Goal: Submit feedback/report problem: Submit feedback/report problem

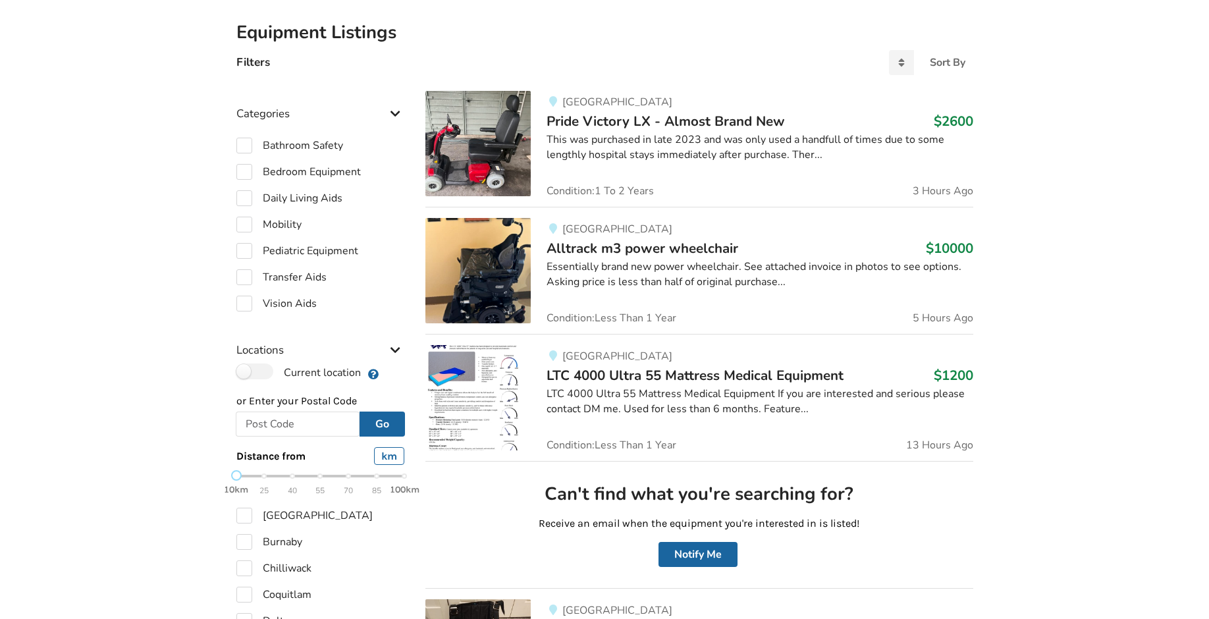
scroll to position [84, 0]
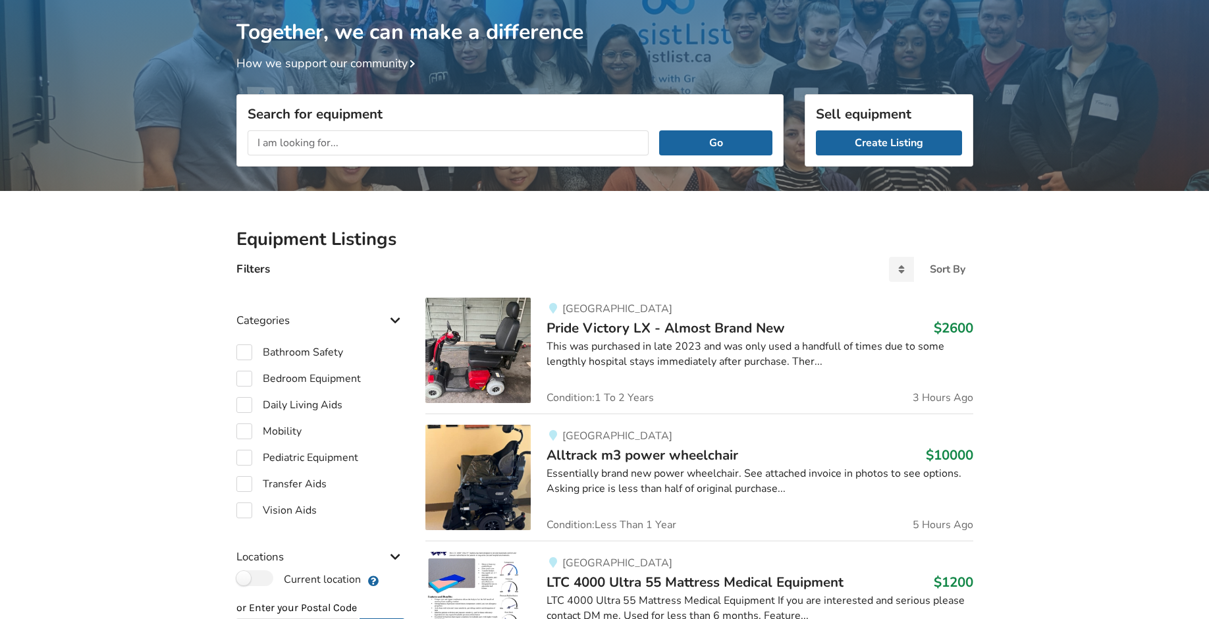
click at [701, 324] on span "Pride Victory LX - Almost Brand New" at bounding box center [666, 328] width 238 height 18
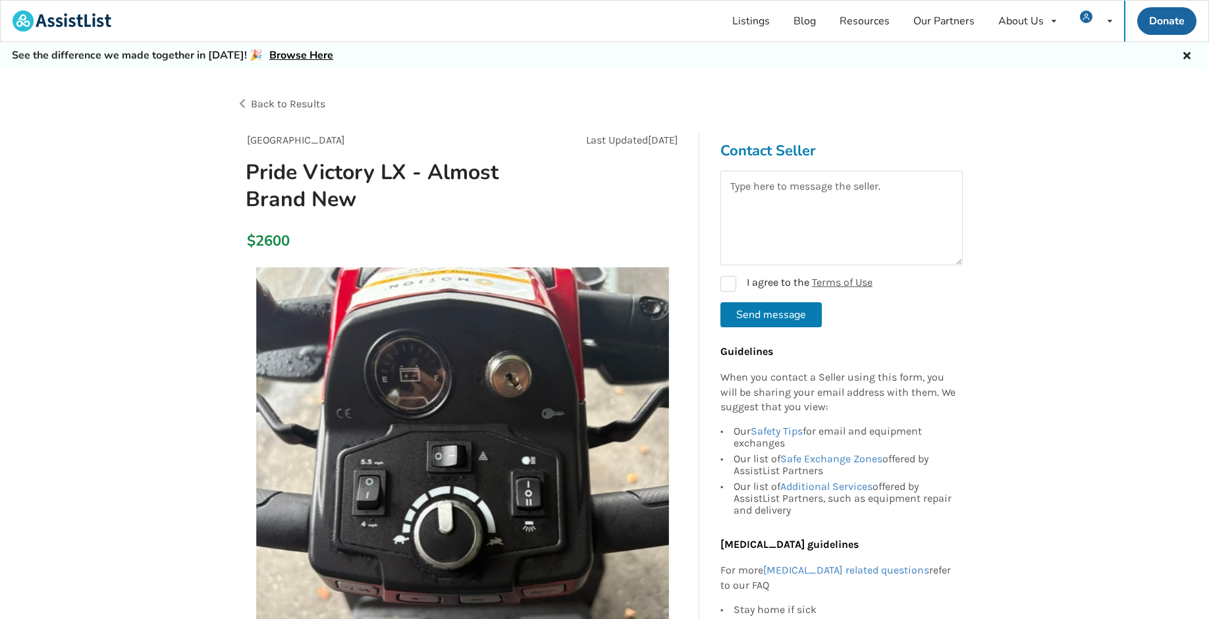
click at [318, 102] on span "Back to Results" at bounding box center [288, 103] width 74 height 13
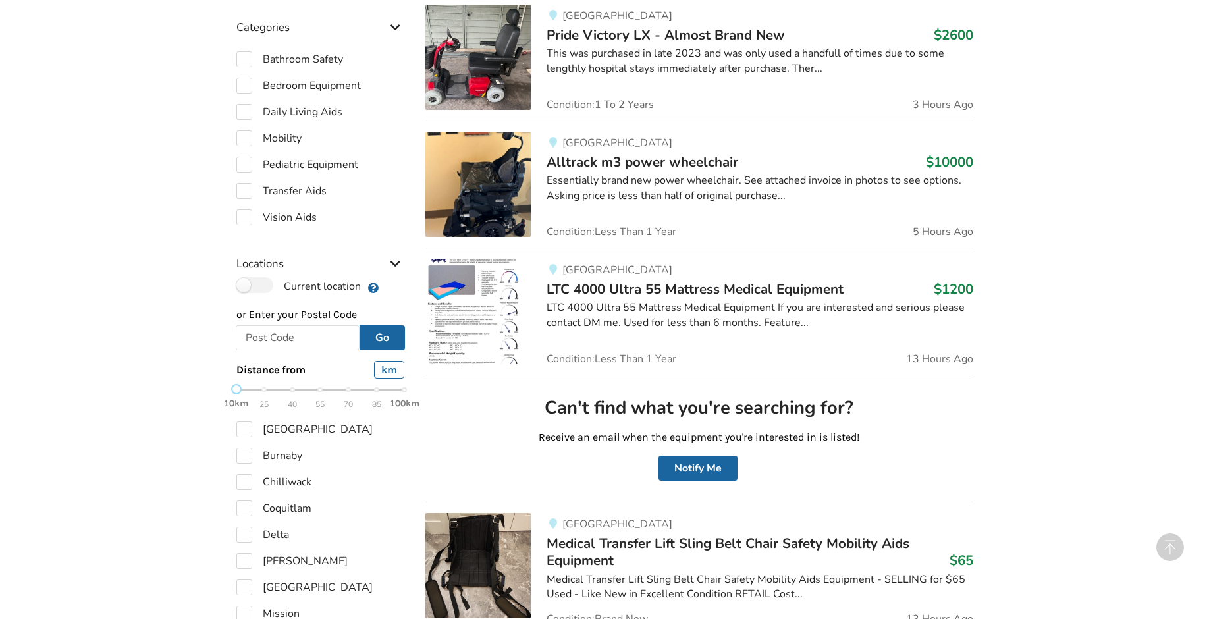
scroll to position [406, 0]
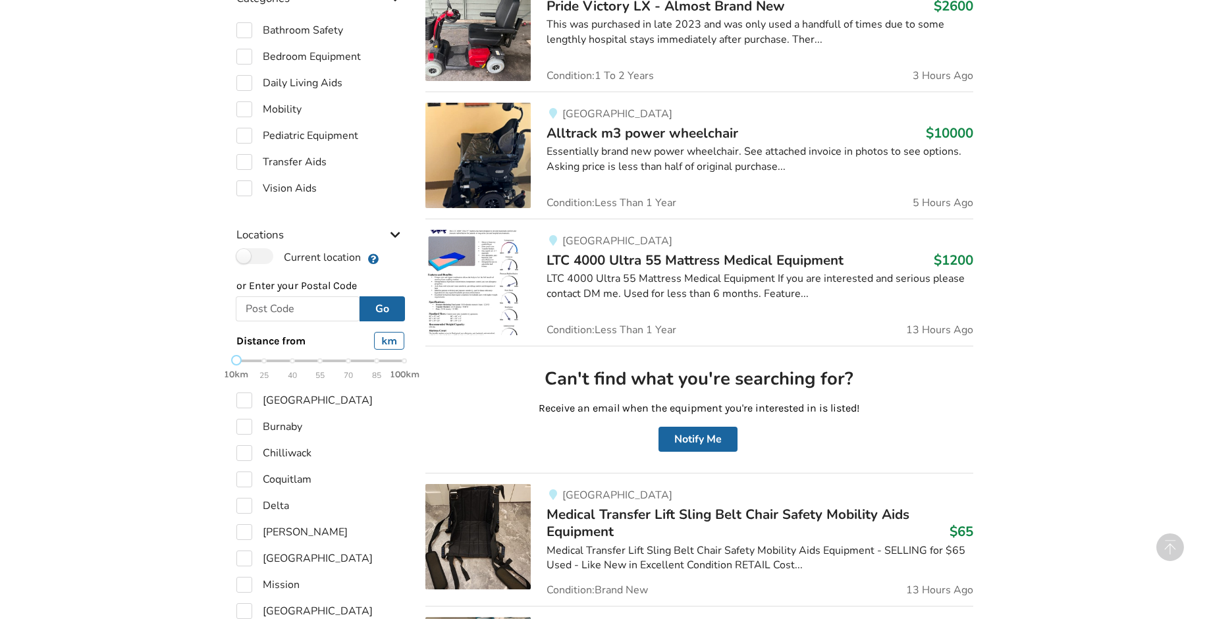
click at [592, 117] on span "[GEOGRAPHIC_DATA]" at bounding box center [617, 114] width 110 height 14
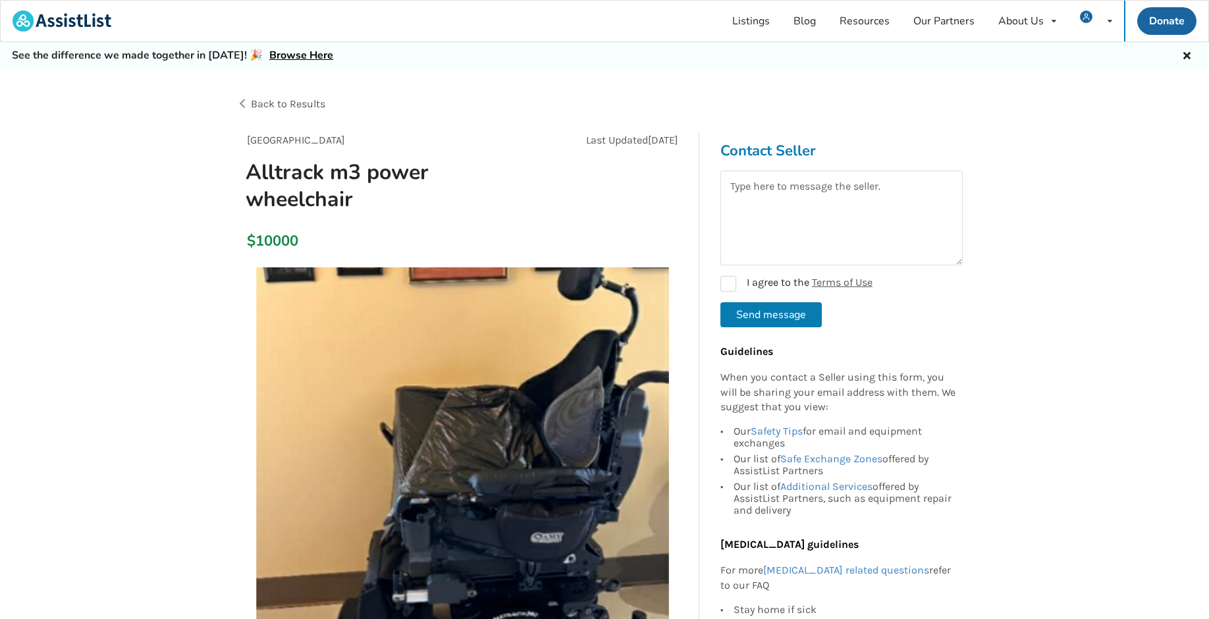
click at [302, 101] on span "Back to Results" at bounding box center [288, 103] width 74 height 13
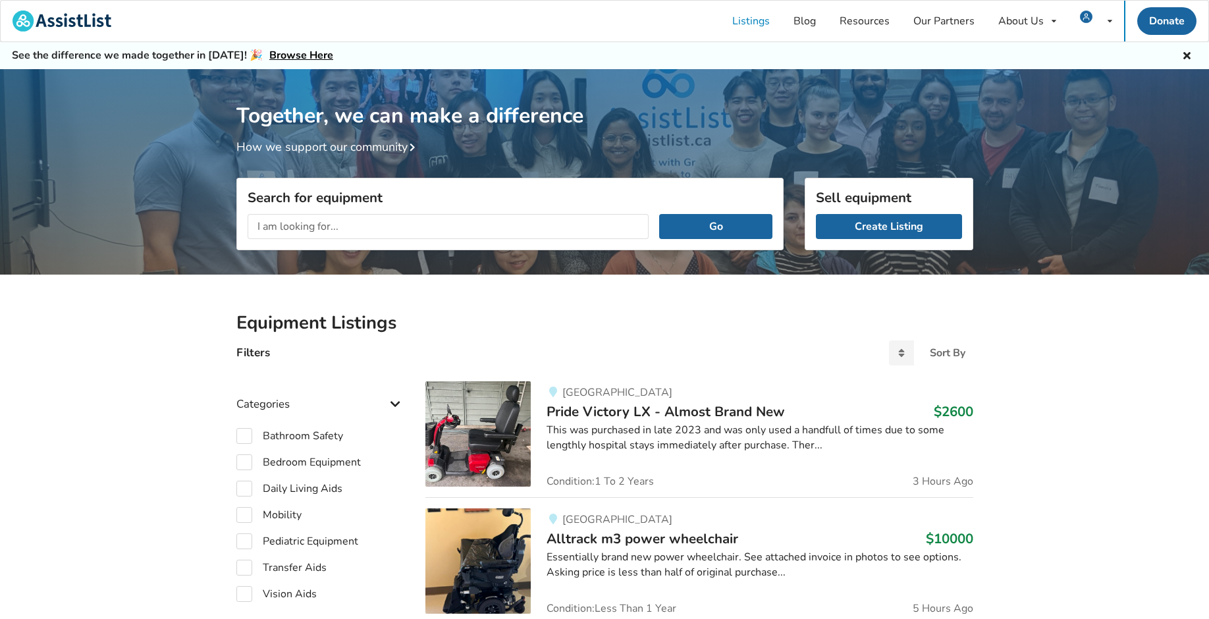
scroll to position [406, 0]
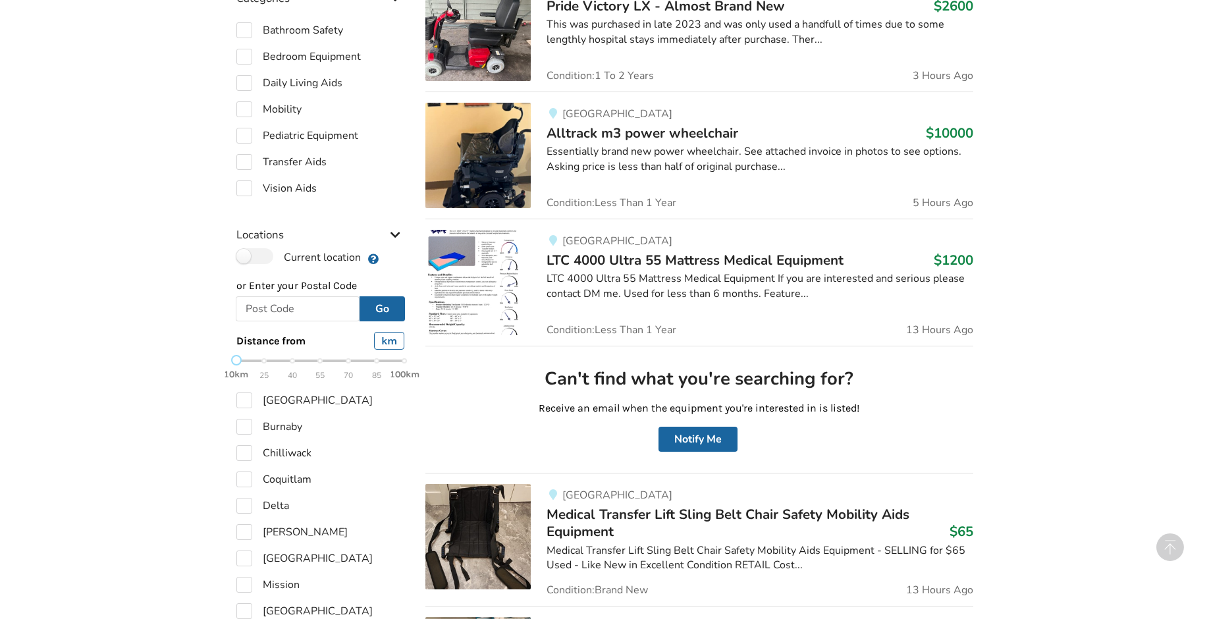
click at [582, 121] on div "Abbotsford Alltrack m3 power wheelchair $10000 Essentially brand new power whee…" at bounding box center [752, 155] width 442 height 105
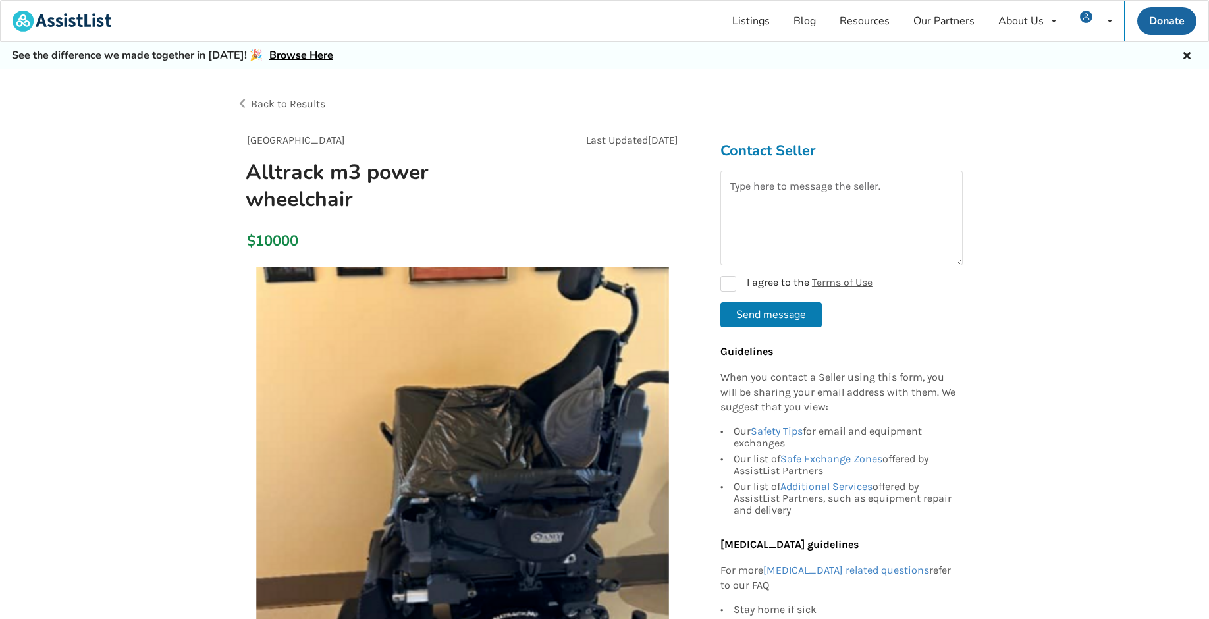
click at [324, 107] on span "Back to Results" at bounding box center [288, 103] width 74 height 13
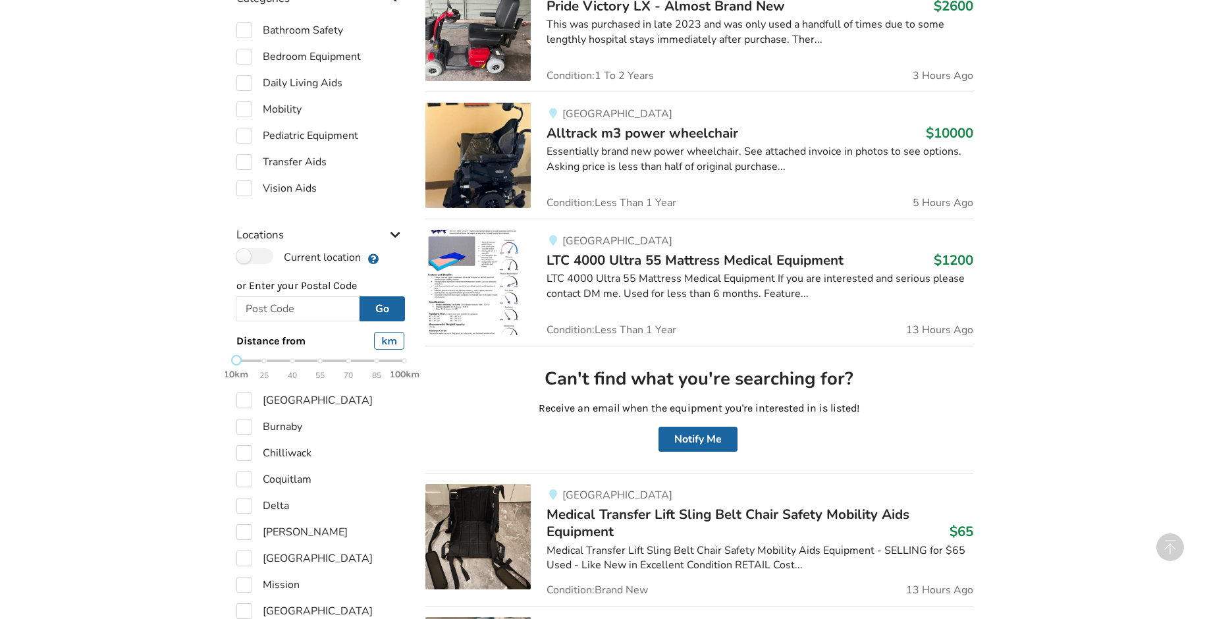
click at [708, 247] on div "Surrey LTC 4000 Ultra 55 Mattress Medical Equipment $1200 LTC 4000 Ultra 55 Mat…" at bounding box center [752, 282] width 442 height 105
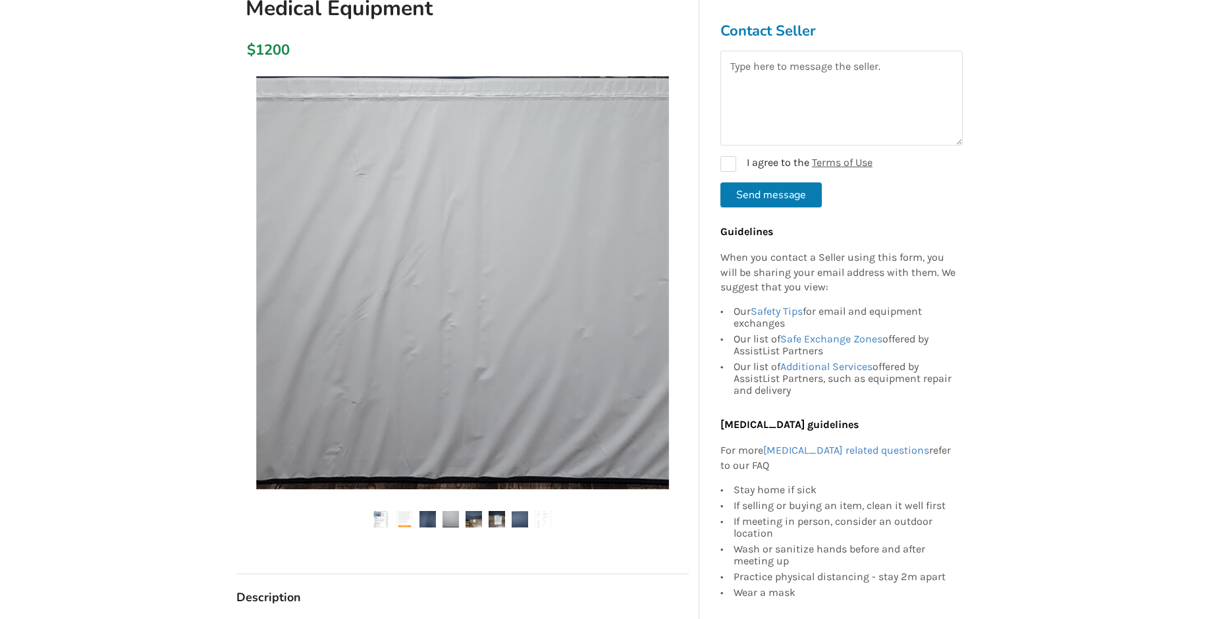
scroll to position [165, 0]
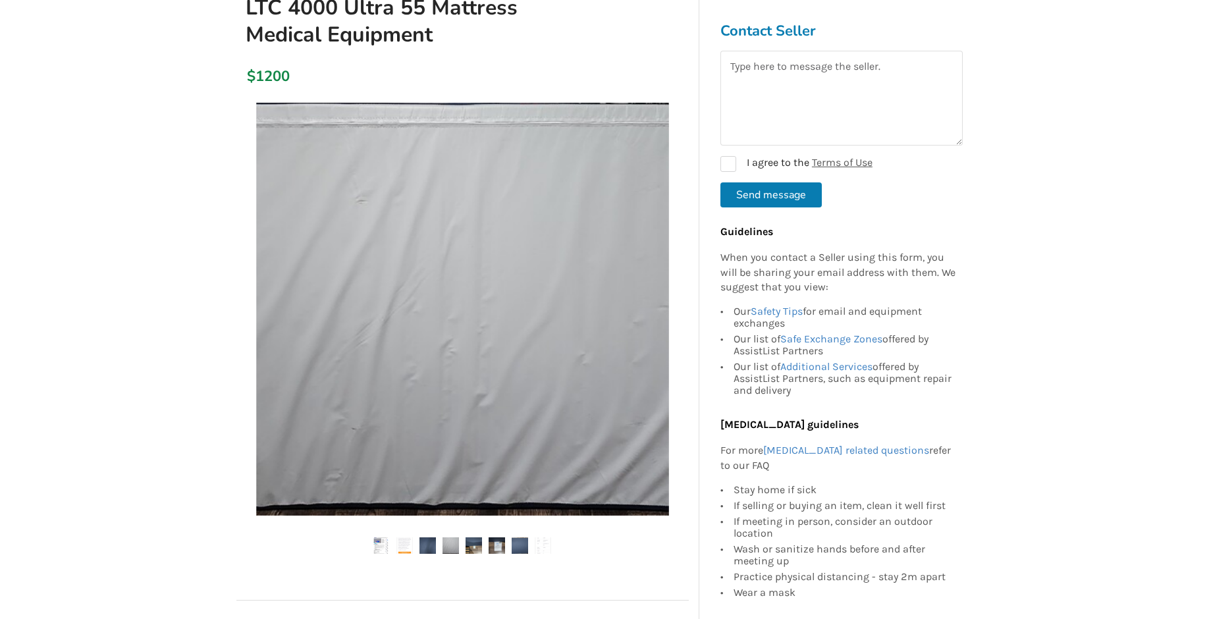
click at [388, 541] on img at bounding box center [381, 545] width 16 height 16
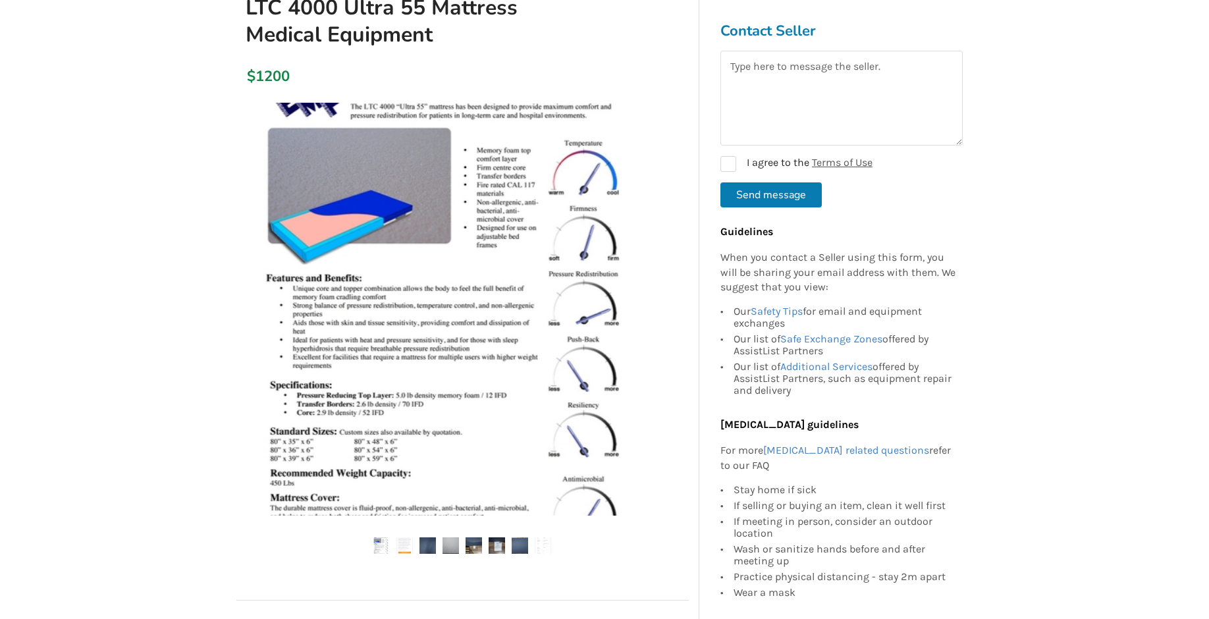
click at [404, 545] on img at bounding box center [404, 545] width 16 height 16
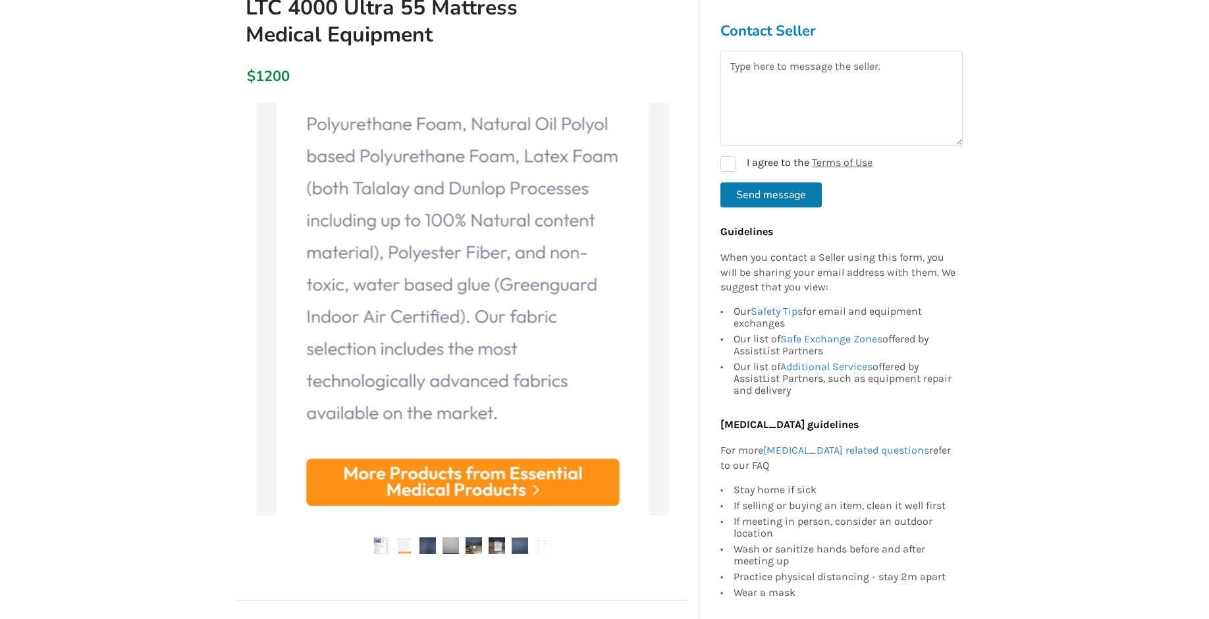
click at [446, 548] on img at bounding box center [451, 545] width 16 height 16
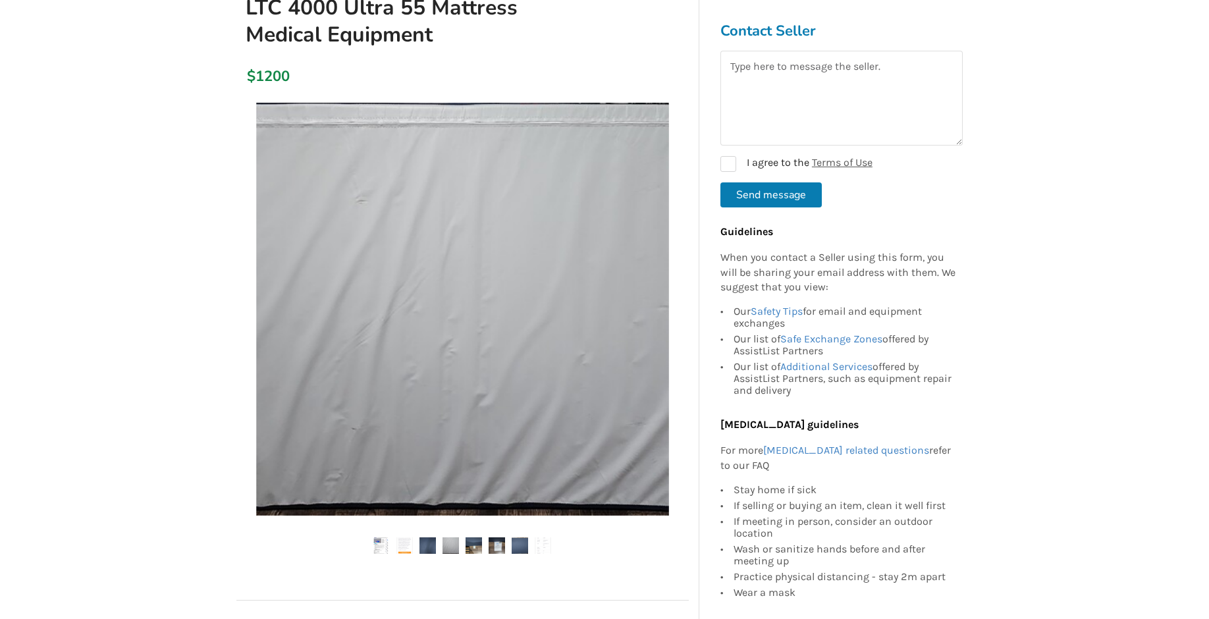
click at [474, 547] on img at bounding box center [474, 545] width 16 height 16
click at [495, 547] on img at bounding box center [497, 545] width 16 height 16
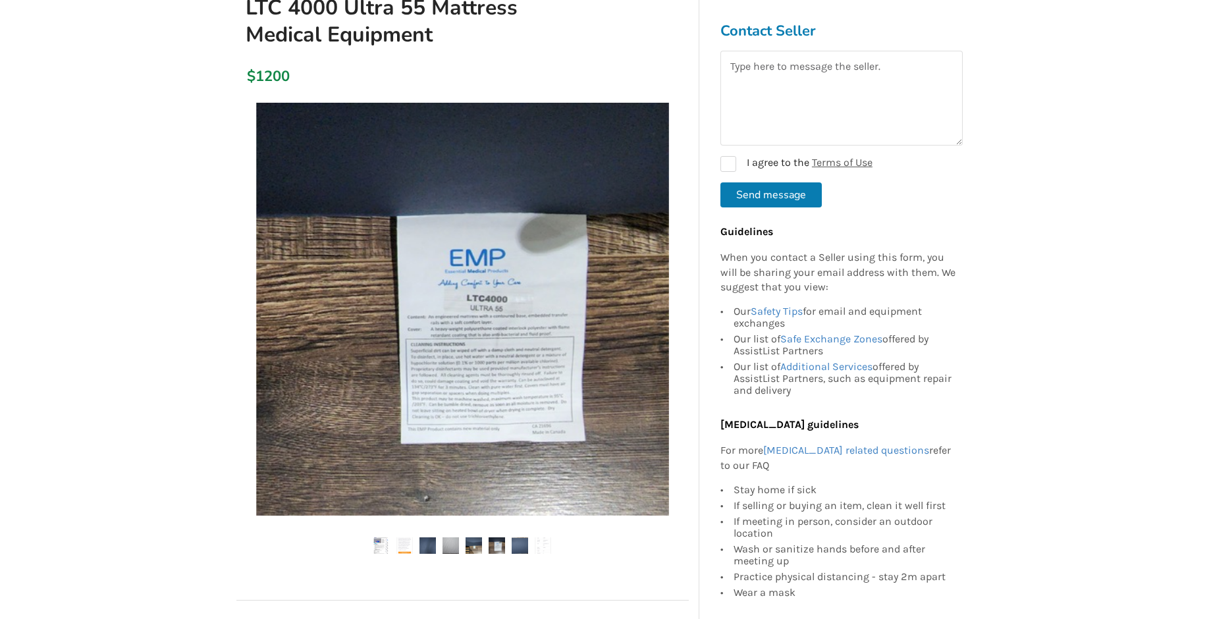
click at [518, 543] on img at bounding box center [520, 545] width 16 height 16
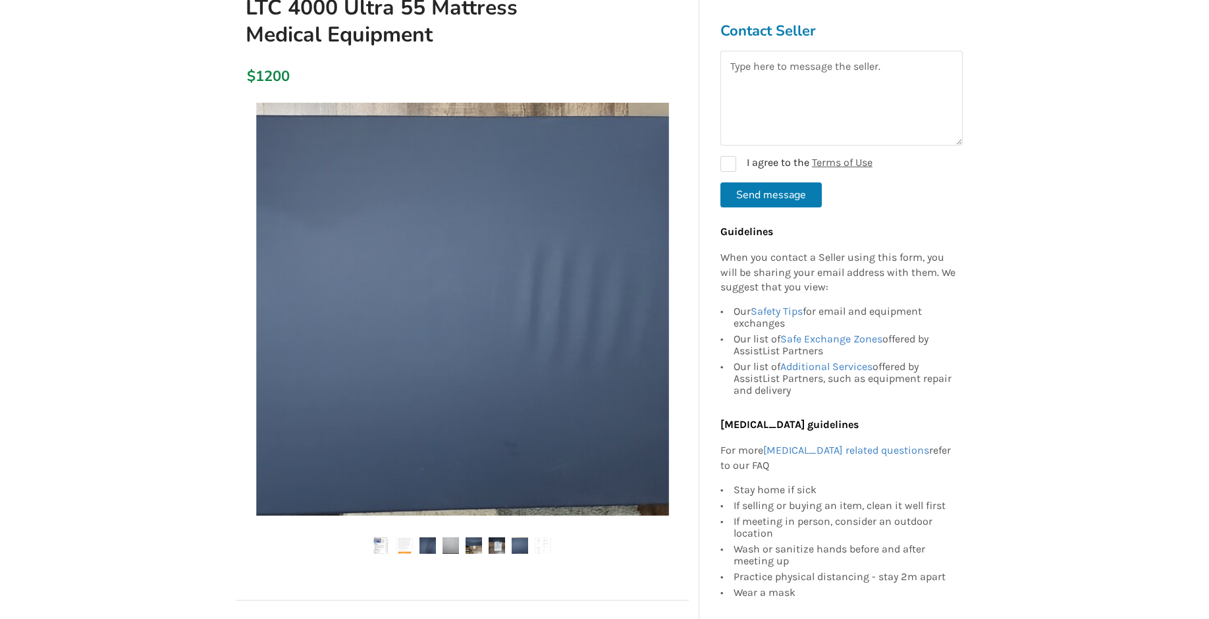
click at [536, 543] on img at bounding box center [543, 545] width 16 height 16
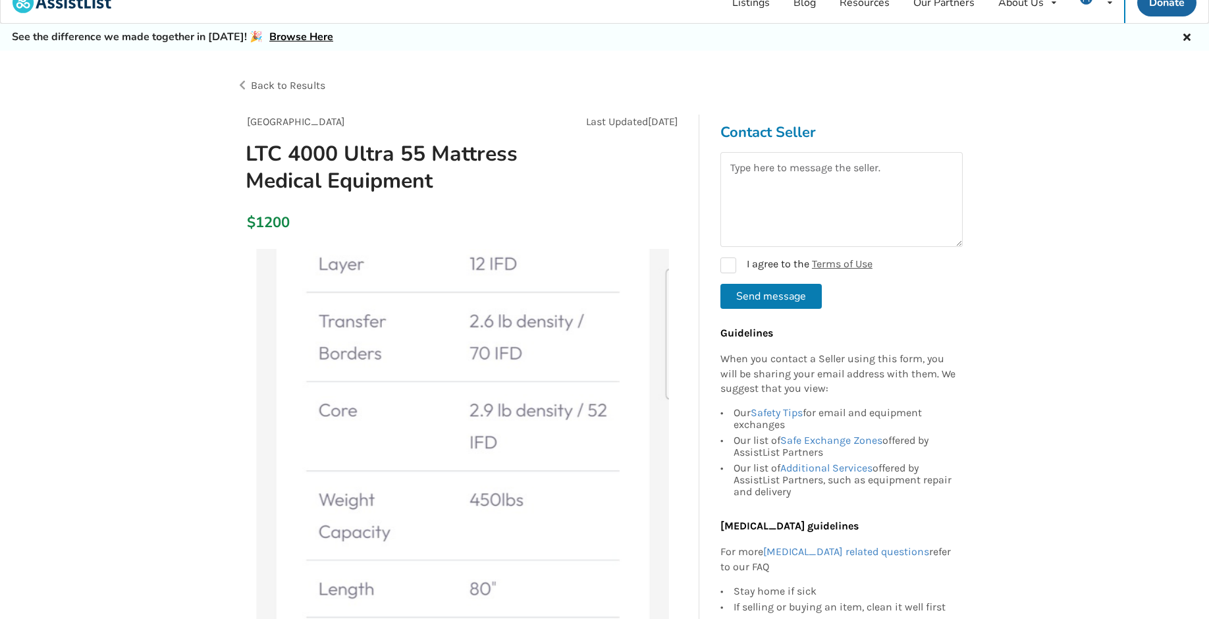
scroll to position [0, 0]
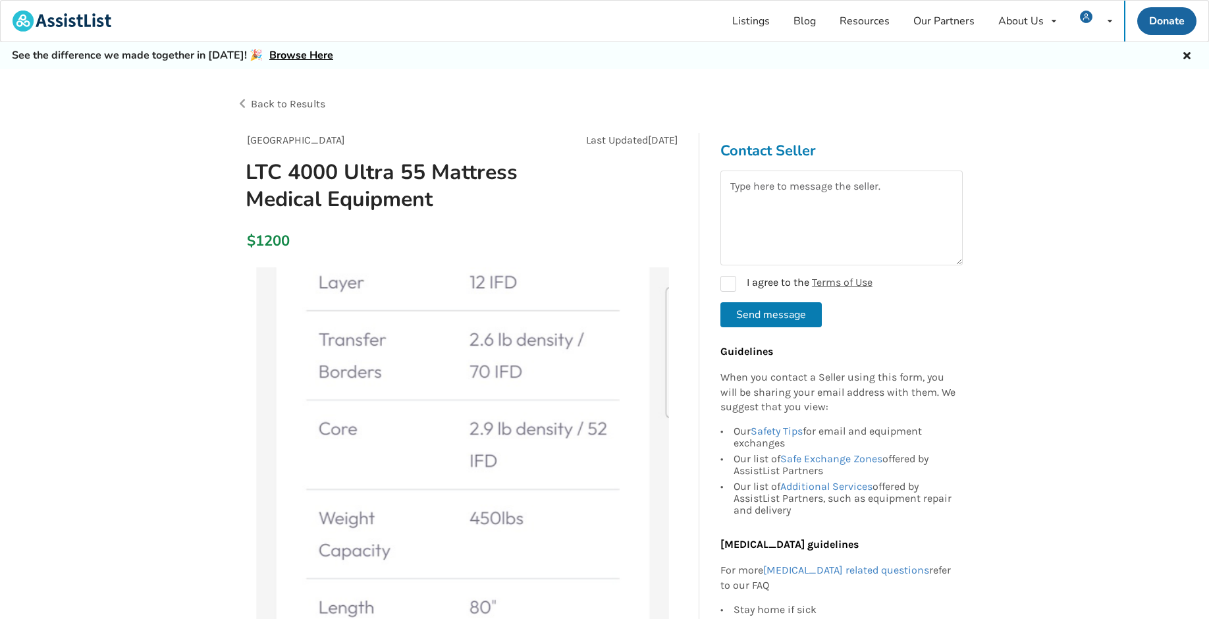
click at [319, 101] on span "Back to Results" at bounding box center [288, 103] width 74 height 13
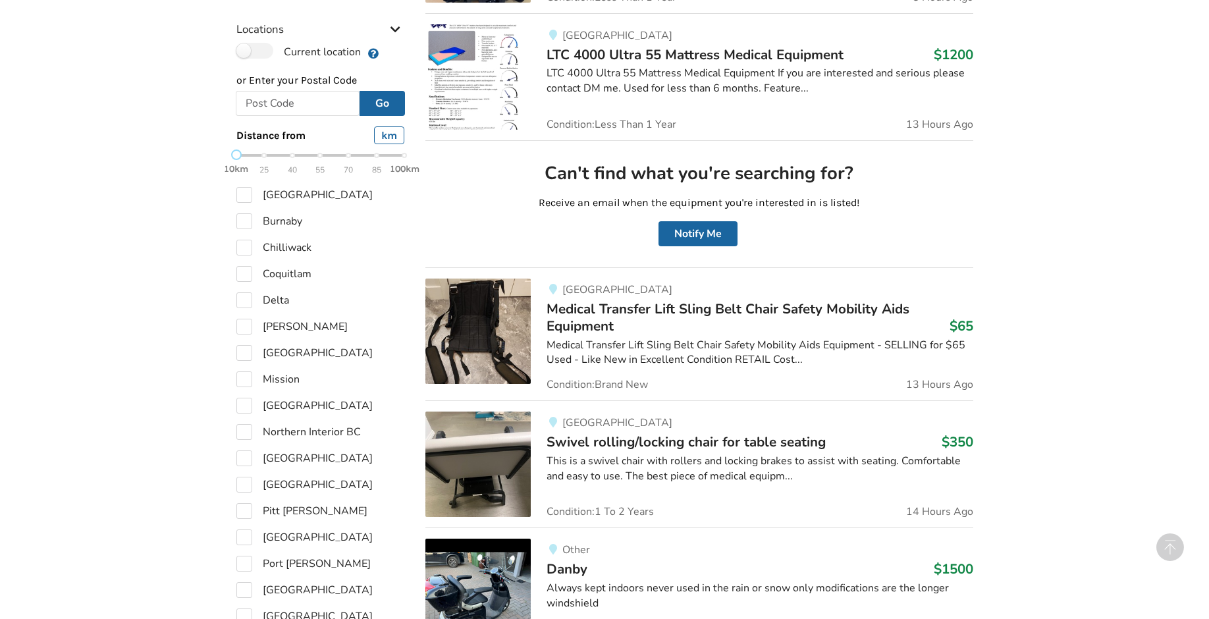
click at [711, 306] on span "Medical Transfer Lift Sling Belt Chair Safety Mobility Aids Equipment" at bounding box center [728, 318] width 363 height 36
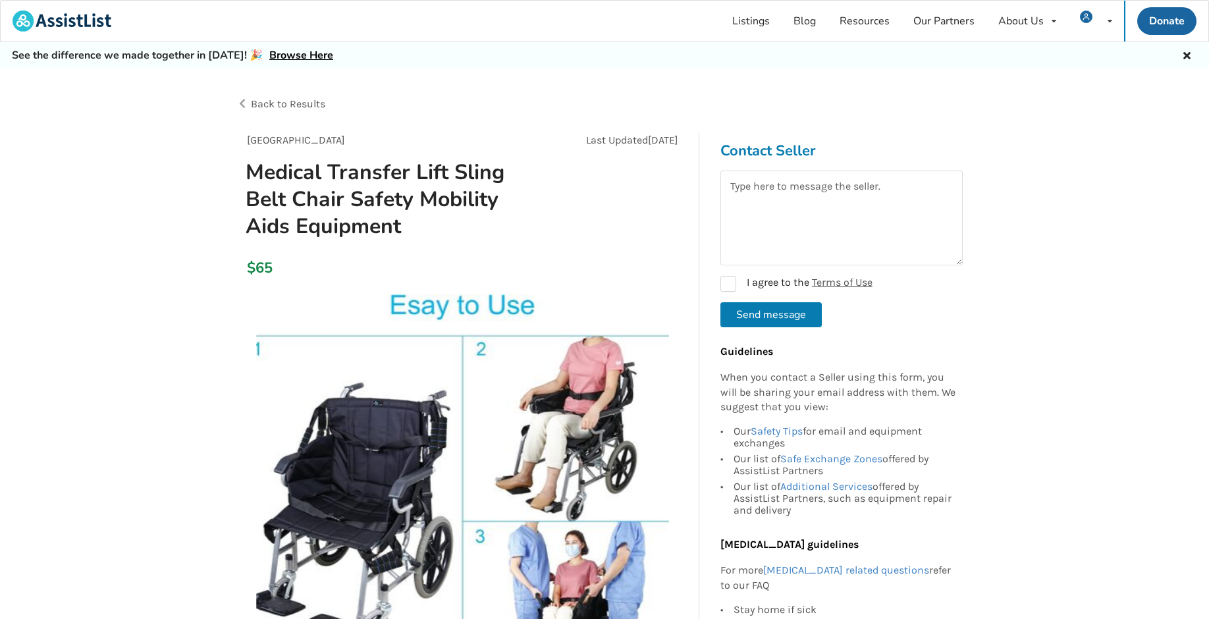
click at [285, 96] on div "Back to Results" at bounding box center [420, 104] width 369 height 37
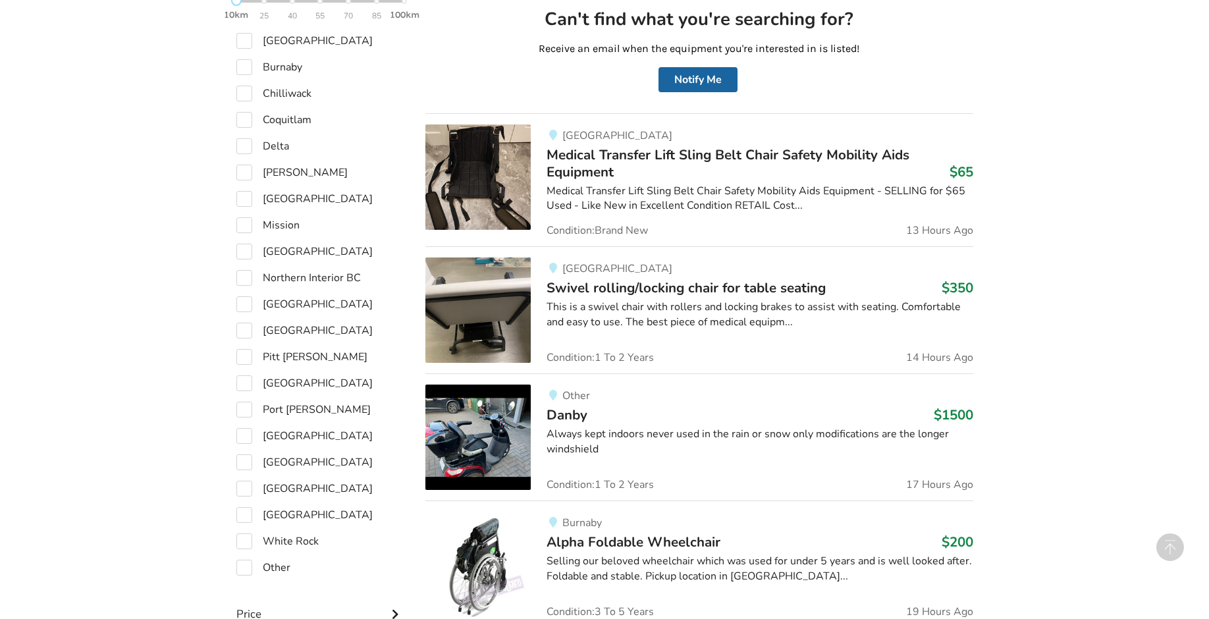
scroll to position [834, 0]
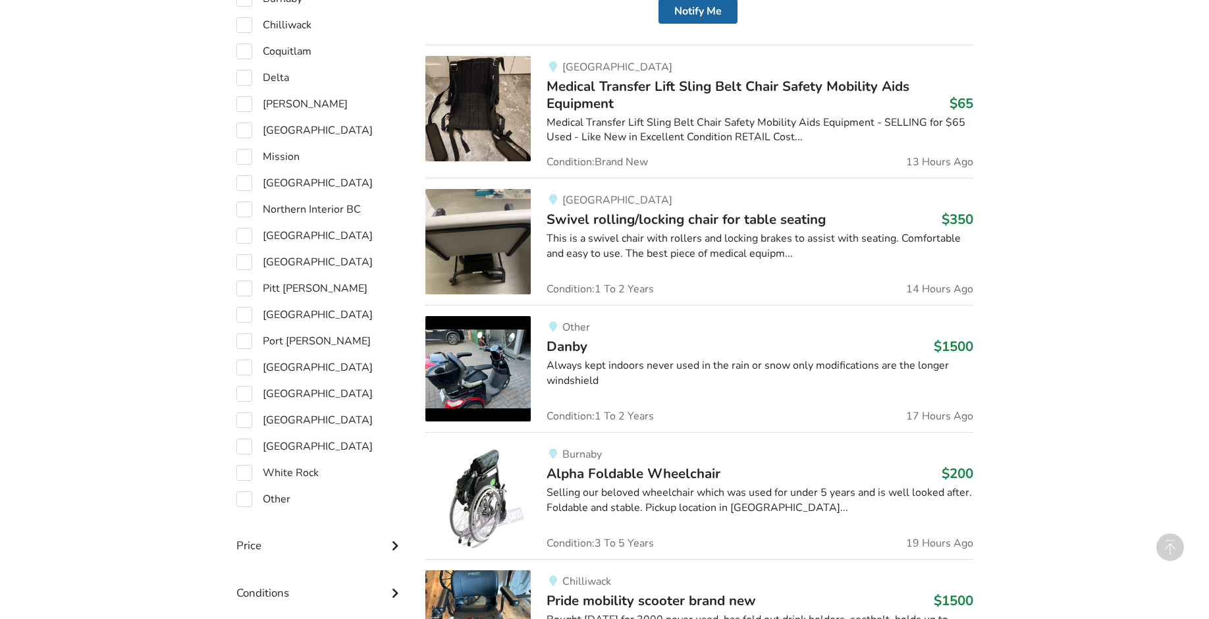
click at [624, 216] on span "Swivel rolling/locking chair for table seating" at bounding box center [686, 219] width 279 height 18
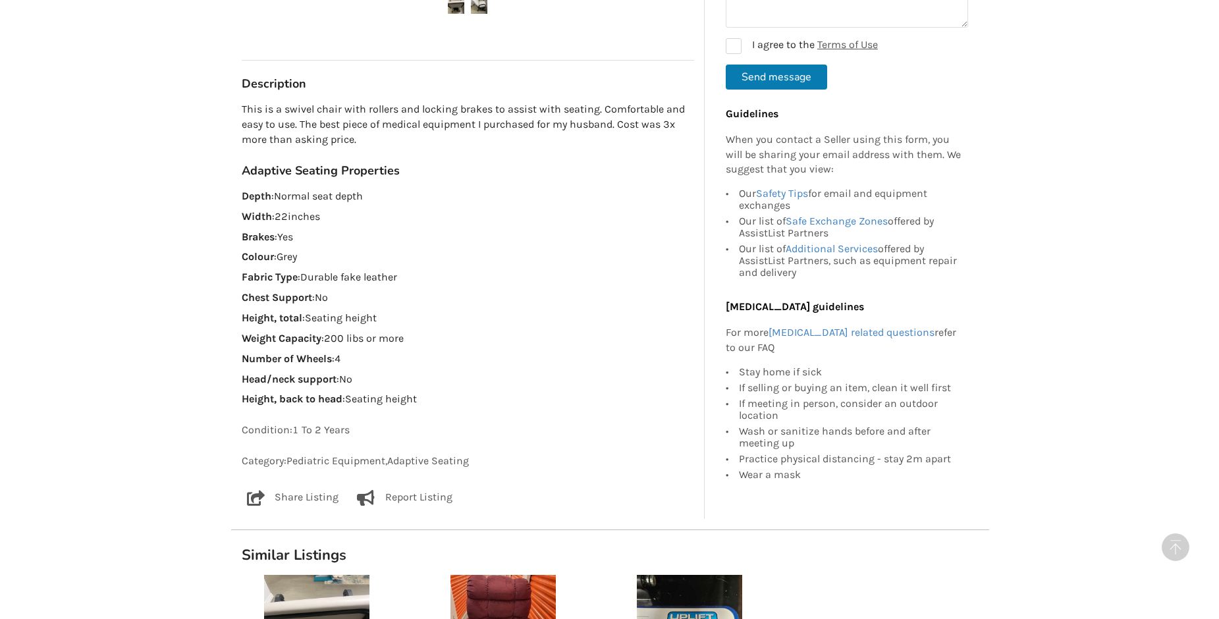
scroll to position [705, 0]
click at [406, 493] on p "Report Listing" at bounding box center [413, 497] width 67 height 16
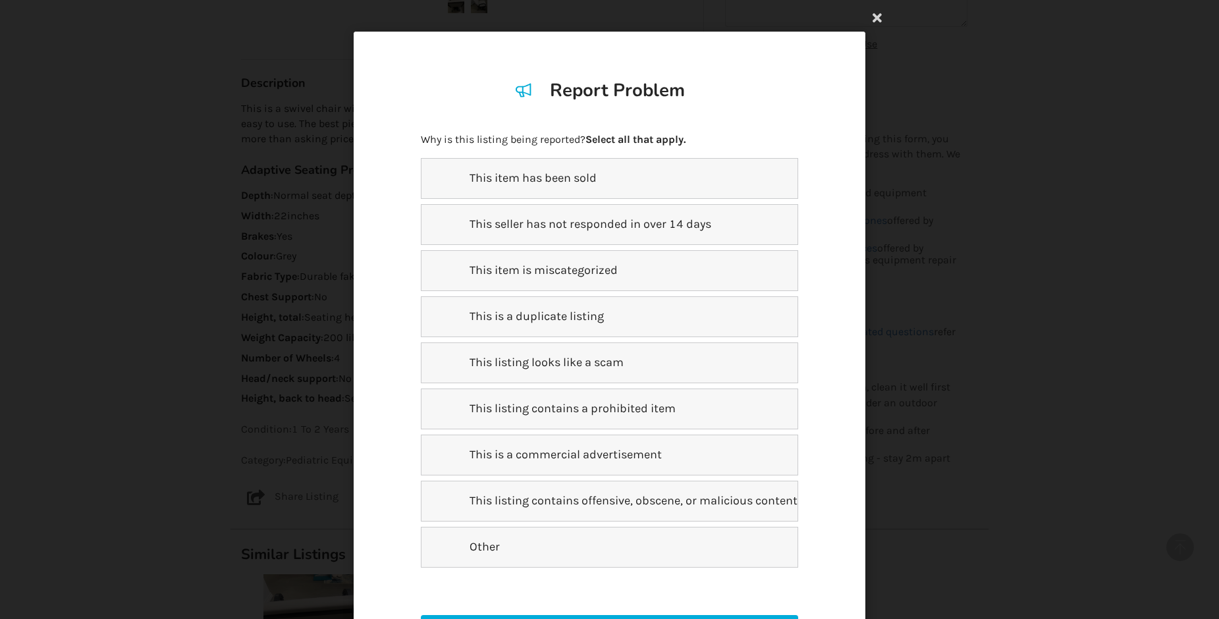
click at [617, 277] on div "This item is miscategorized" at bounding box center [609, 270] width 377 height 41
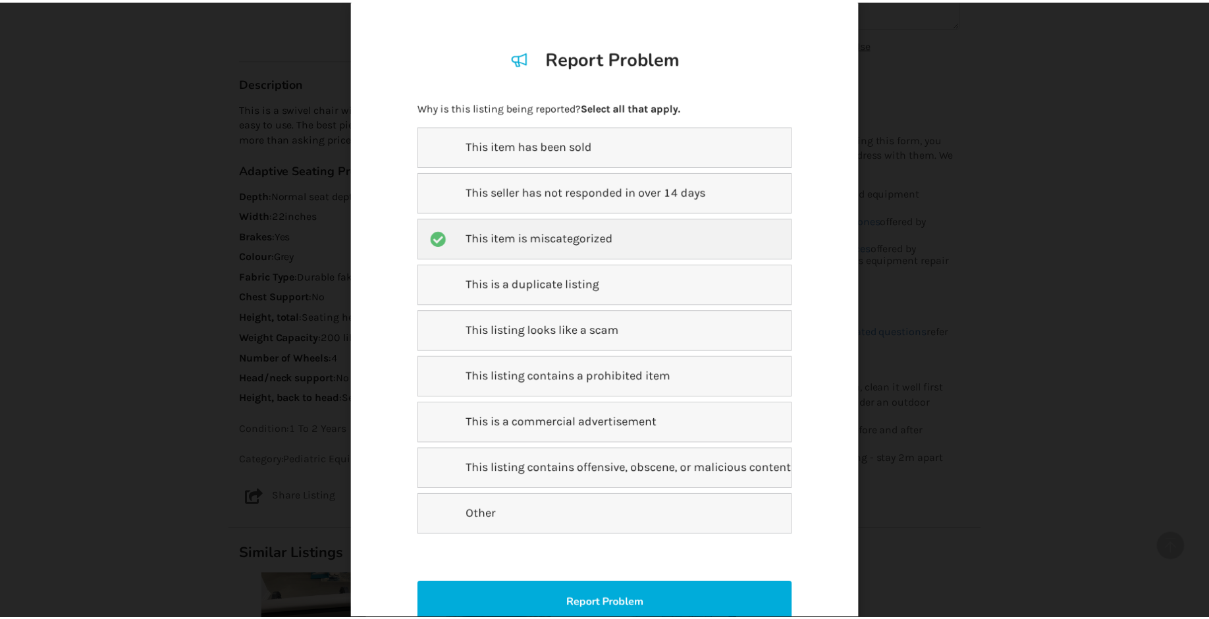
scroll to position [140, 0]
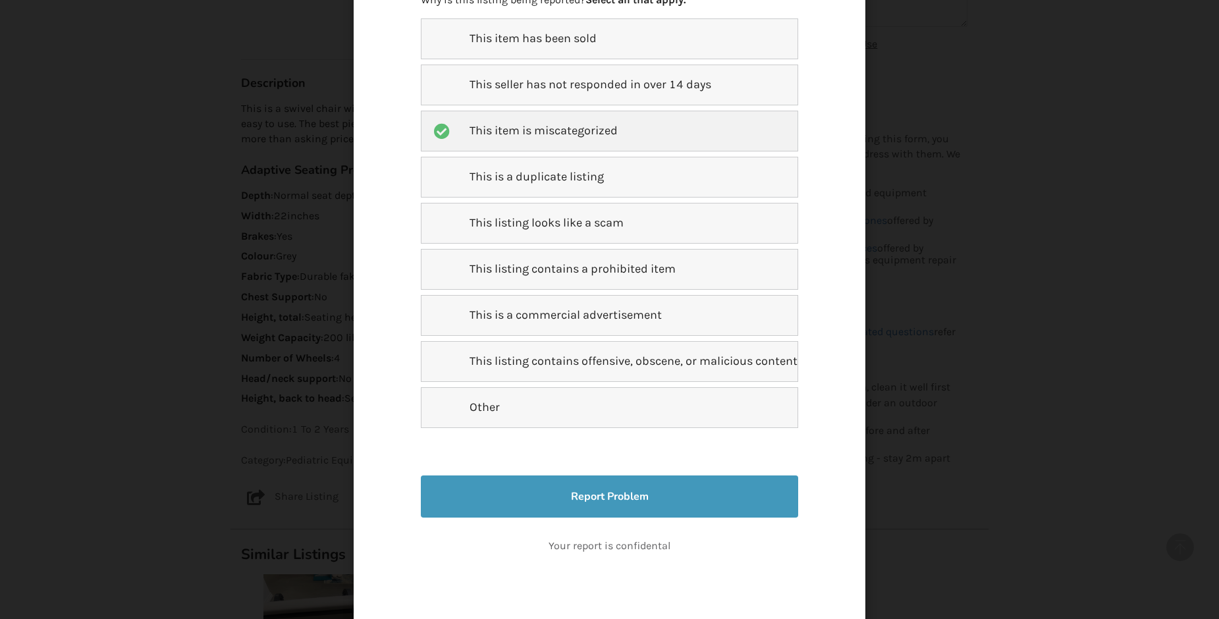
click at [580, 483] on button "Report Problem" at bounding box center [609, 496] width 377 height 42
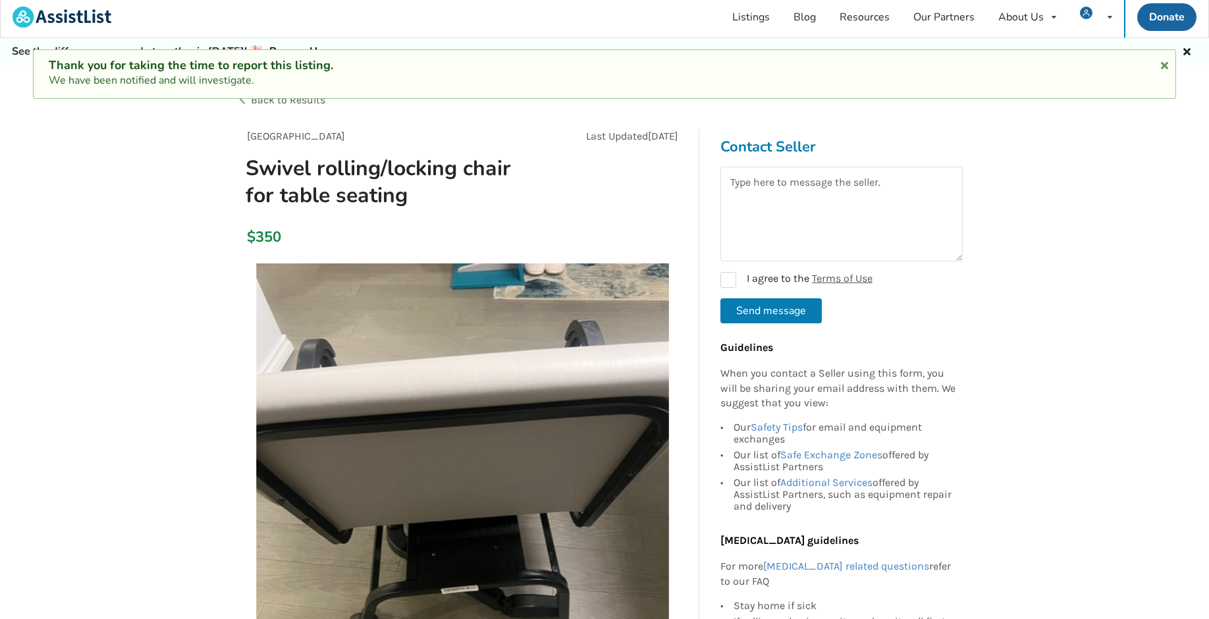
scroll to position [0, 0]
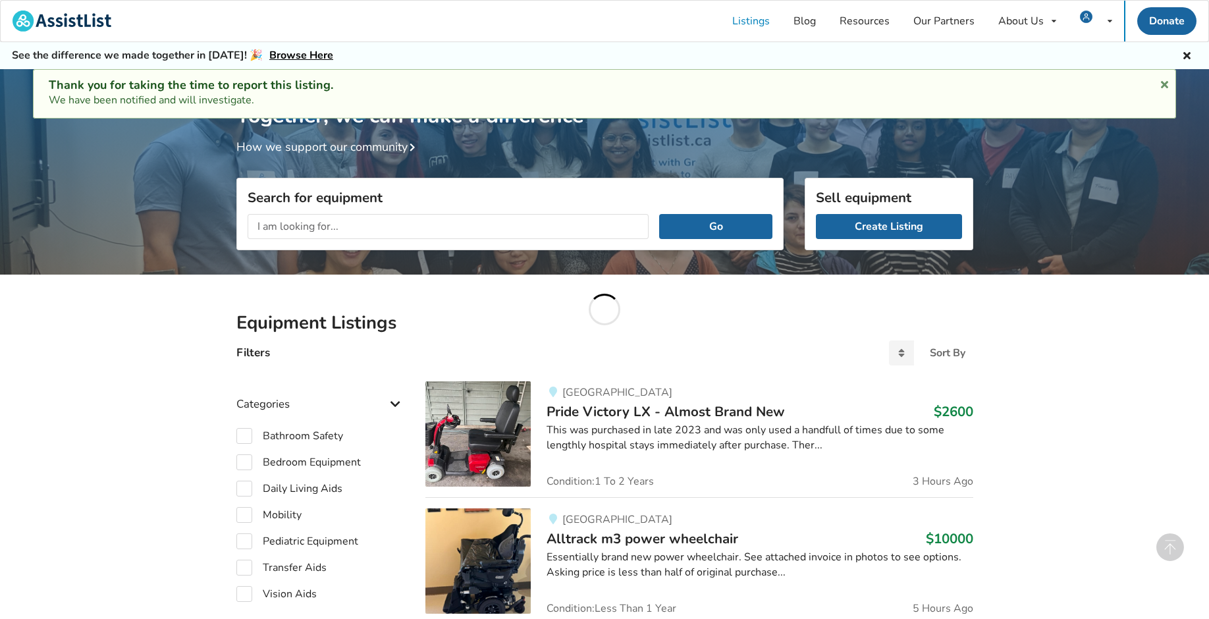
scroll to position [834, 0]
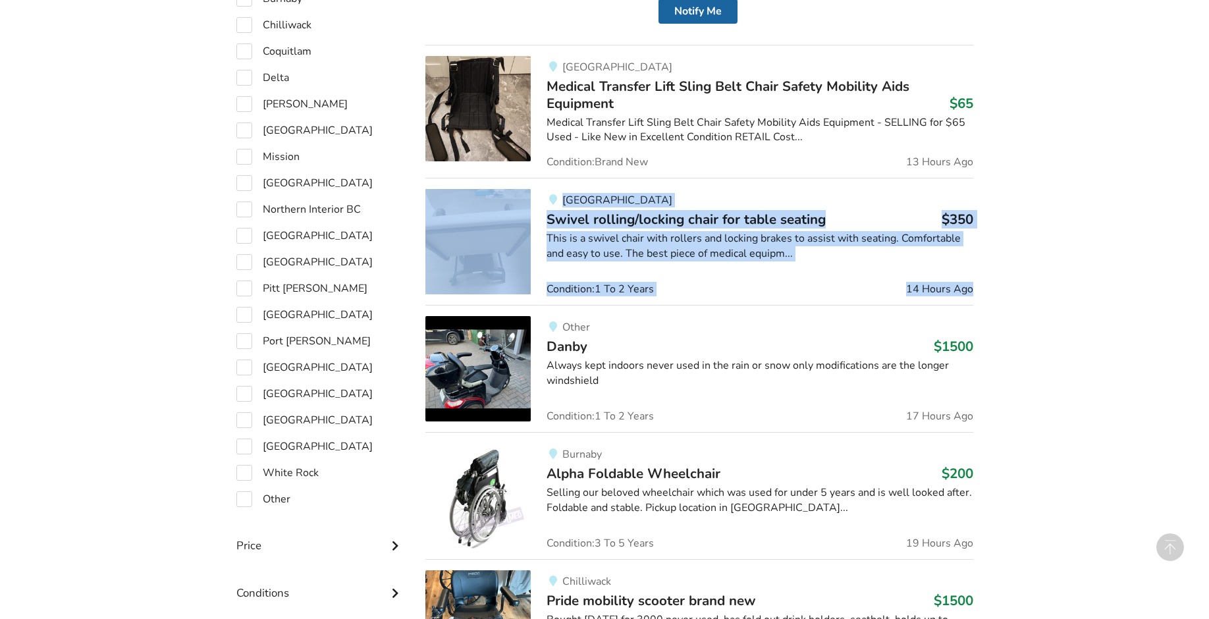
click at [594, 351] on h3 "Danby $1500" at bounding box center [760, 346] width 426 height 17
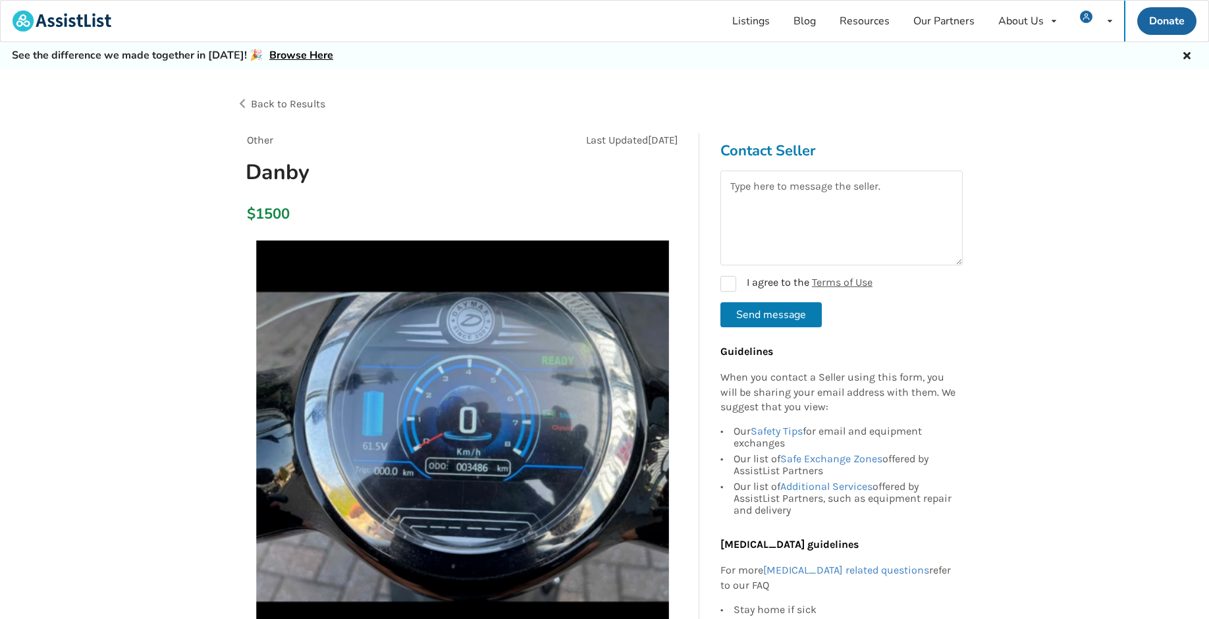
click at [306, 103] on span "Back to Results" at bounding box center [288, 103] width 74 height 13
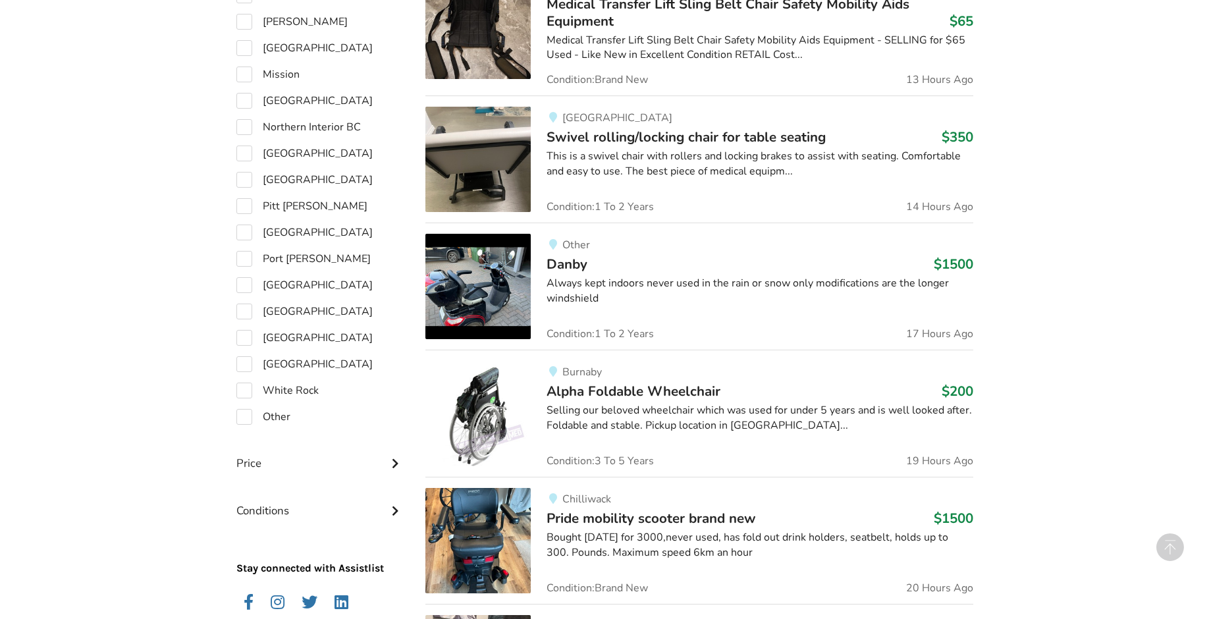
scroll to position [1029, 0]
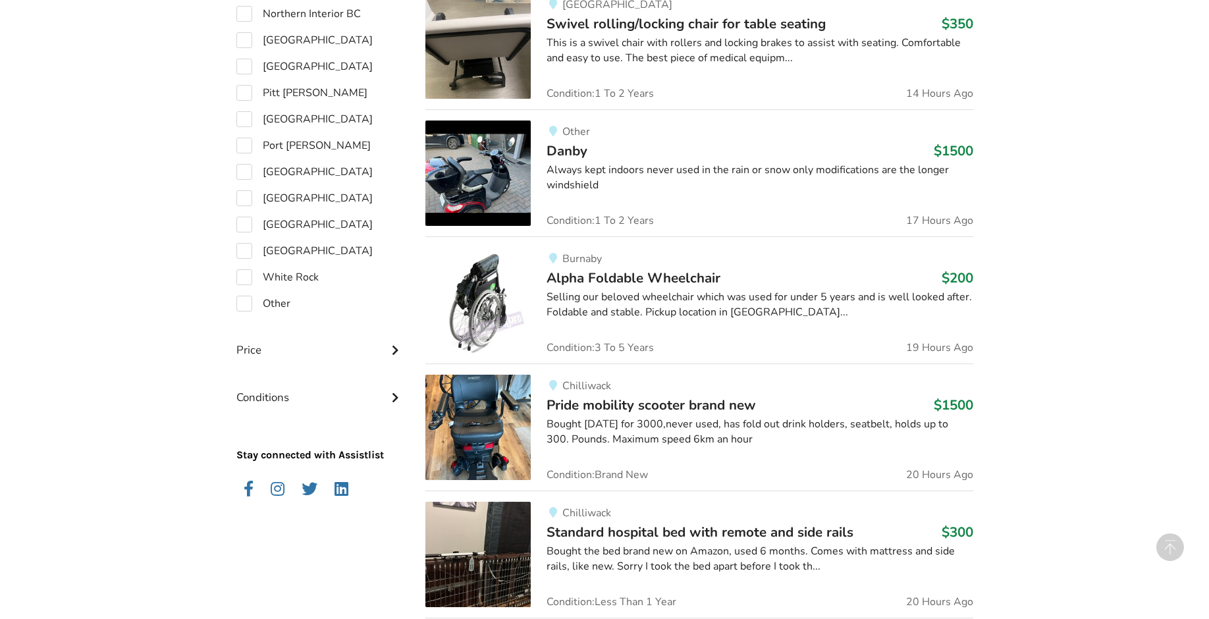
click at [609, 281] on span "Alpha Foldable Wheelchair" at bounding box center [634, 278] width 174 height 18
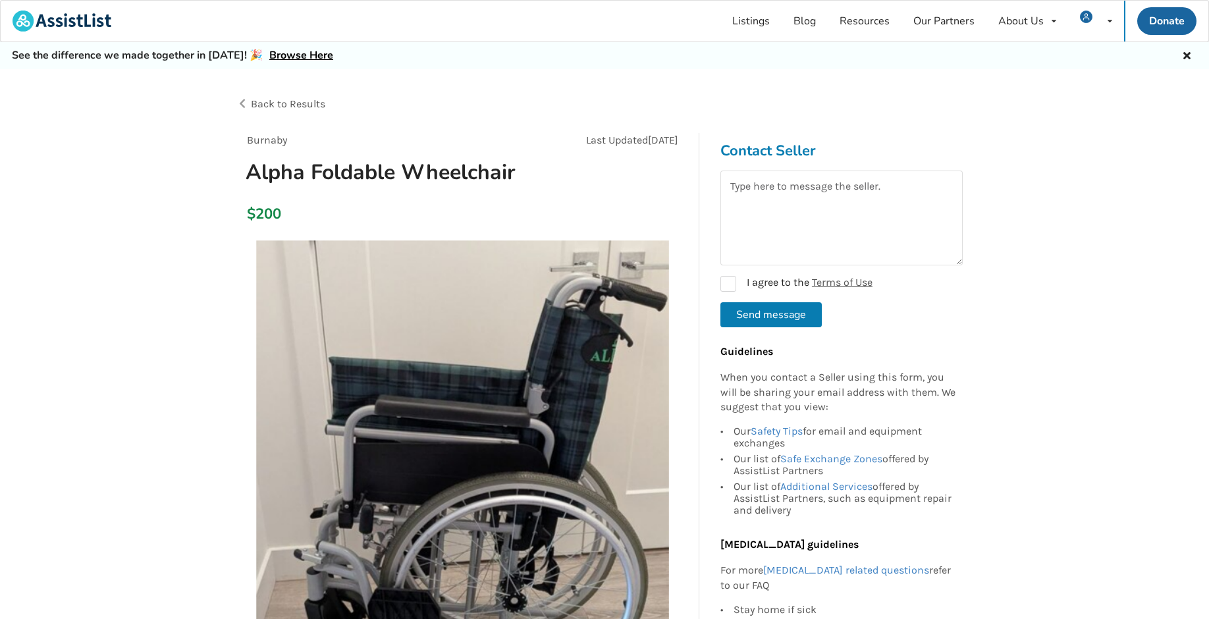
click at [304, 106] on span "Back to Results" at bounding box center [288, 103] width 74 height 13
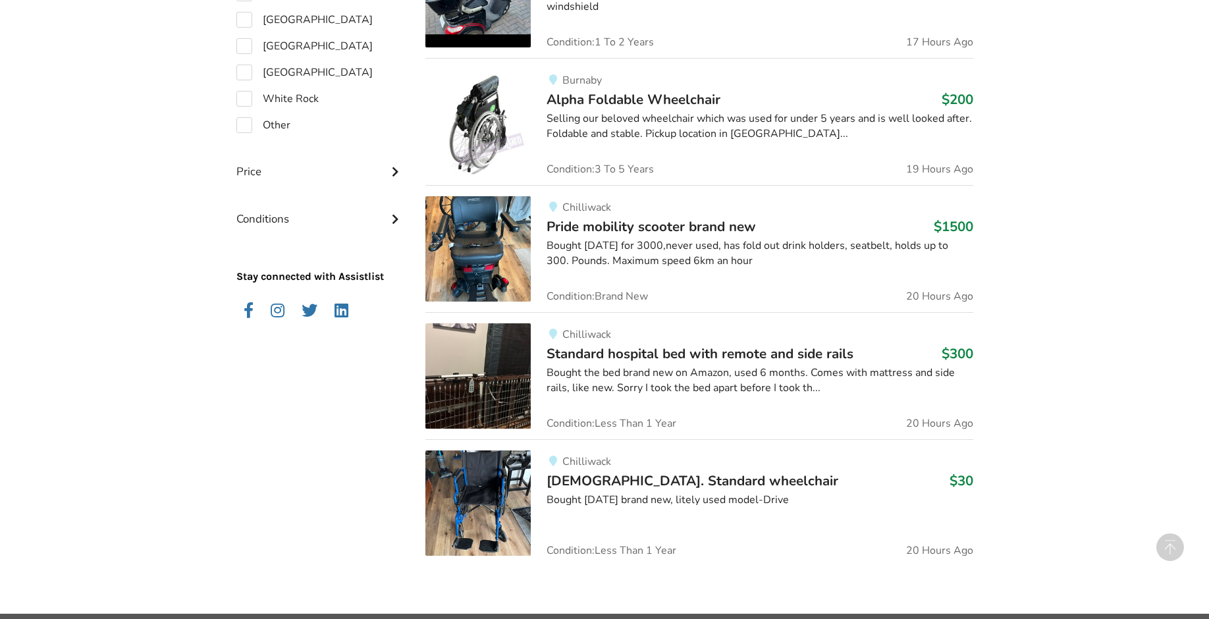
scroll to position [1242, 0]
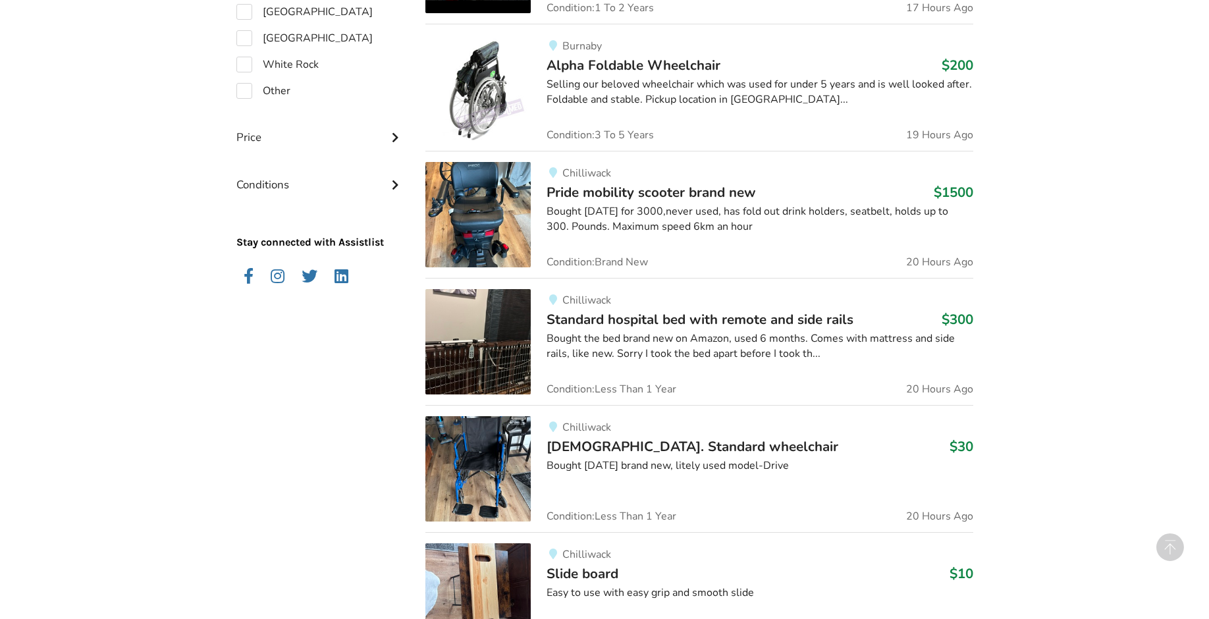
click at [634, 196] on span "Pride mobility scooter brand new" at bounding box center [651, 192] width 209 height 18
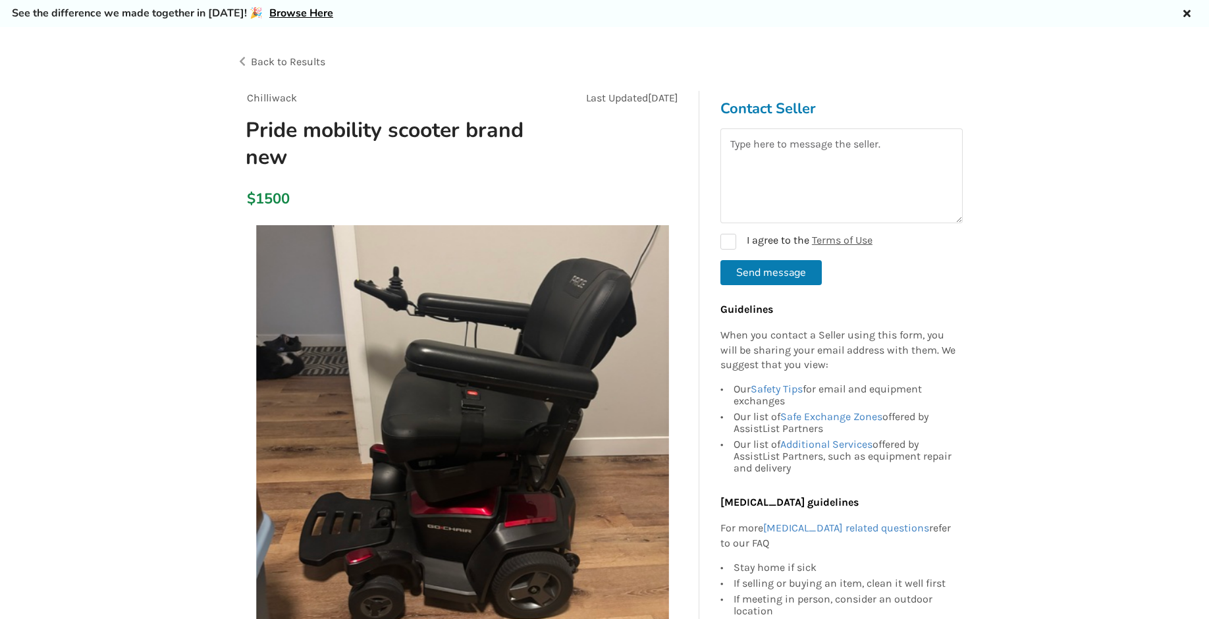
click at [312, 65] on span "Back to Results" at bounding box center [288, 61] width 74 height 13
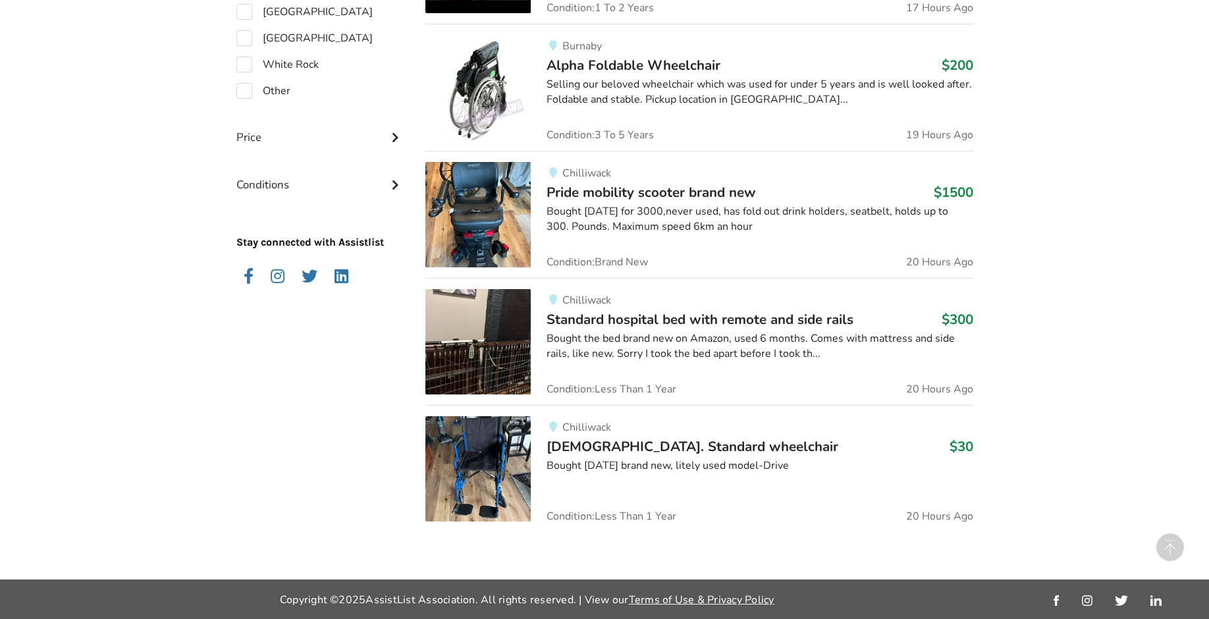
click at [654, 318] on span "Standard hospital bed with remote and side rails" at bounding box center [700, 319] width 307 height 18
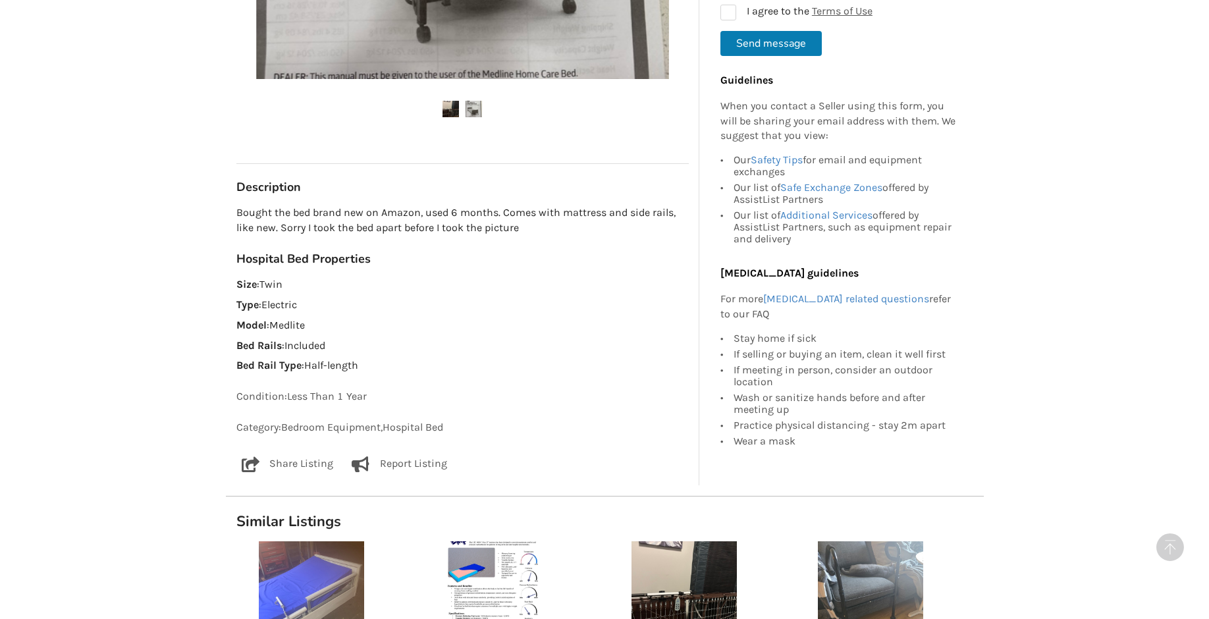
scroll to position [272, 0]
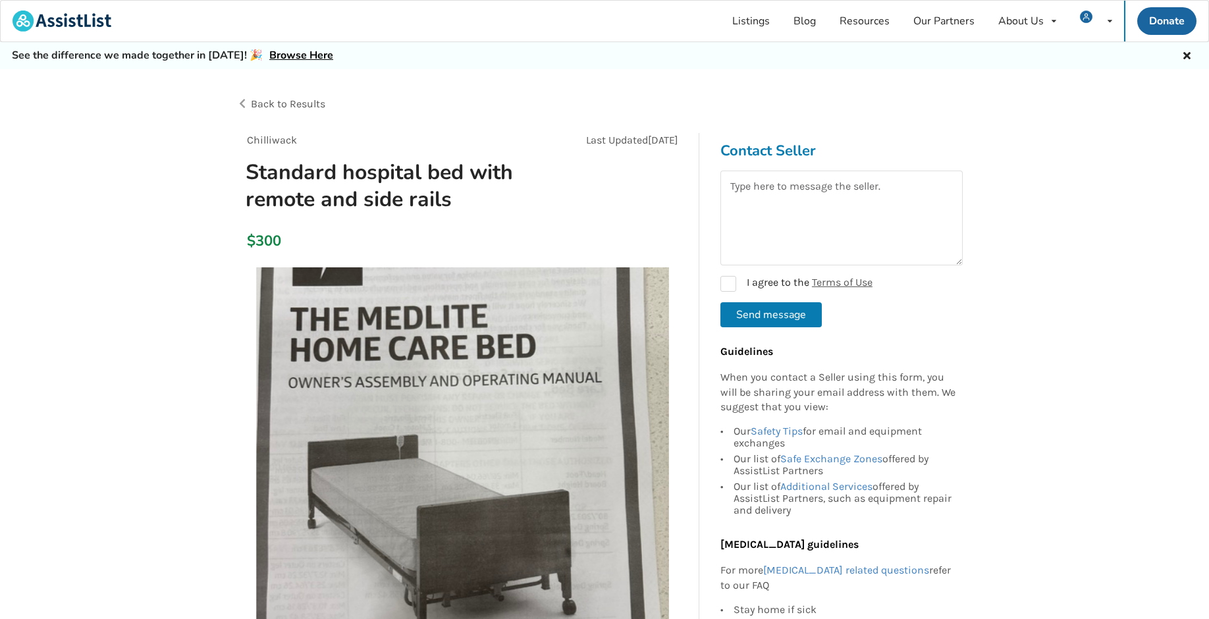
click at [253, 105] on span "Back to Results" at bounding box center [288, 103] width 74 height 13
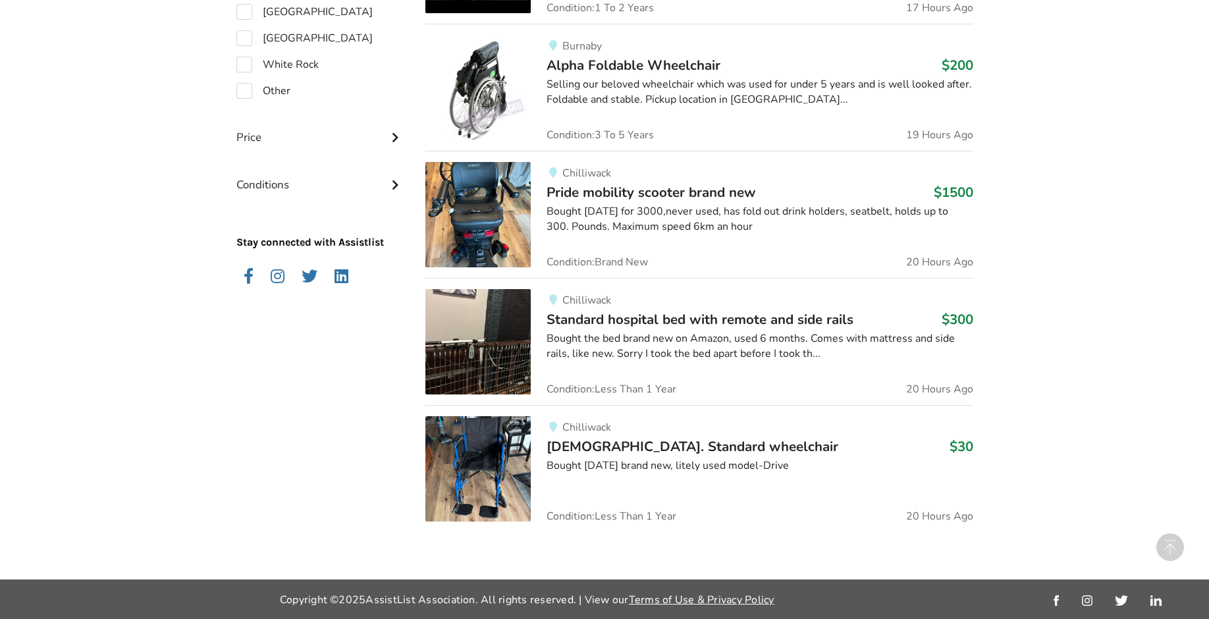
click at [620, 457] on div "Chilliwack 6 months old. Standard wheelchair $30 Bought 6 months ago brand new,…" at bounding box center [752, 468] width 442 height 105
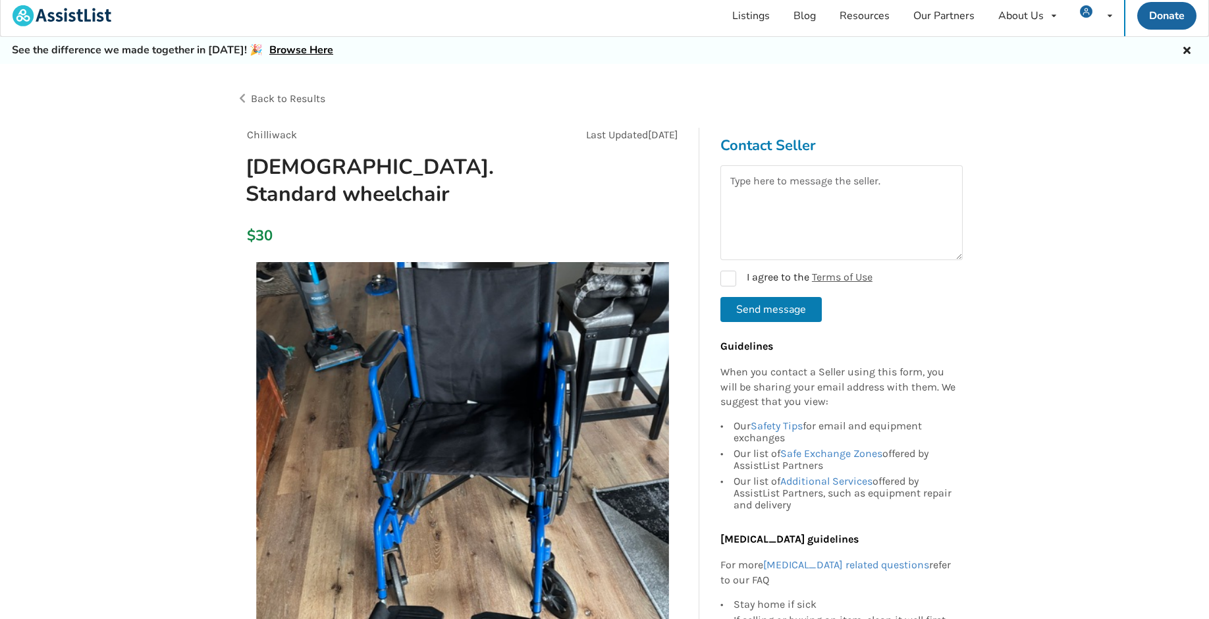
click at [285, 101] on span "Back to Results" at bounding box center [288, 98] width 74 height 13
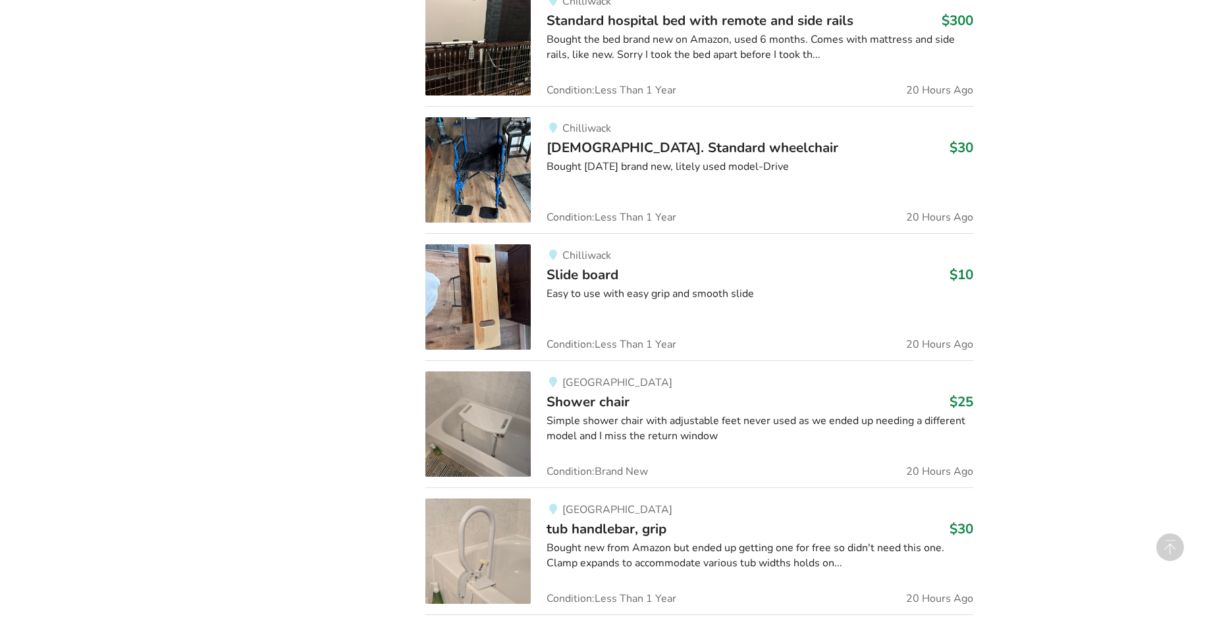
scroll to position [1592, 0]
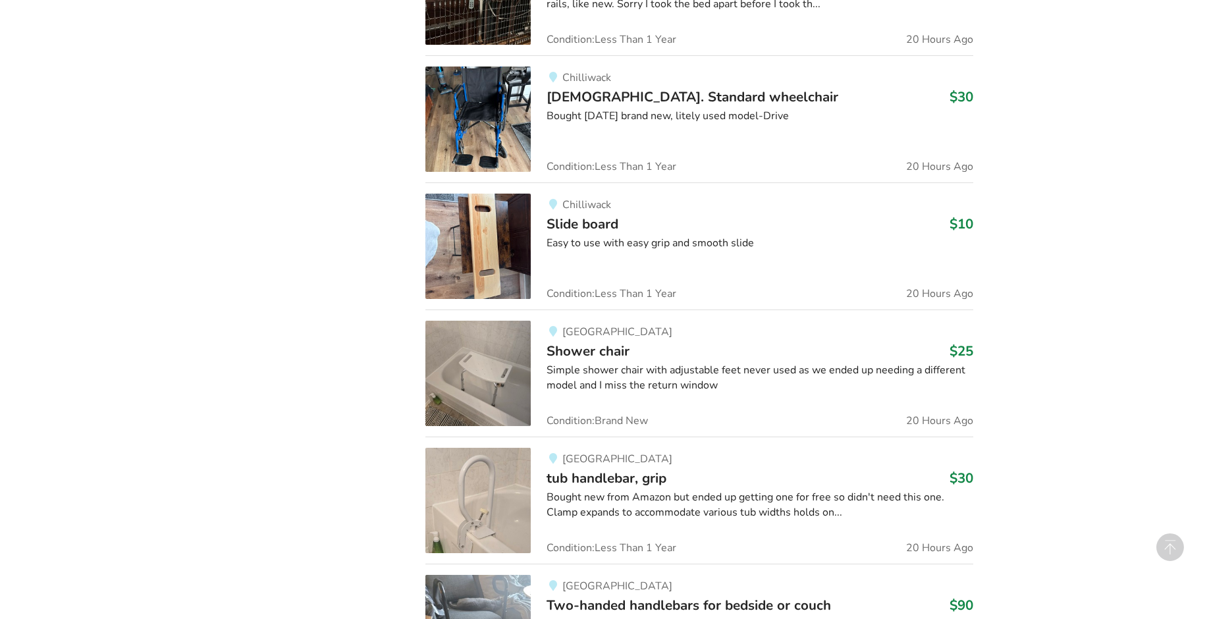
click at [582, 233] on div "Chilliwack Slide board $10 Easy to use with easy grip and smooth slide Conditio…" at bounding box center [752, 246] width 442 height 105
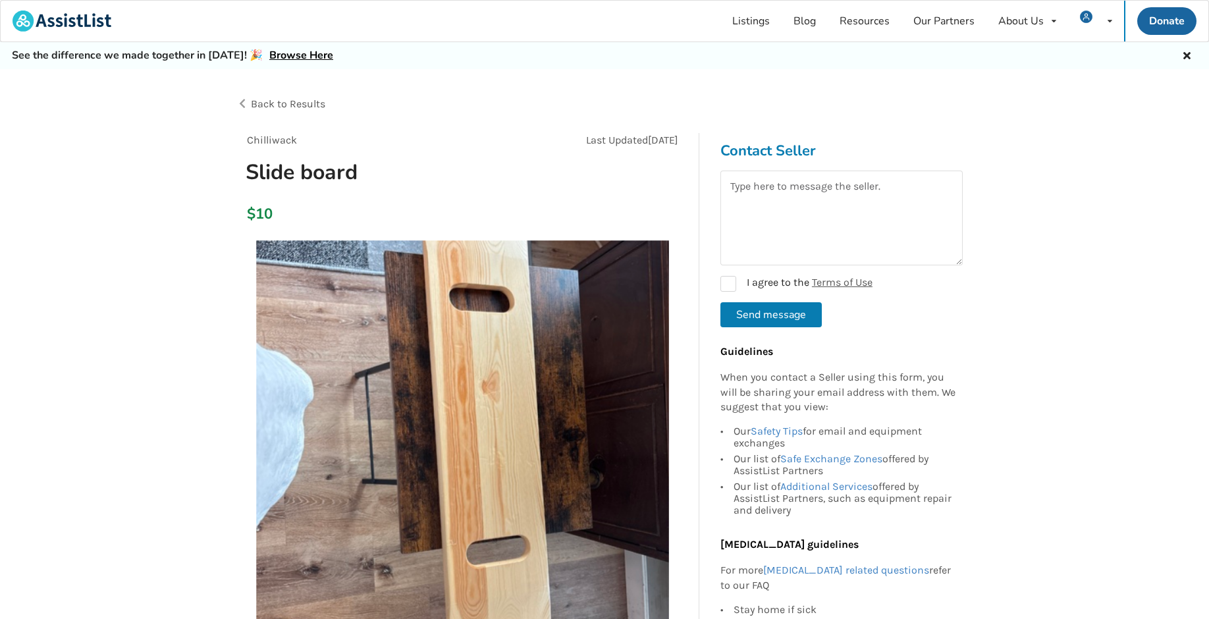
click at [296, 107] on span "Back to Results" at bounding box center [288, 103] width 74 height 13
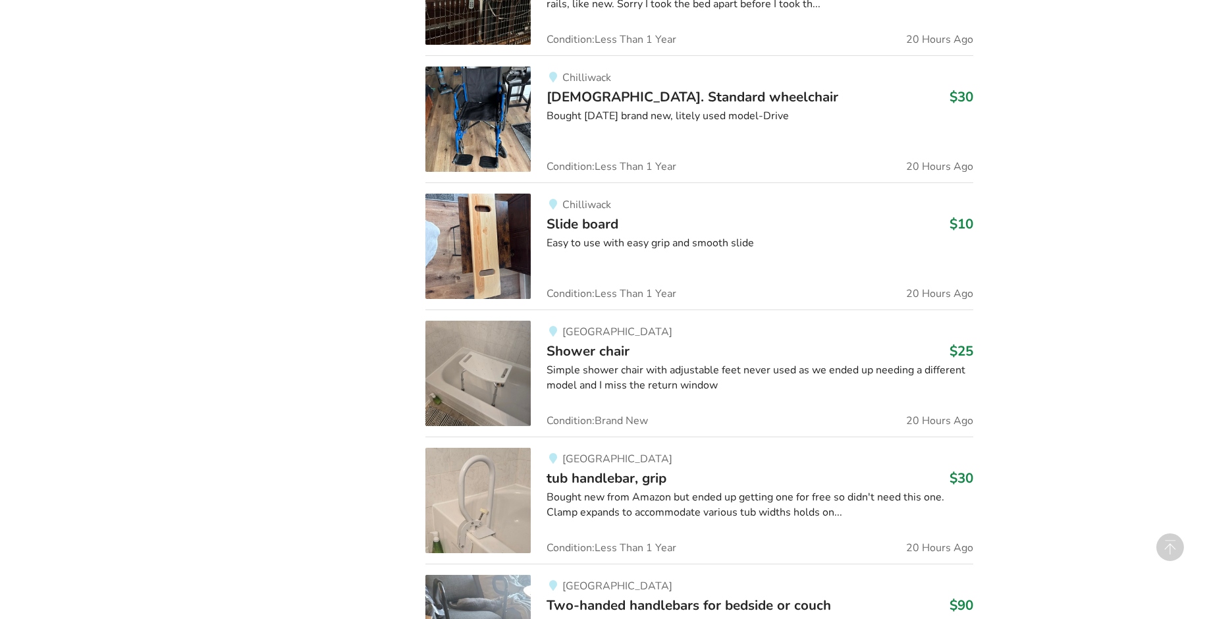
click at [605, 360] on div "Abbotsford Shower chair $25 Simple shower chair with adjustable feet never used…" at bounding box center [752, 373] width 442 height 105
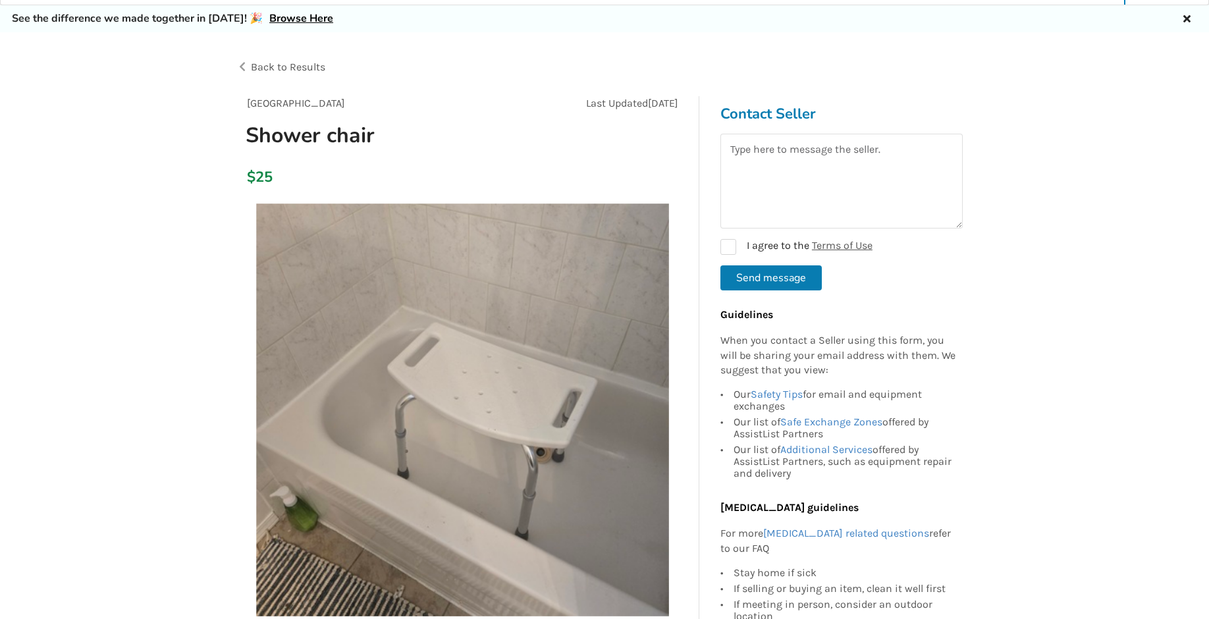
click at [268, 65] on span "Back to Results" at bounding box center [288, 67] width 74 height 13
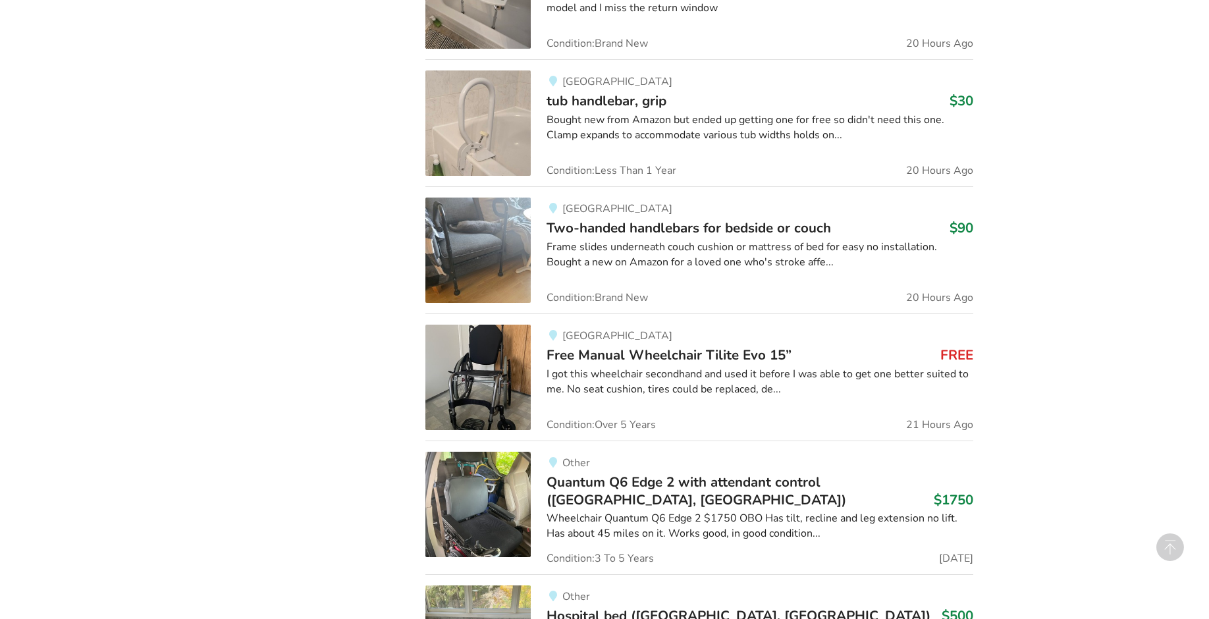
click at [610, 106] on span "tub handlebar, grip" at bounding box center [607, 101] width 120 height 18
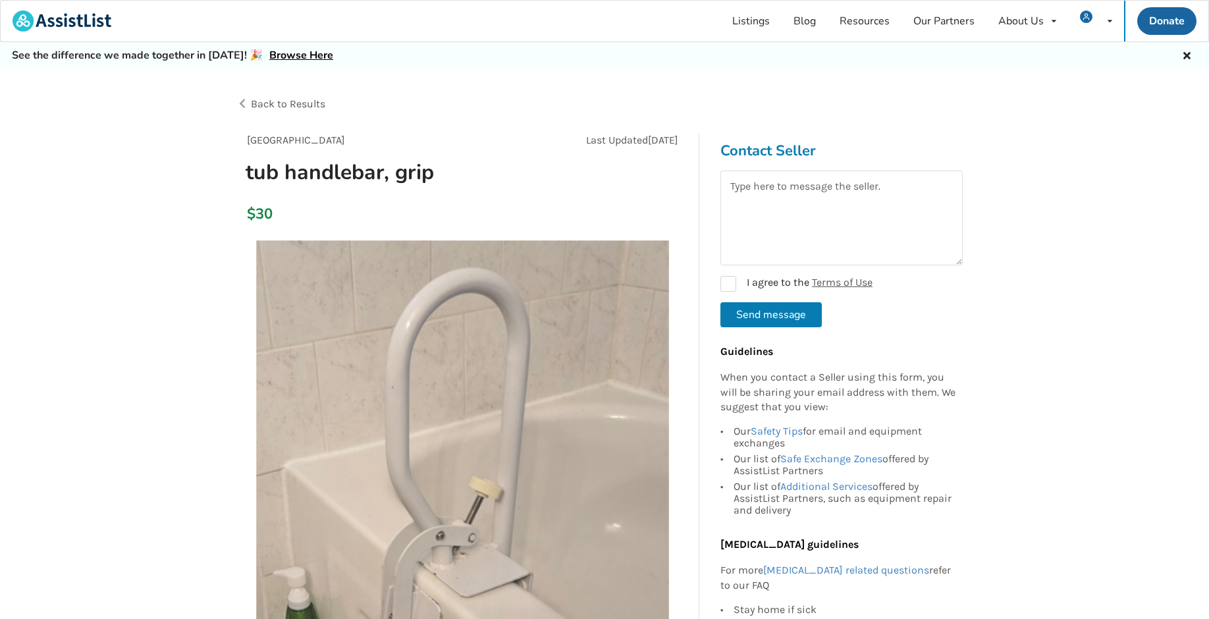
click at [302, 102] on span "Back to Results" at bounding box center [288, 103] width 74 height 13
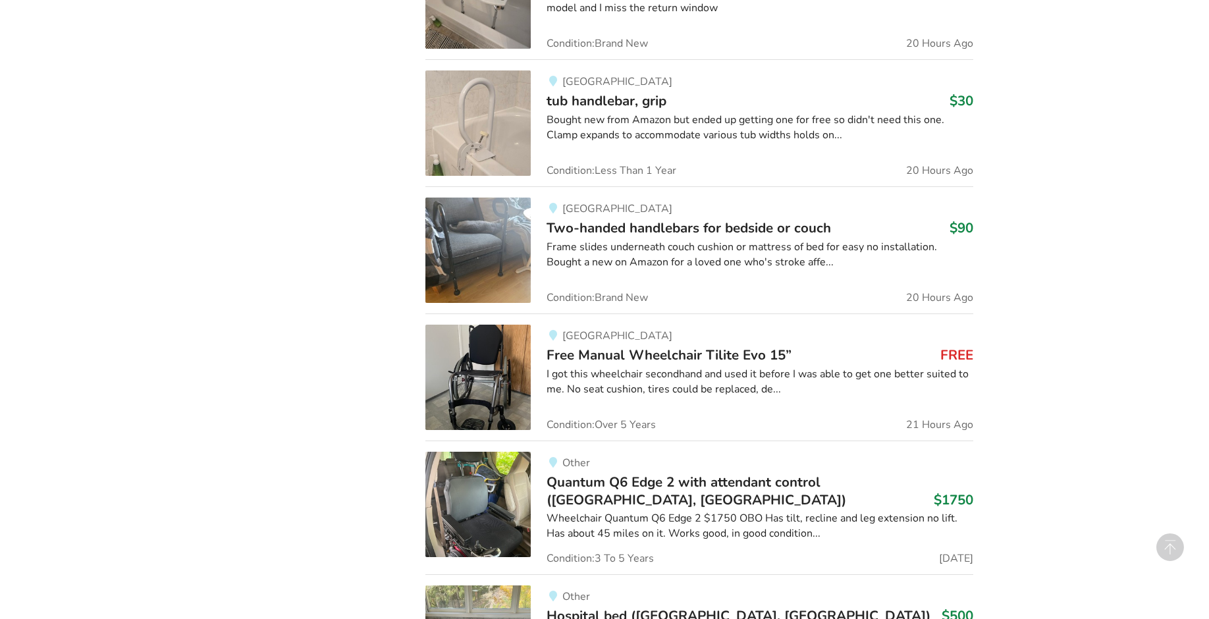
click at [677, 217] on div "Abbotsford Two-handed handlebars for bedside or couch $90 Frame slides undernea…" at bounding box center [752, 250] width 442 height 105
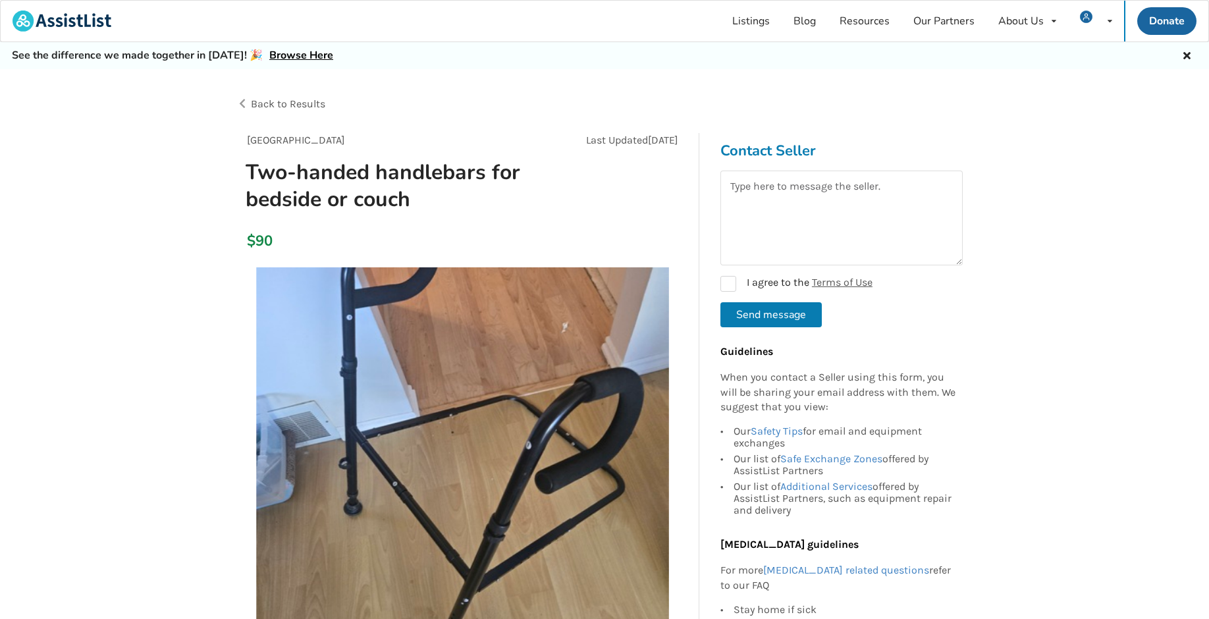
click at [292, 99] on span "Back to Results" at bounding box center [288, 103] width 74 height 13
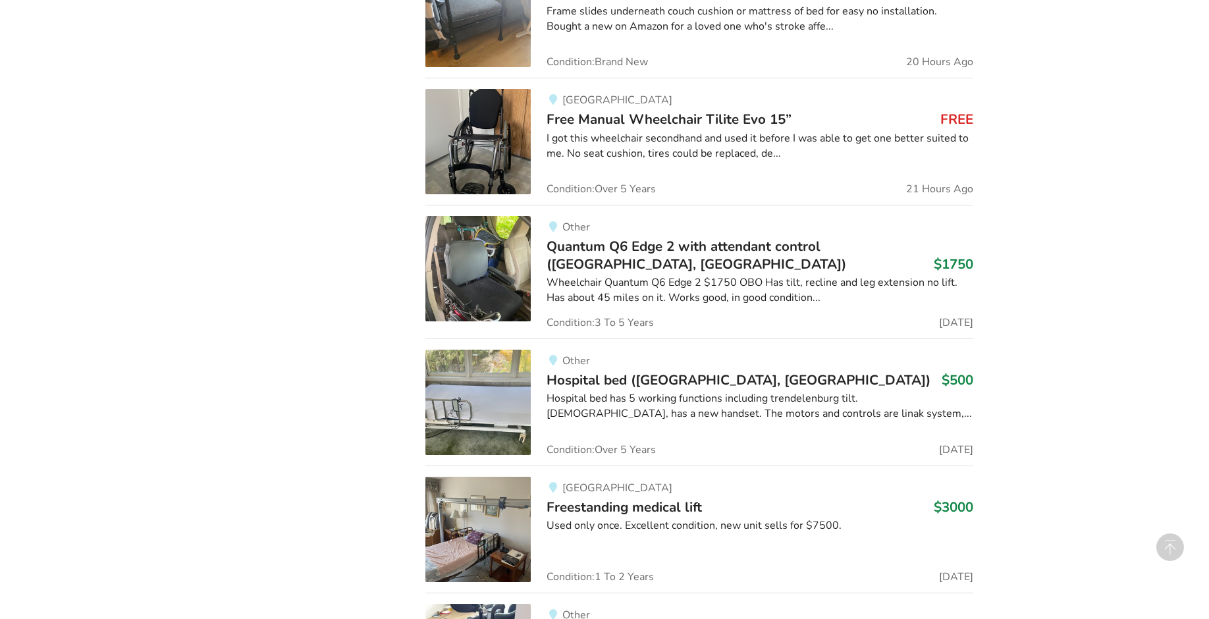
click at [611, 117] on span "Free Manual Wheelchair Tilite Evo 15”" at bounding box center [669, 119] width 245 height 18
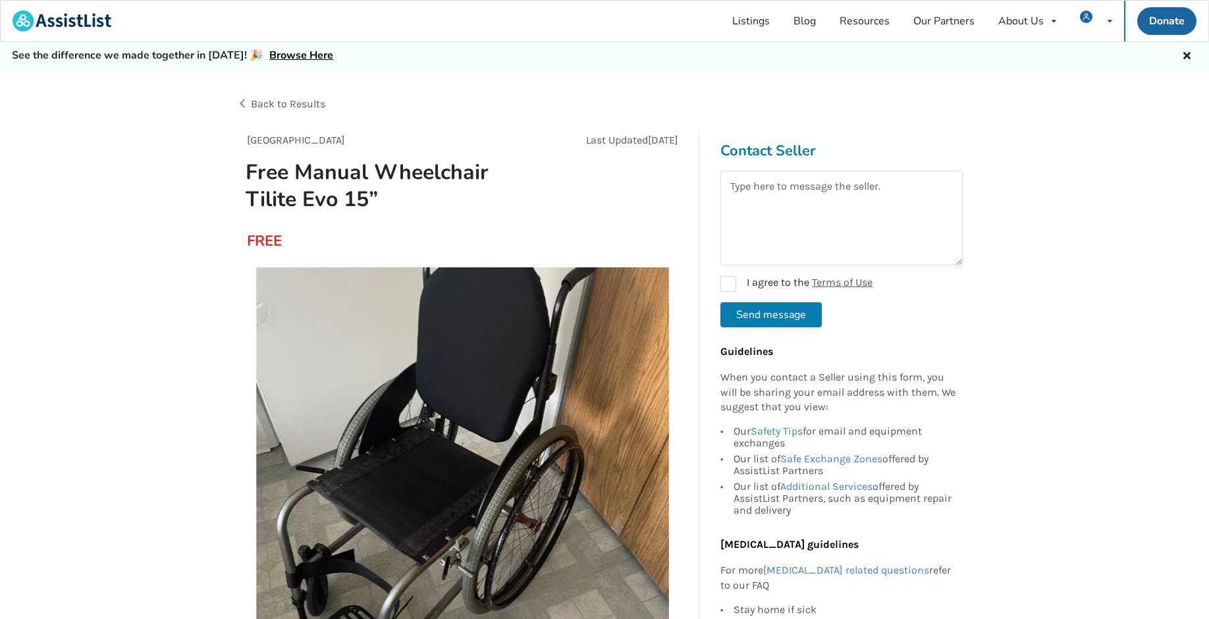
click at [300, 97] on span "Back to Results" at bounding box center [288, 103] width 74 height 13
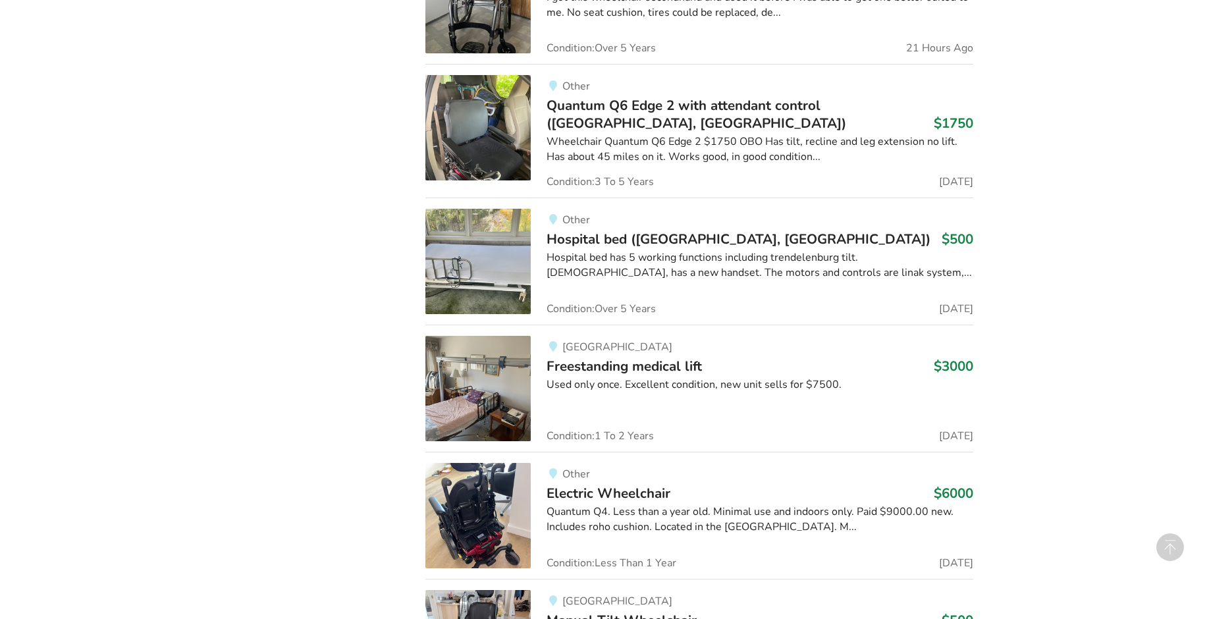
click at [640, 134] on div "Wheelchair Quantum Q6 Edge 2 $1750 OBO Has tilt, recline and leg extension no l…" at bounding box center [760, 149] width 426 height 30
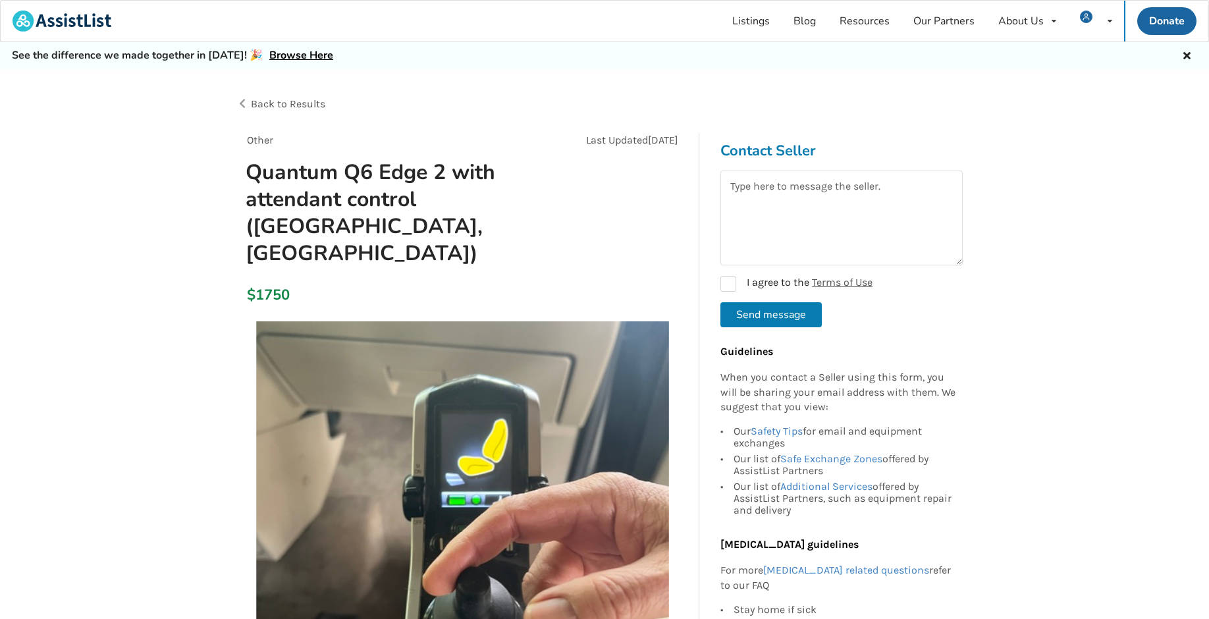
click at [290, 98] on span "Back to Results" at bounding box center [288, 103] width 74 height 13
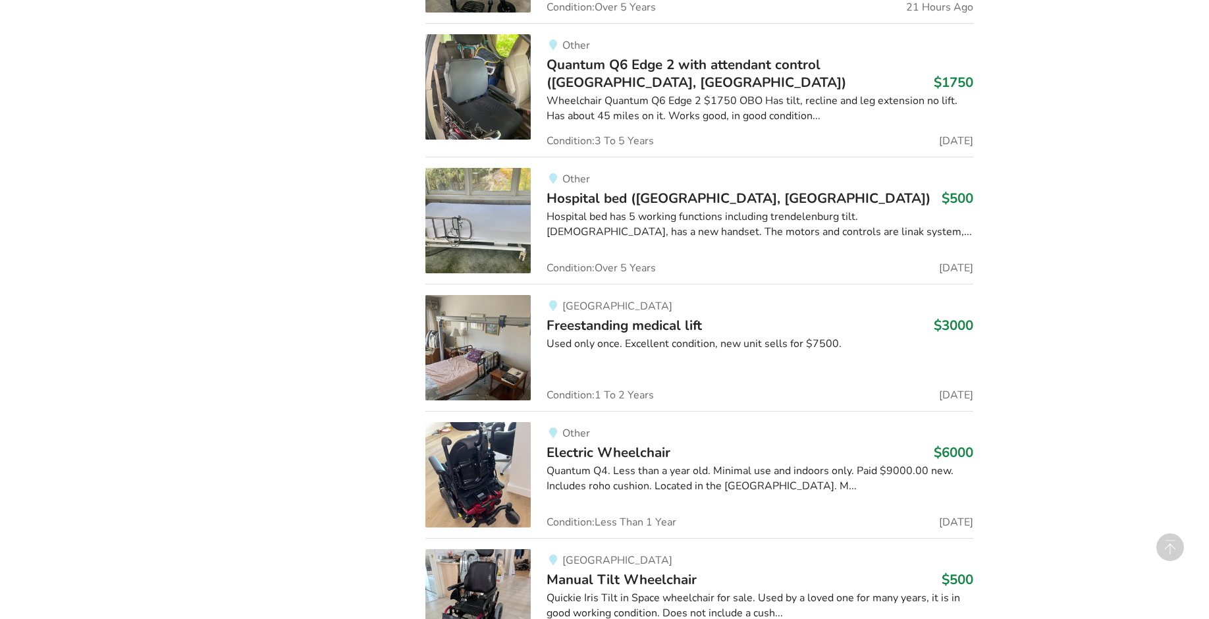
scroll to position [2384, 0]
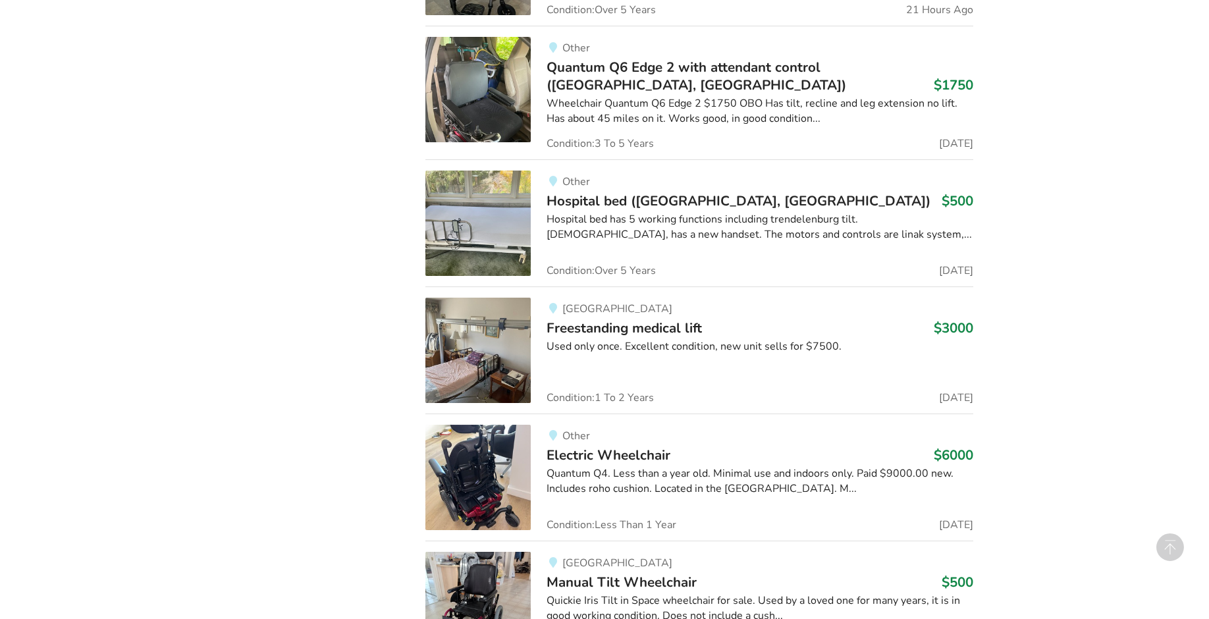
click at [610, 192] on span "Hospital bed ([GEOGRAPHIC_DATA], [GEOGRAPHIC_DATA])" at bounding box center [739, 201] width 384 height 18
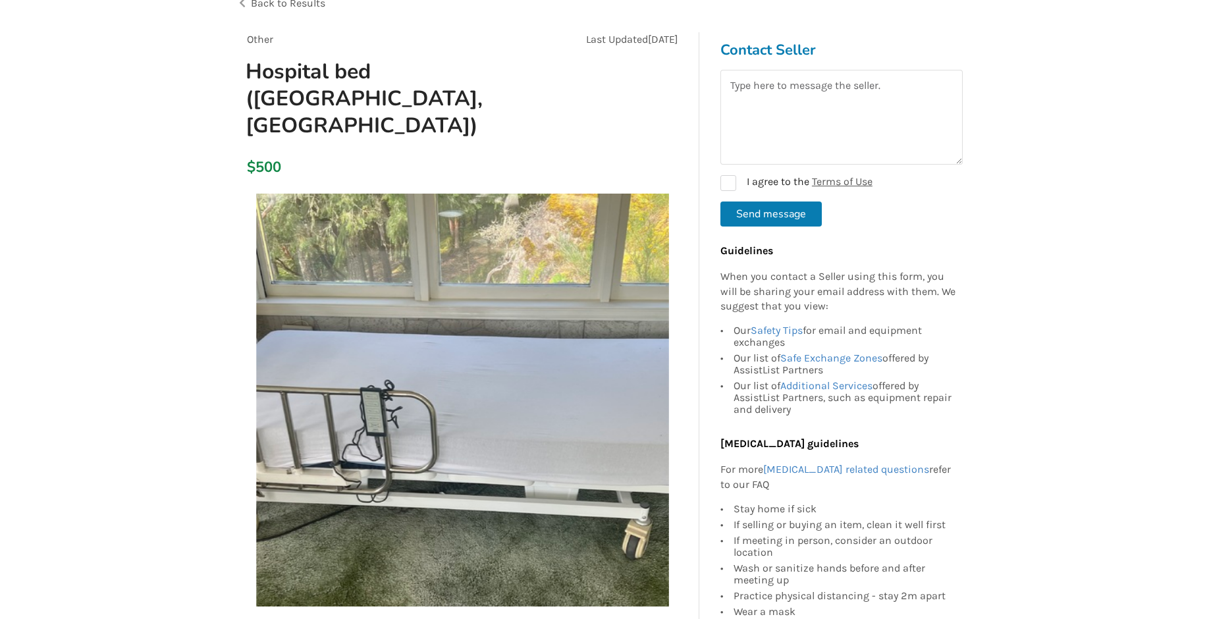
scroll to position [19, 0]
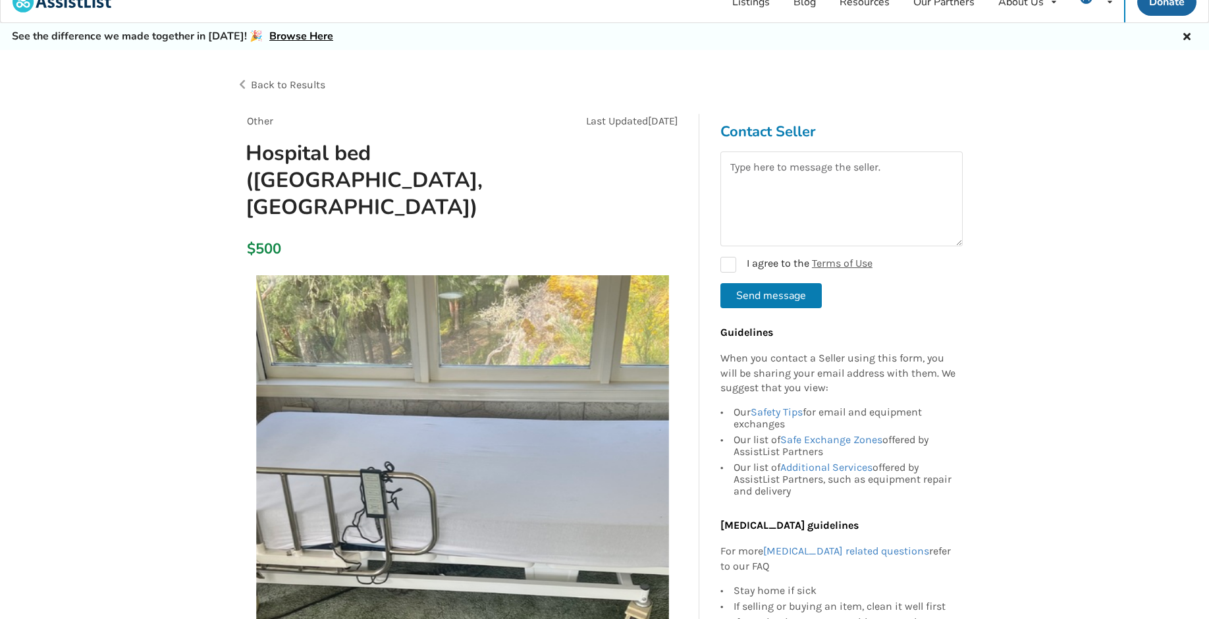
click at [300, 84] on span "Back to Results" at bounding box center [288, 84] width 74 height 13
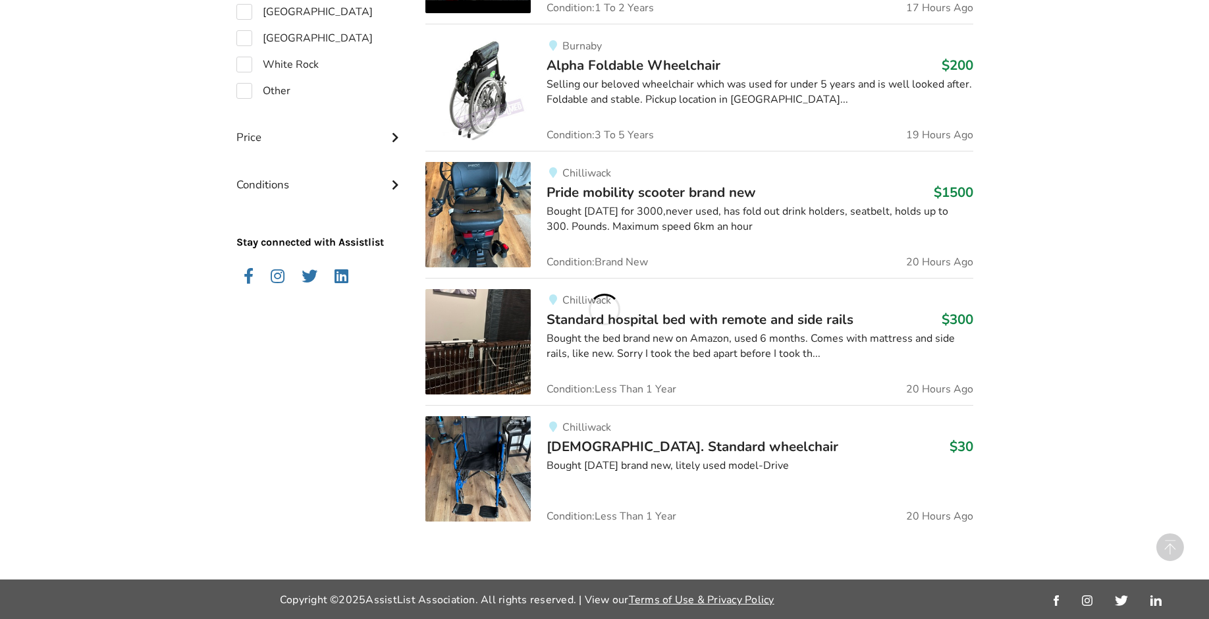
scroll to position [2384, 0]
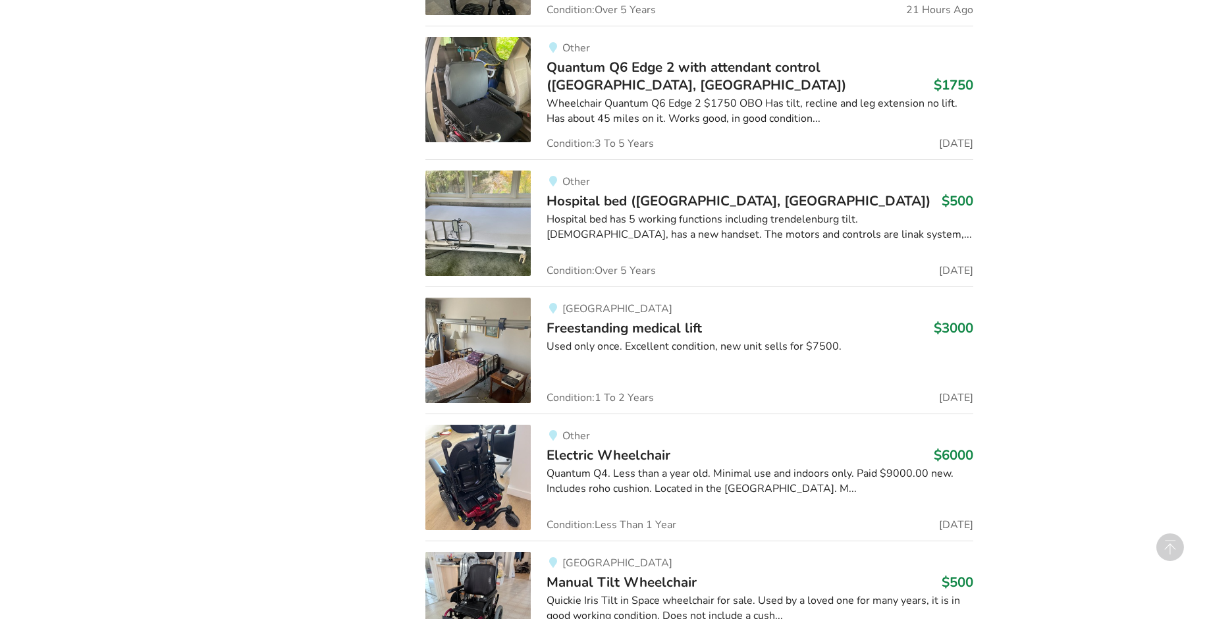
click at [692, 319] on span "Freestanding medical lift" at bounding box center [624, 328] width 155 height 18
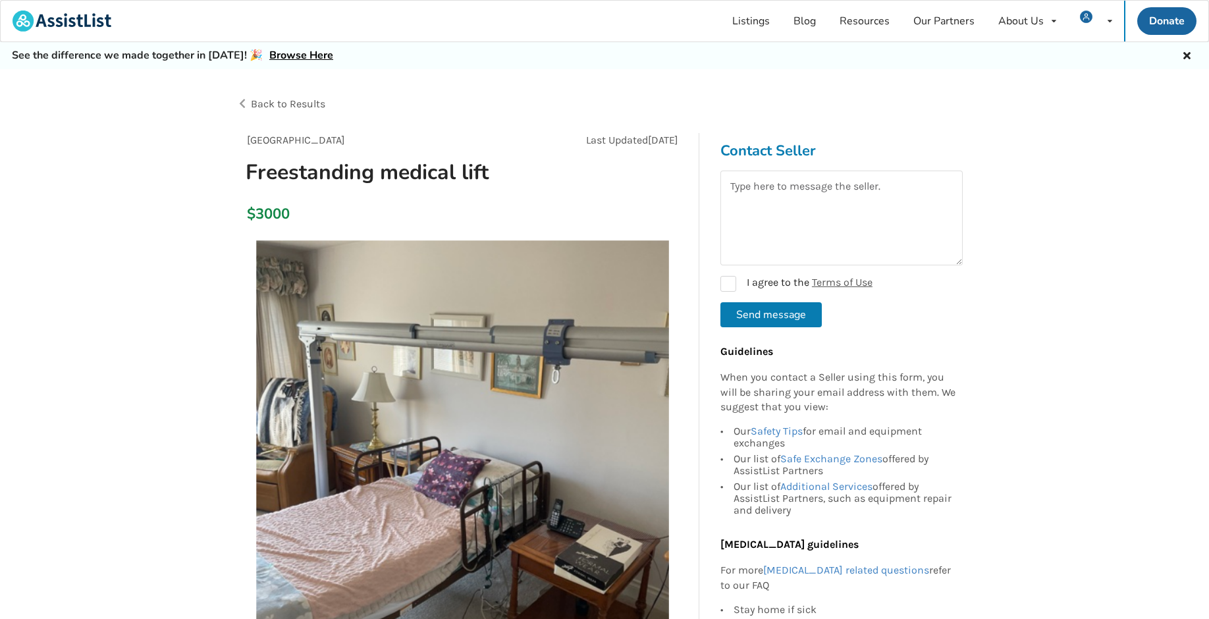
click at [279, 103] on span "Back to Results" at bounding box center [288, 103] width 74 height 13
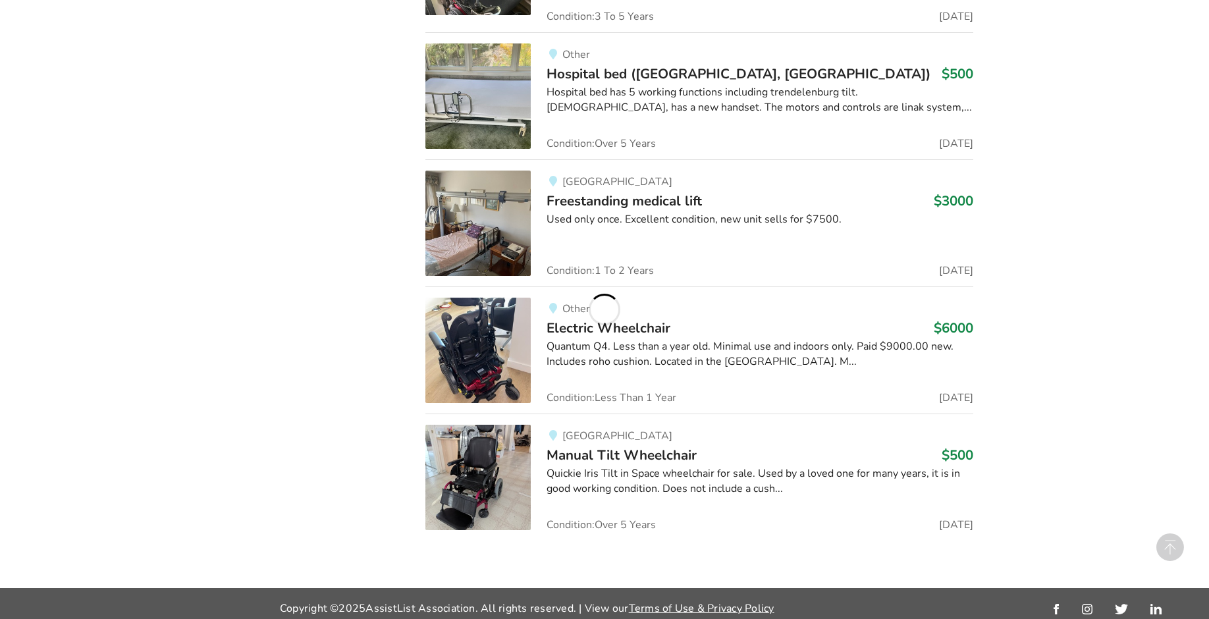
scroll to position [2513, 0]
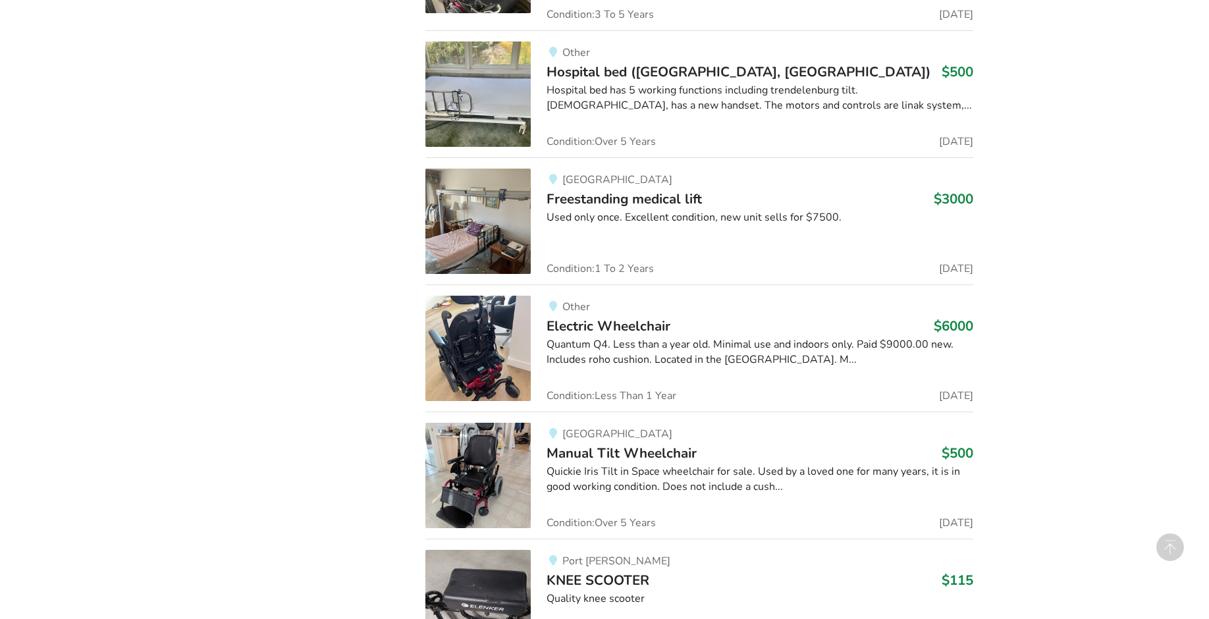
click at [647, 317] on span "Electric Wheelchair" at bounding box center [609, 326] width 124 height 18
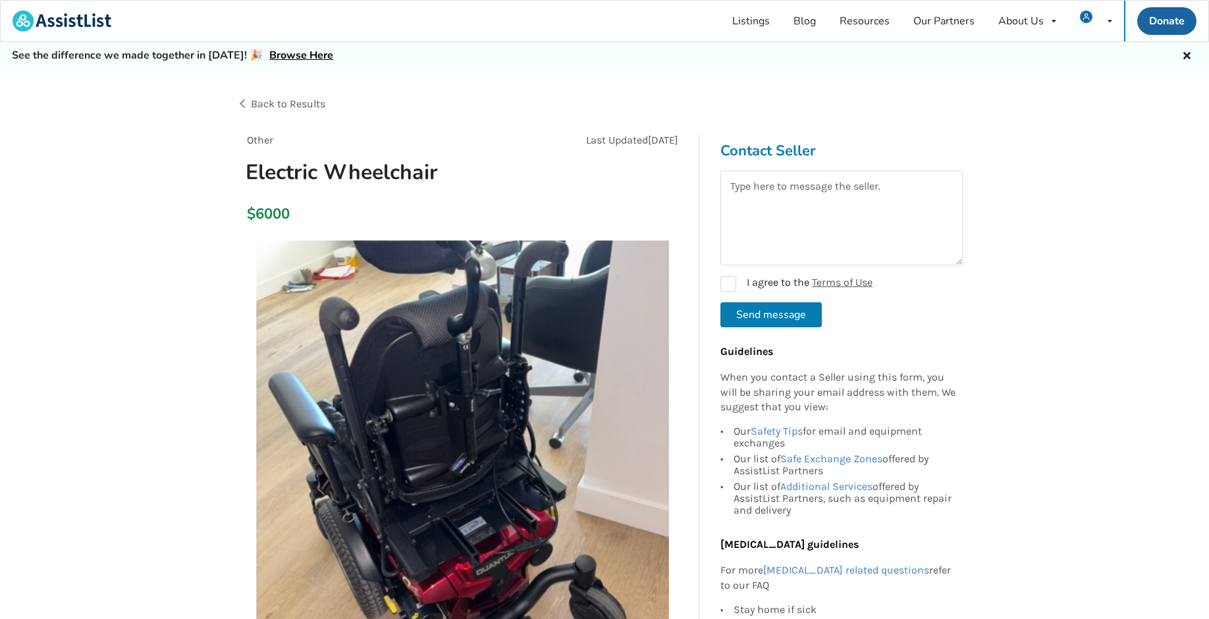
click at [295, 97] on span "Back to Results" at bounding box center [288, 103] width 74 height 13
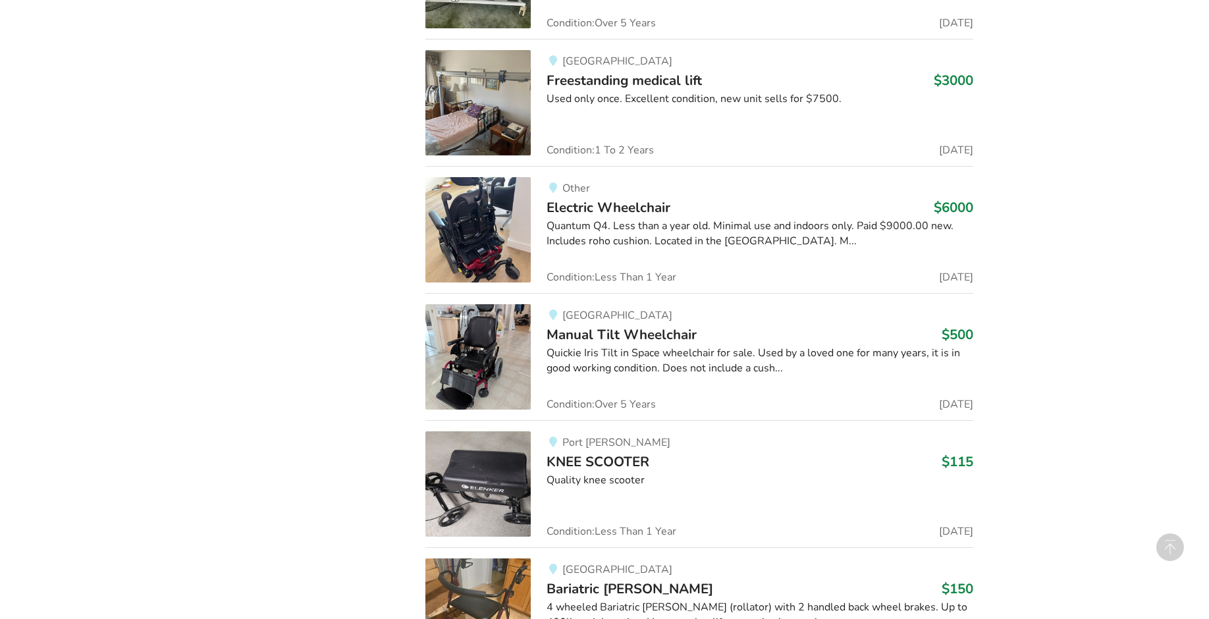
scroll to position [2713, 0]
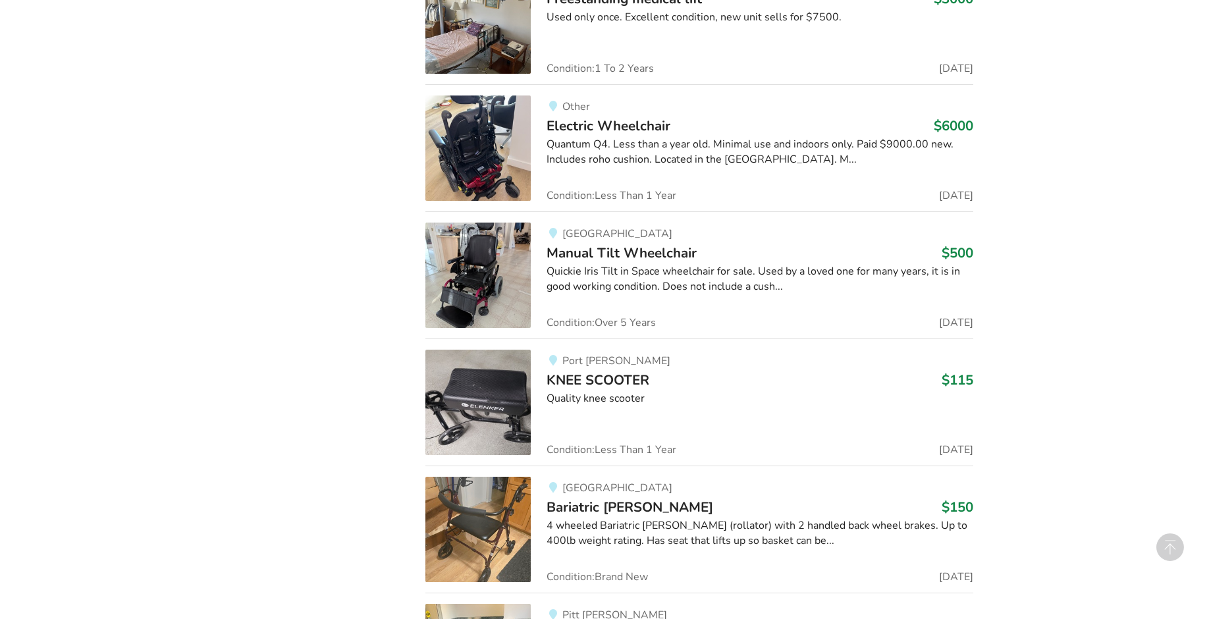
click at [619, 235] on div "Richmond Manual Tilt Wheelchair $500 Quickie Iris Tilt in Space wheelchair for …" at bounding box center [752, 275] width 442 height 105
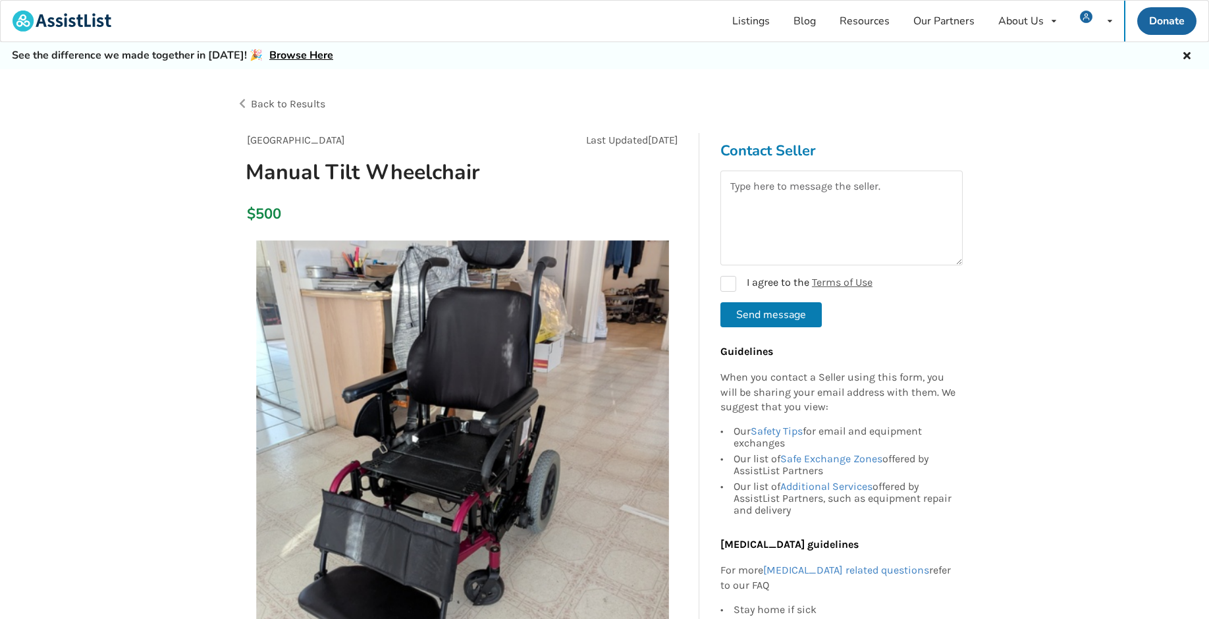
click at [302, 101] on span "Back to Results" at bounding box center [288, 103] width 74 height 13
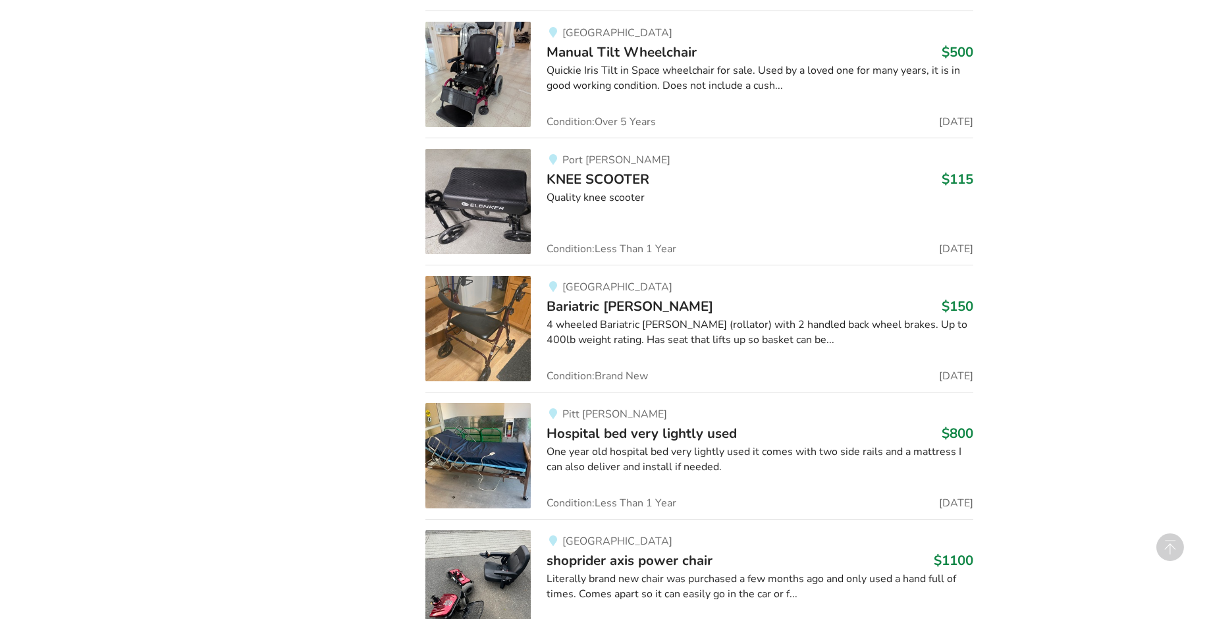
scroll to position [2649, 0]
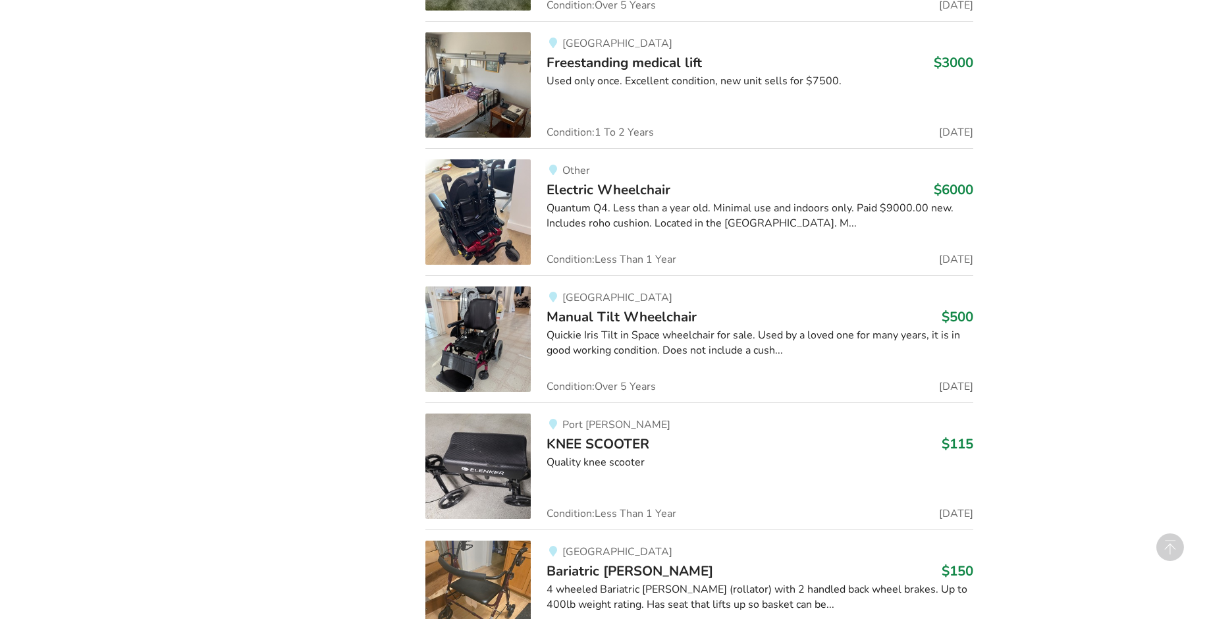
click at [618, 435] on span "KNEE SCOOTER" at bounding box center [598, 444] width 103 height 18
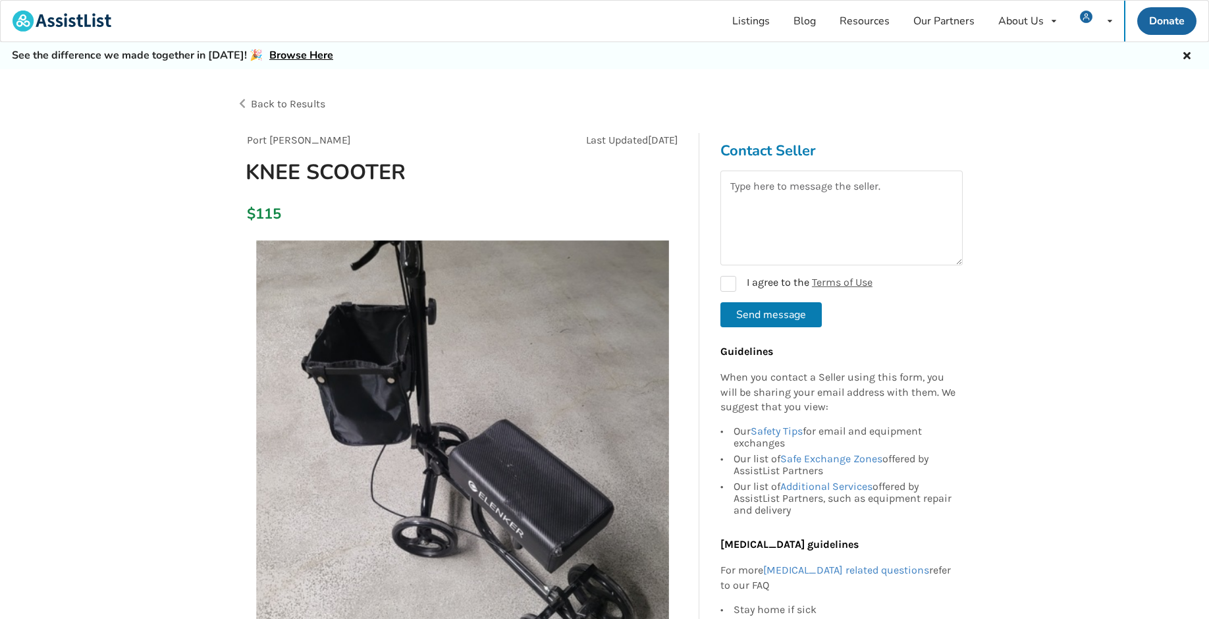
click at [288, 103] on span "Back to Results" at bounding box center [288, 103] width 74 height 13
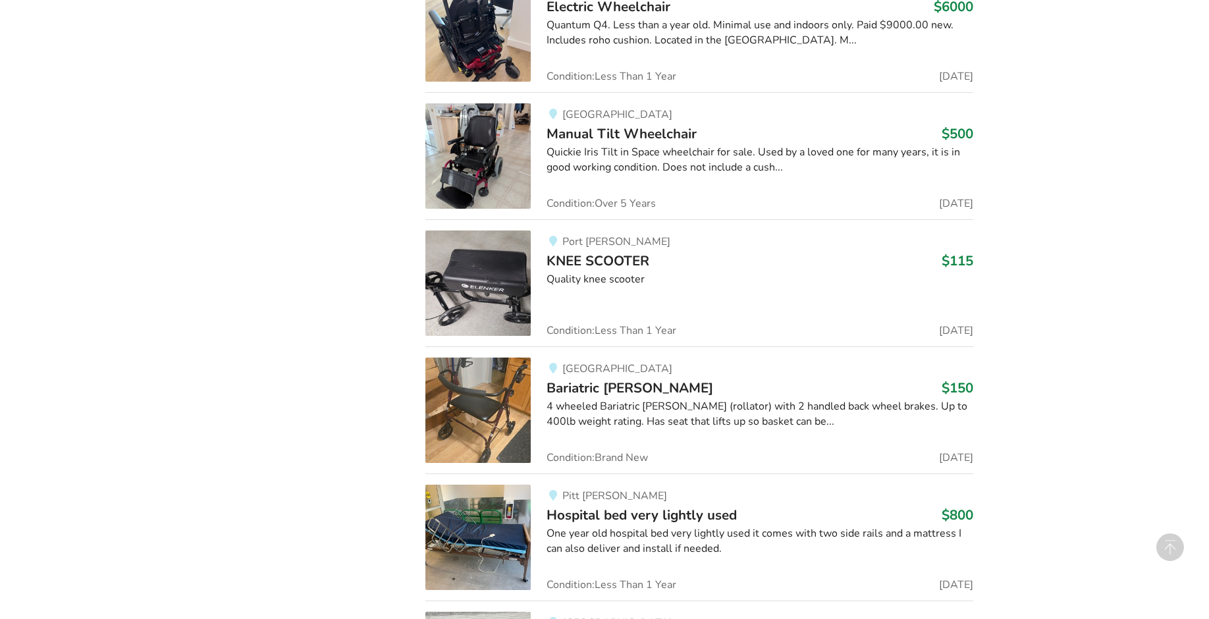
scroll to position [2886, 0]
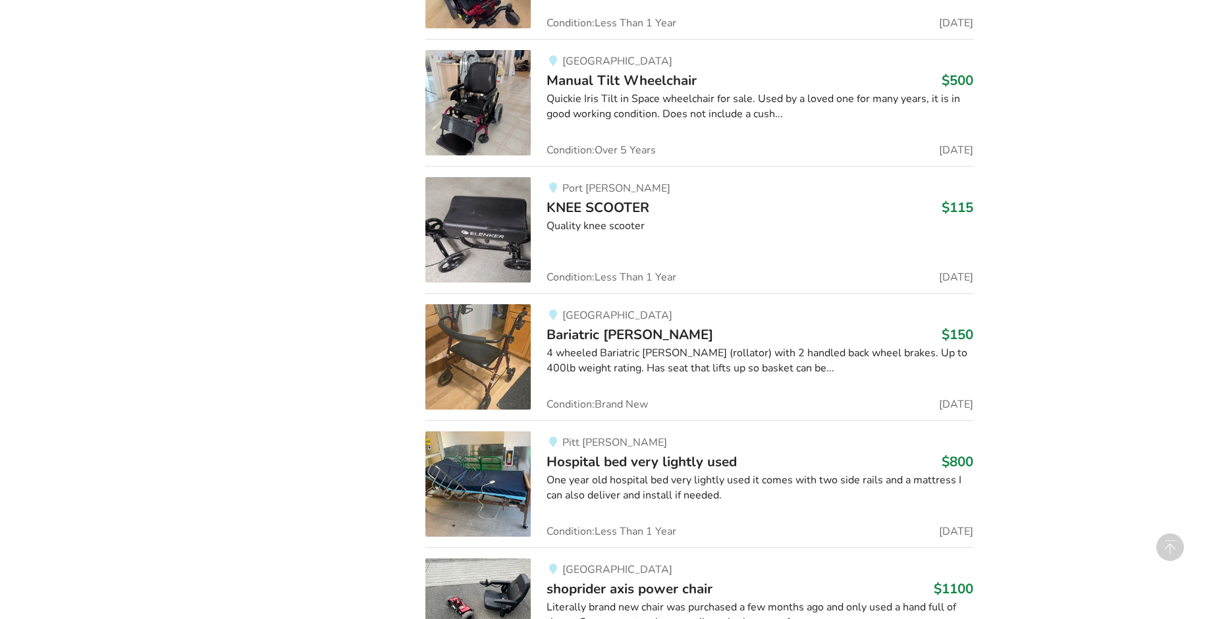
click at [582, 335] on span "Bariatric [PERSON_NAME]" at bounding box center [630, 334] width 167 height 18
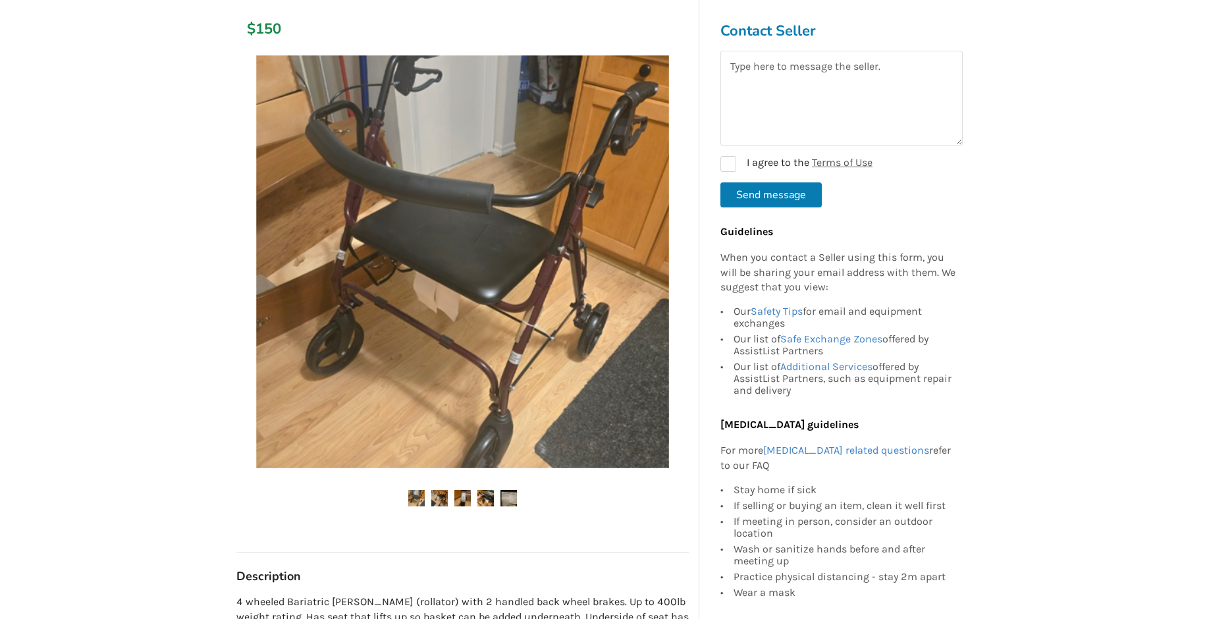
scroll to position [9, 0]
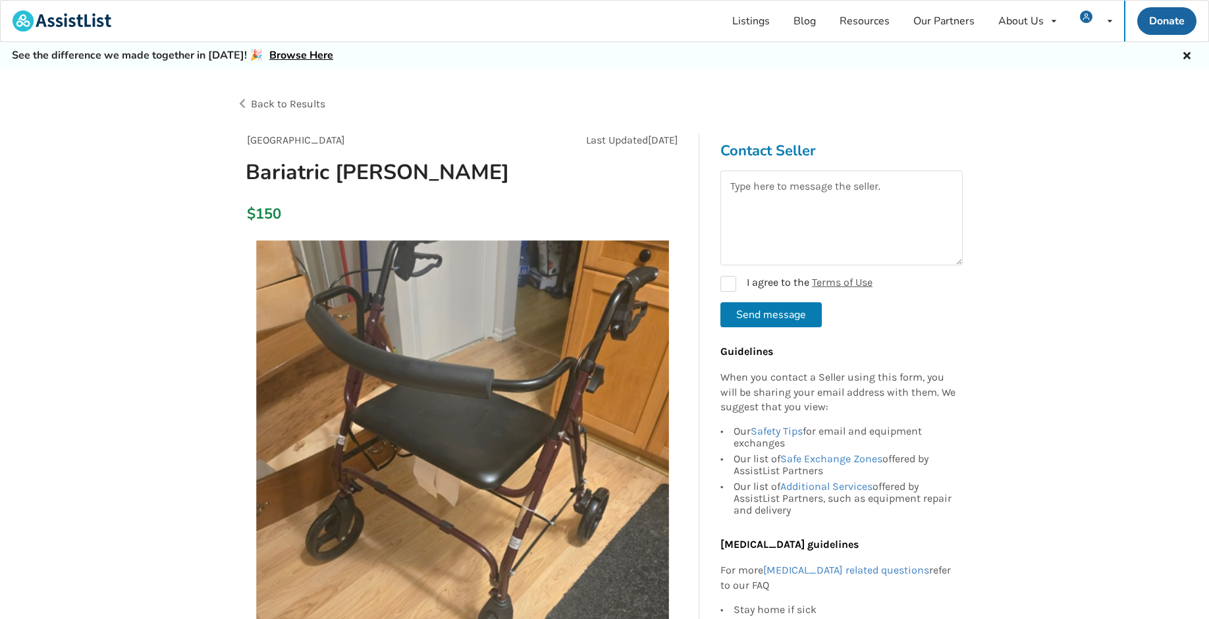
click at [306, 107] on span "Back to Results" at bounding box center [288, 103] width 74 height 13
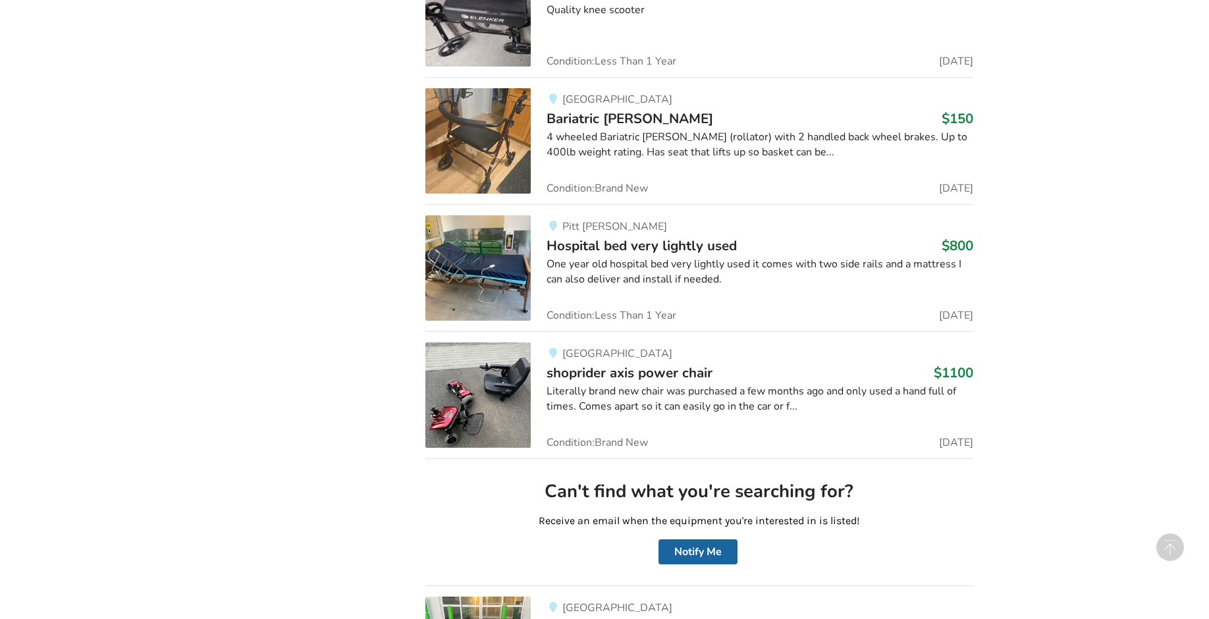
click at [652, 242] on span "Hospital bed very lightly used" at bounding box center [642, 245] width 190 height 18
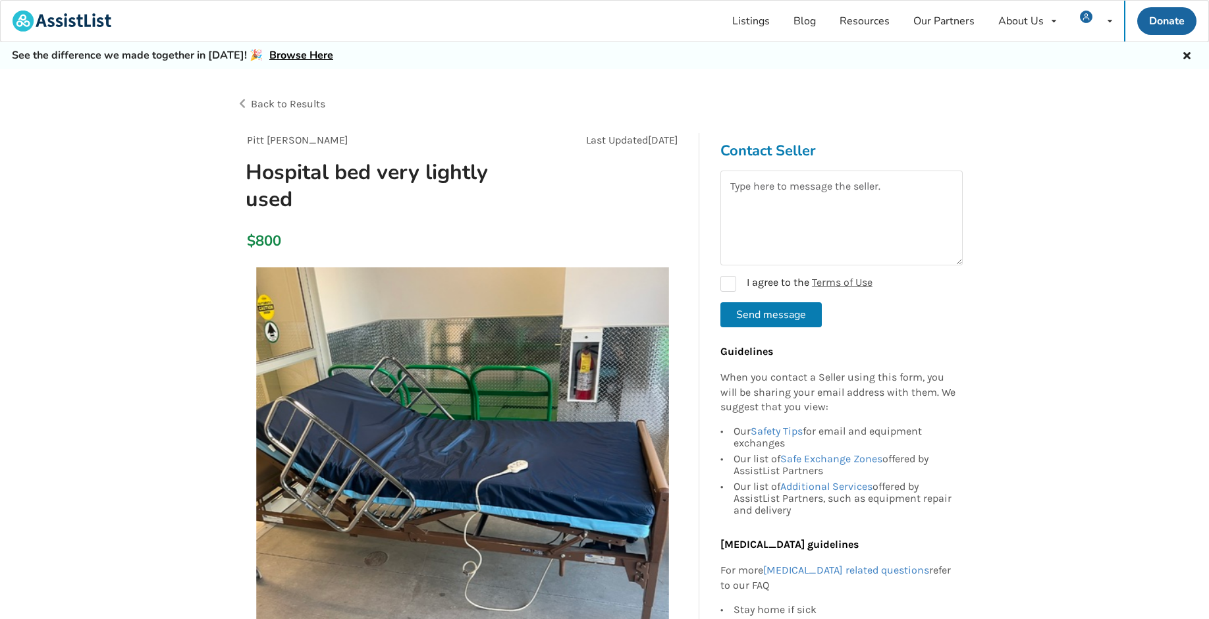
click at [315, 101] on span "Back to Results" at bounding box center [288, 103] width 74 height 13
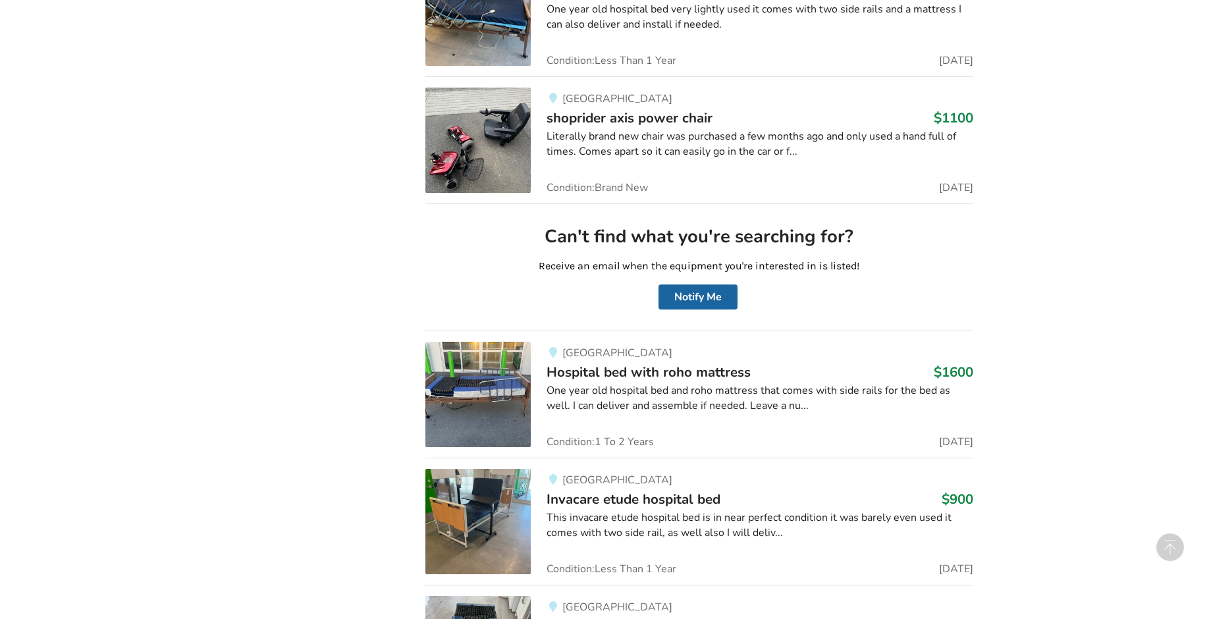
scroll to position [3360, 0]
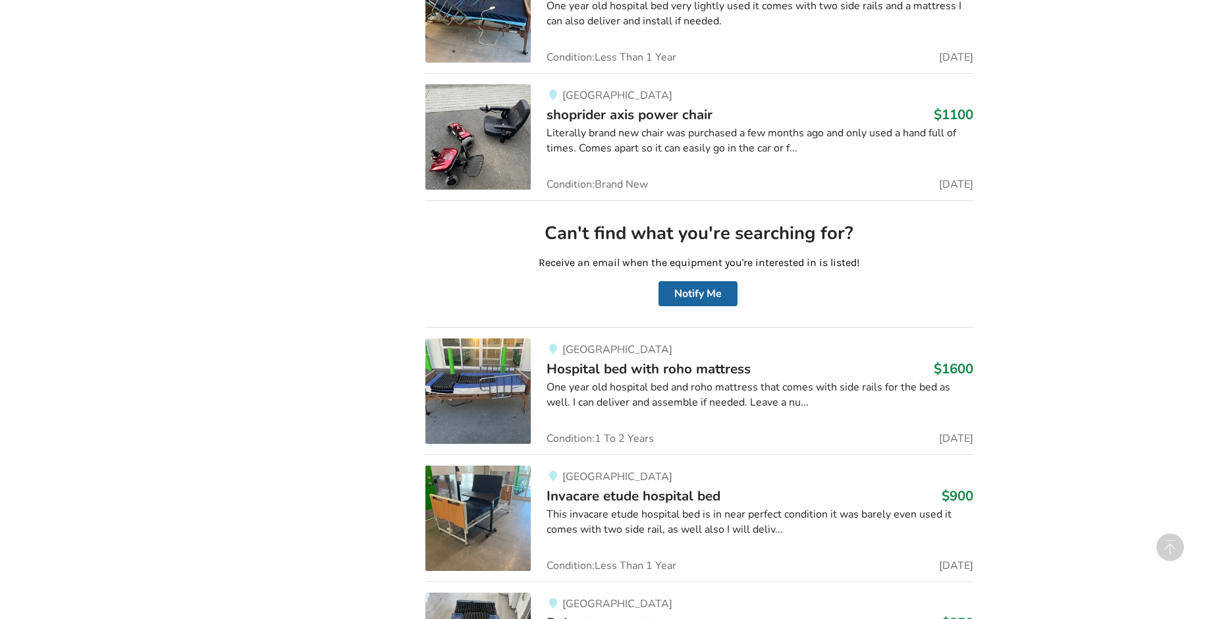
click at [694, 109] on span "shoprider axis power chair" at bounding box center [630, 114] width 166 height 18
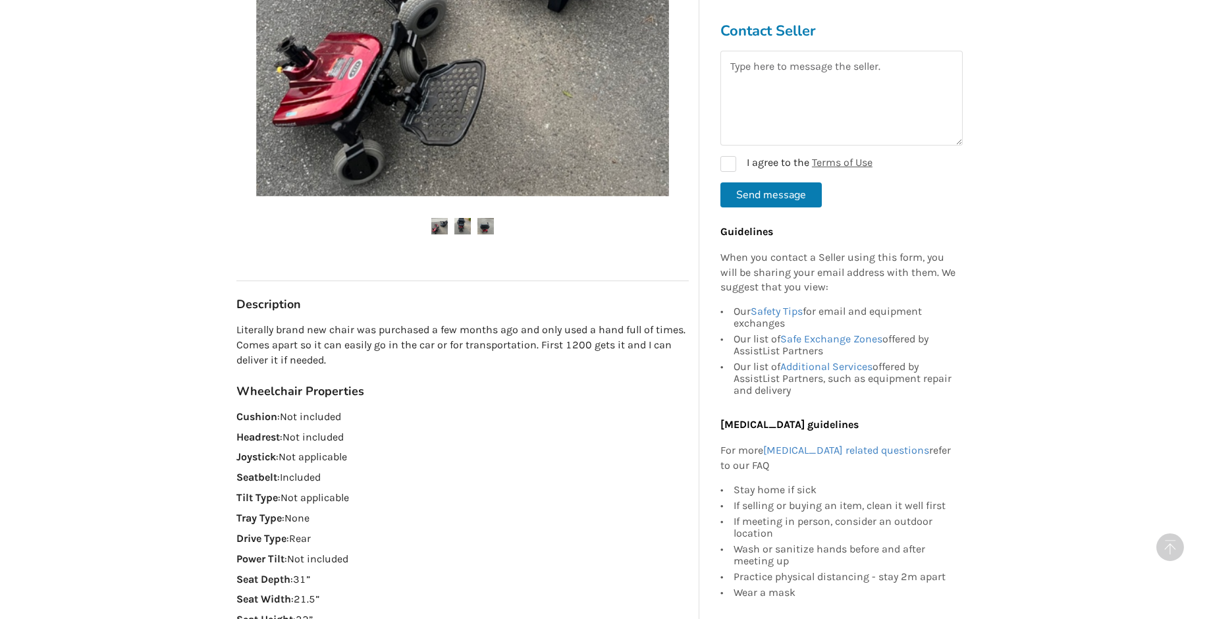
scroll to position [20, 0]
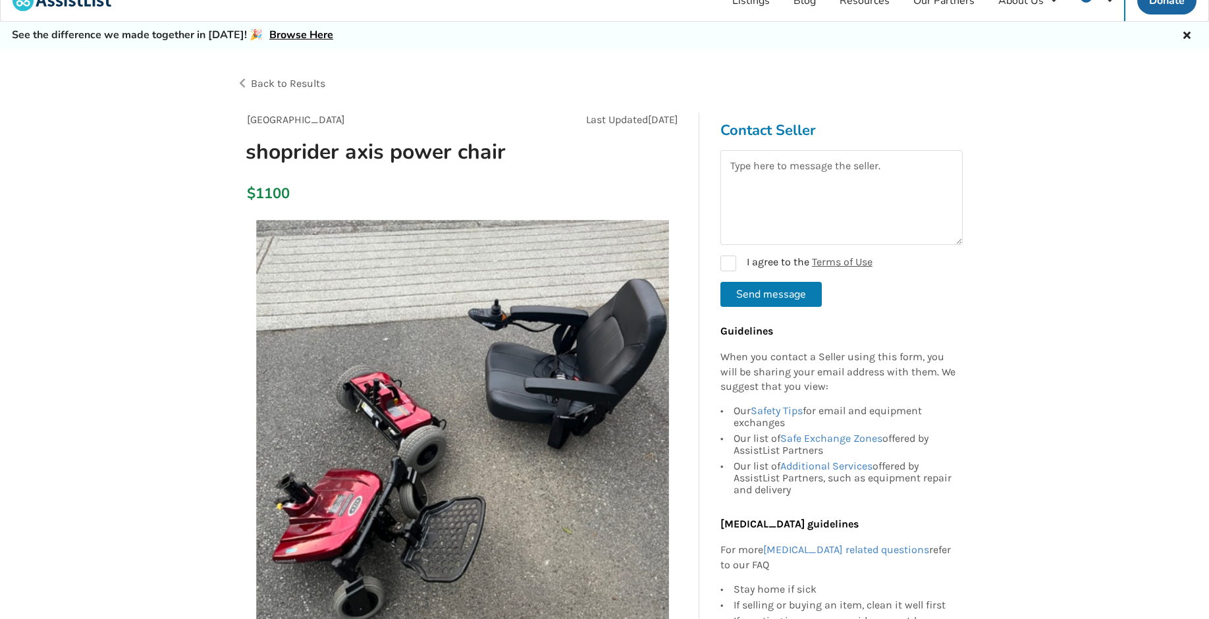
click at [301, 82] on span "Back to Results" at bounding box center [288, 83] width 74 height 13
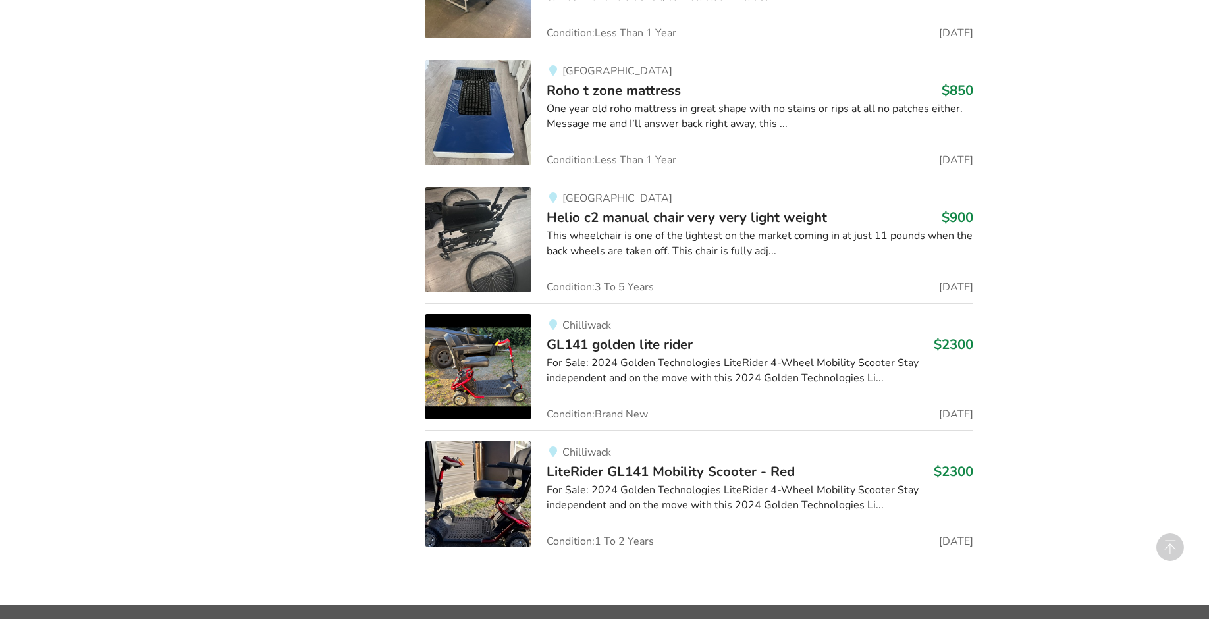
scroll to position [3911, 0]
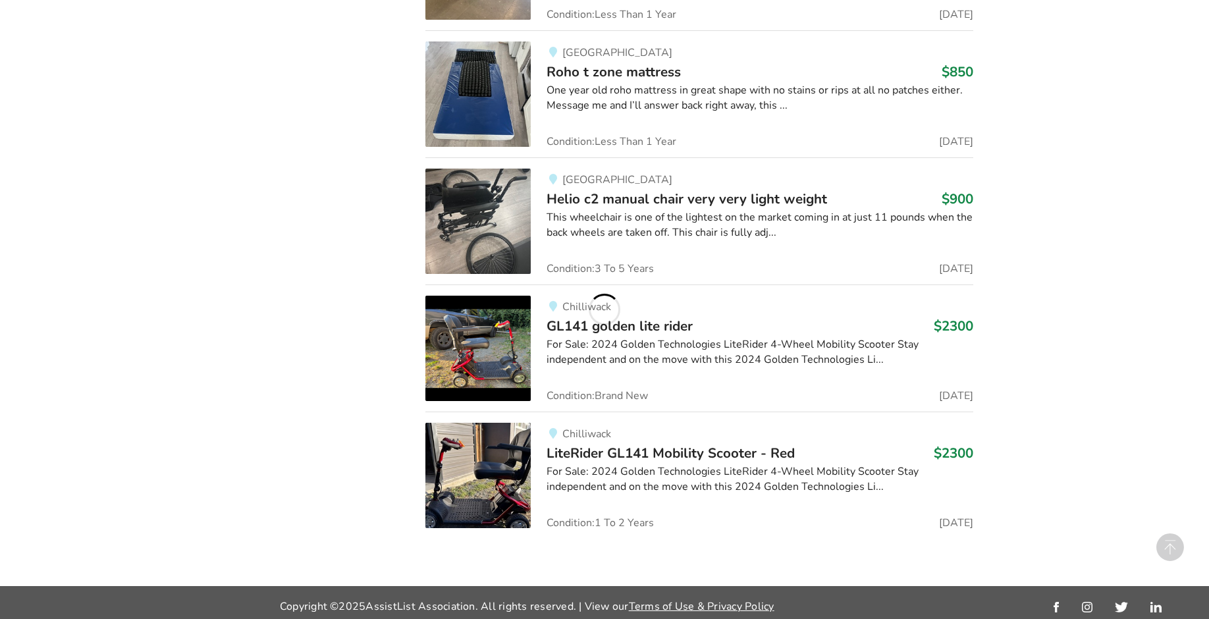
click at [681, 317] on span "GL141 golden lite rider" at bounding box center [620, 326] width 146 height 18
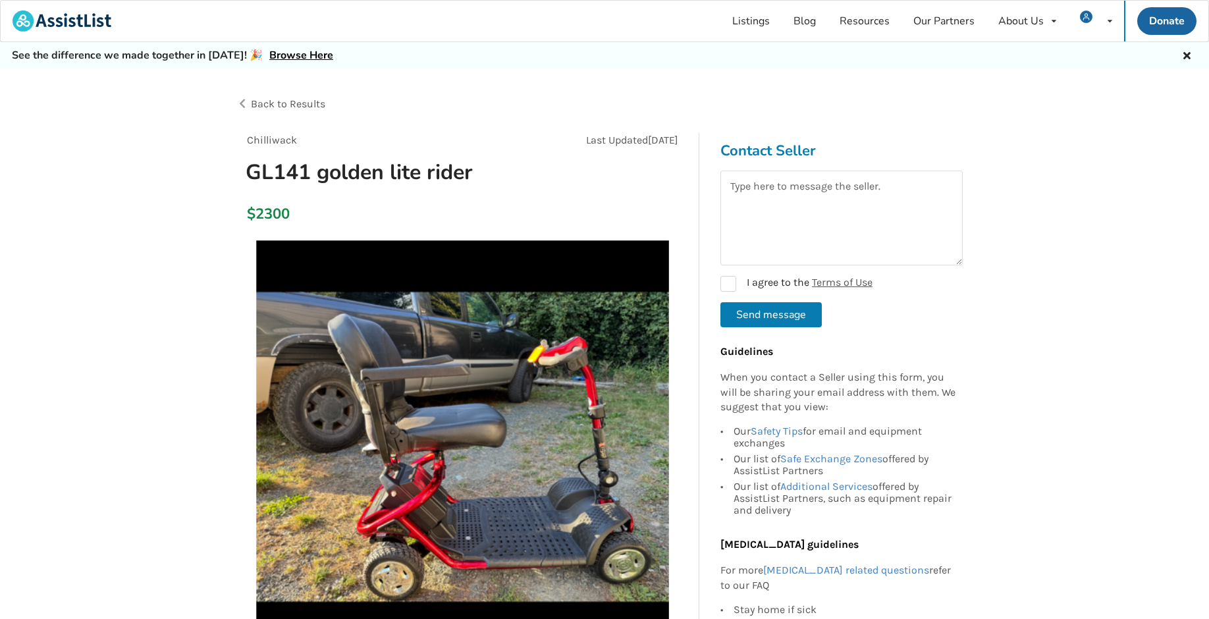
click at [315, 99] on span "Back to Results" at bounding box center [288, 103] width 74 height 13
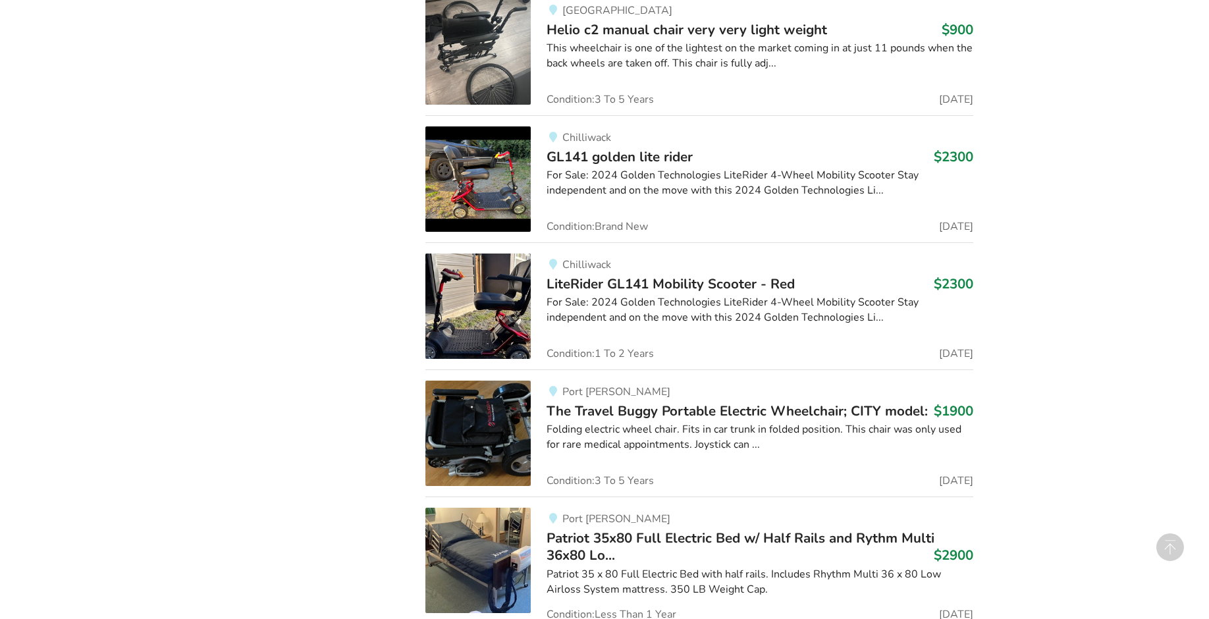
scroll to position [4237, 0]
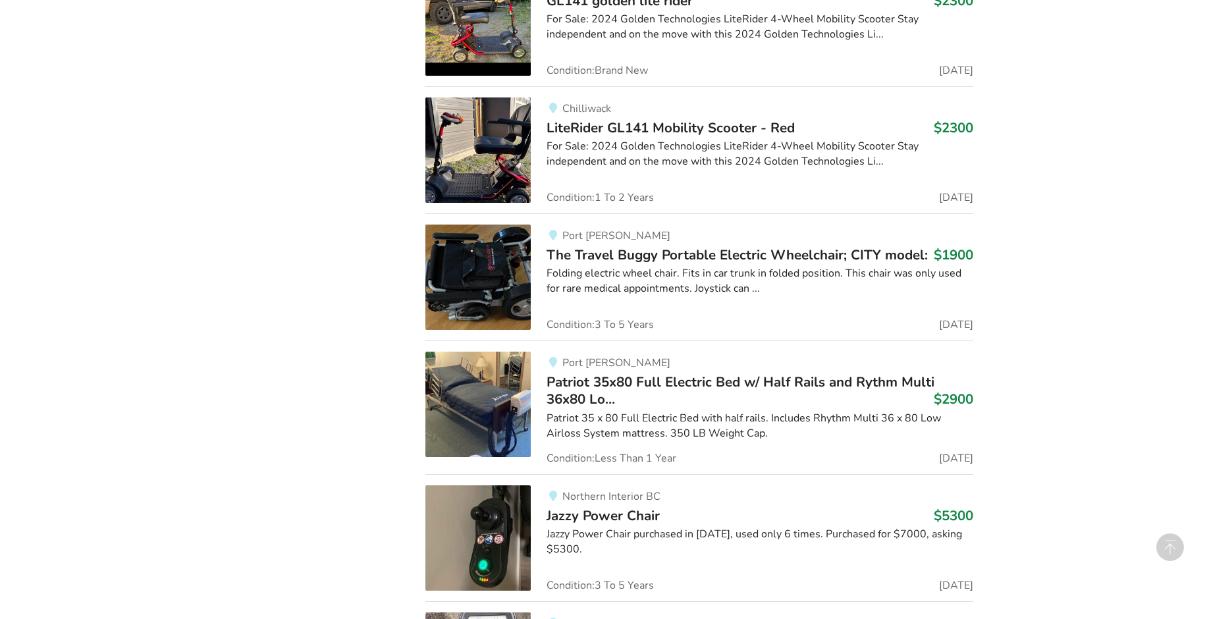
click at [618, 119] on span "LiteRider GL141 Mobility Scooter - Red" at bounding box center [671, 128] width 248 height 18
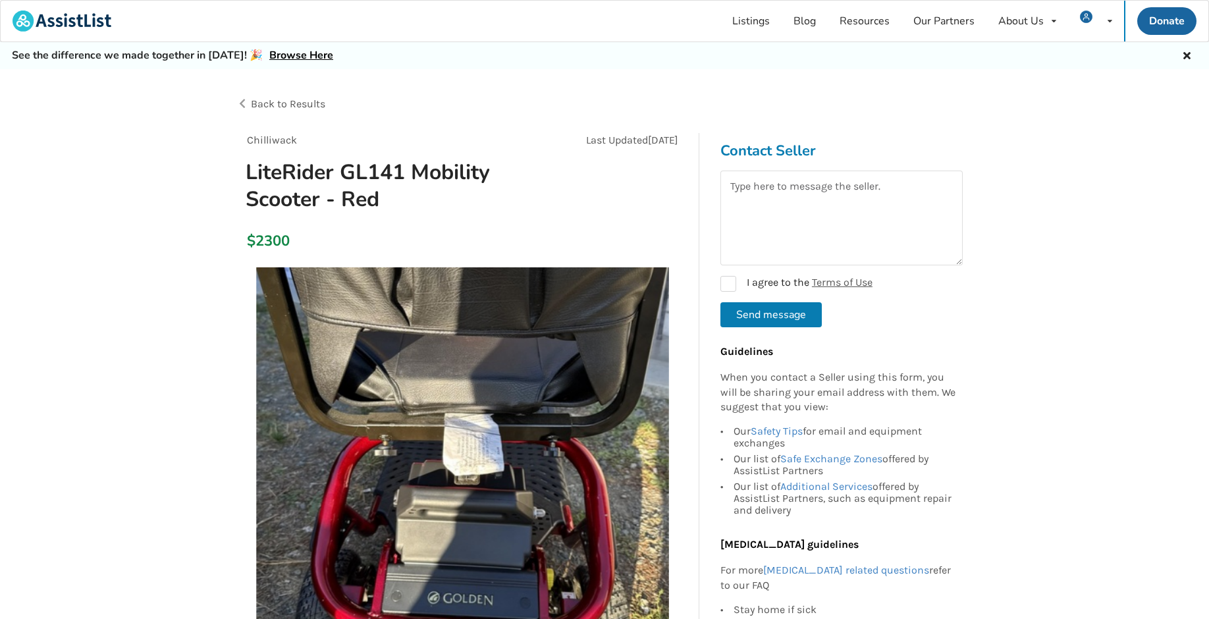
click at [303, 97] on span "Back to Results" at bounding box center [288, 103] width 74 height 13
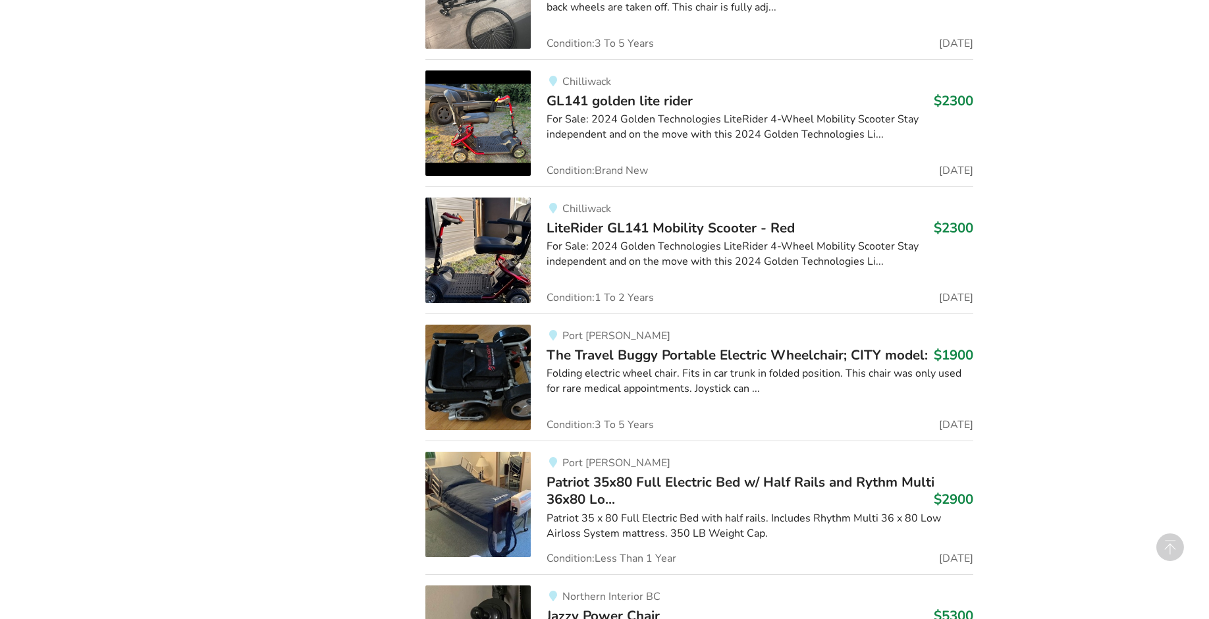
scroll to position [4122, 0]
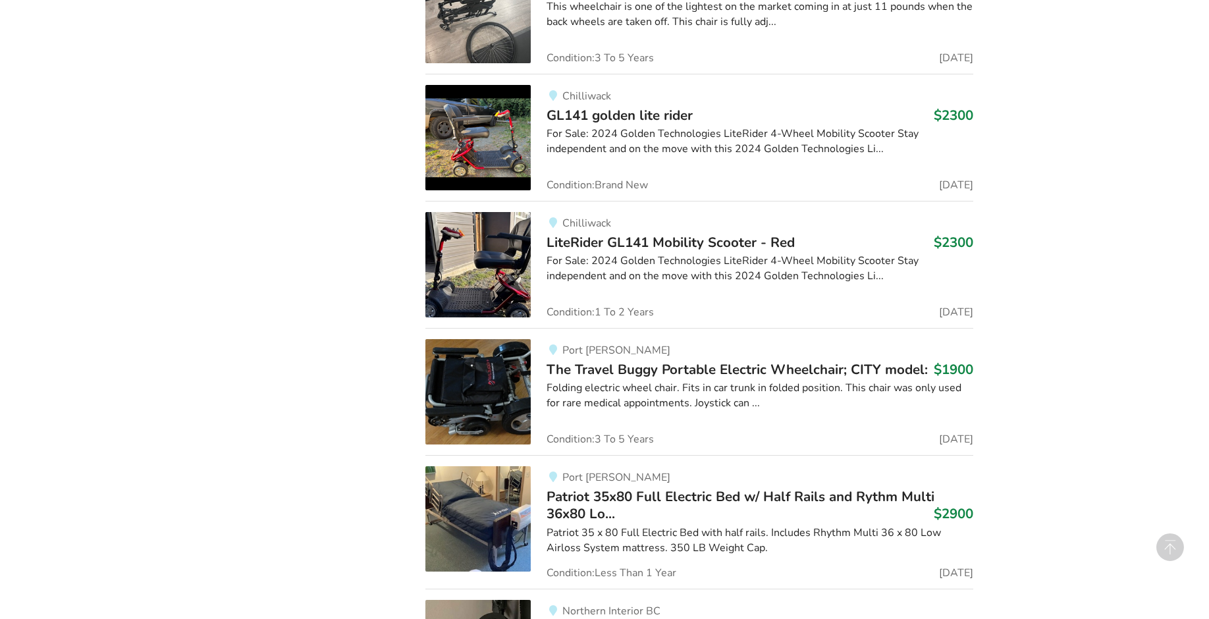
click at [674, 370] on span "The Travel Buggy Portable Electric Wheelchair; CITY model:" at bounding box center [737, 369] width 381 height 18
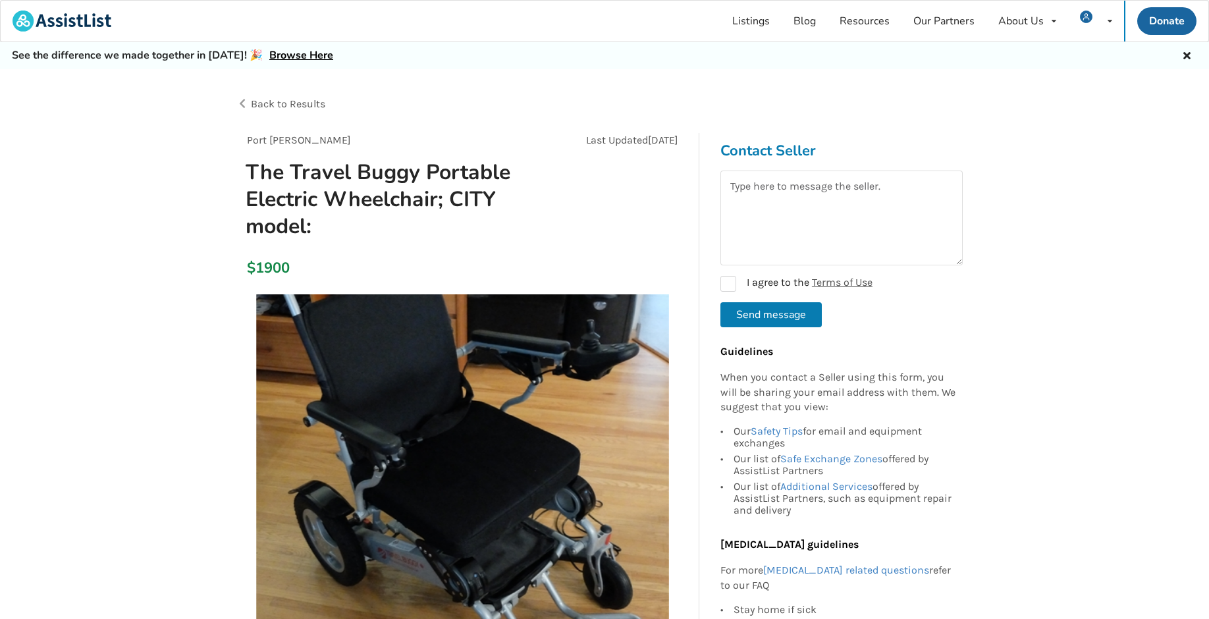
click at [265, 105] on span "Back to Results" at bounding box center [288, 103] width 74 height 13
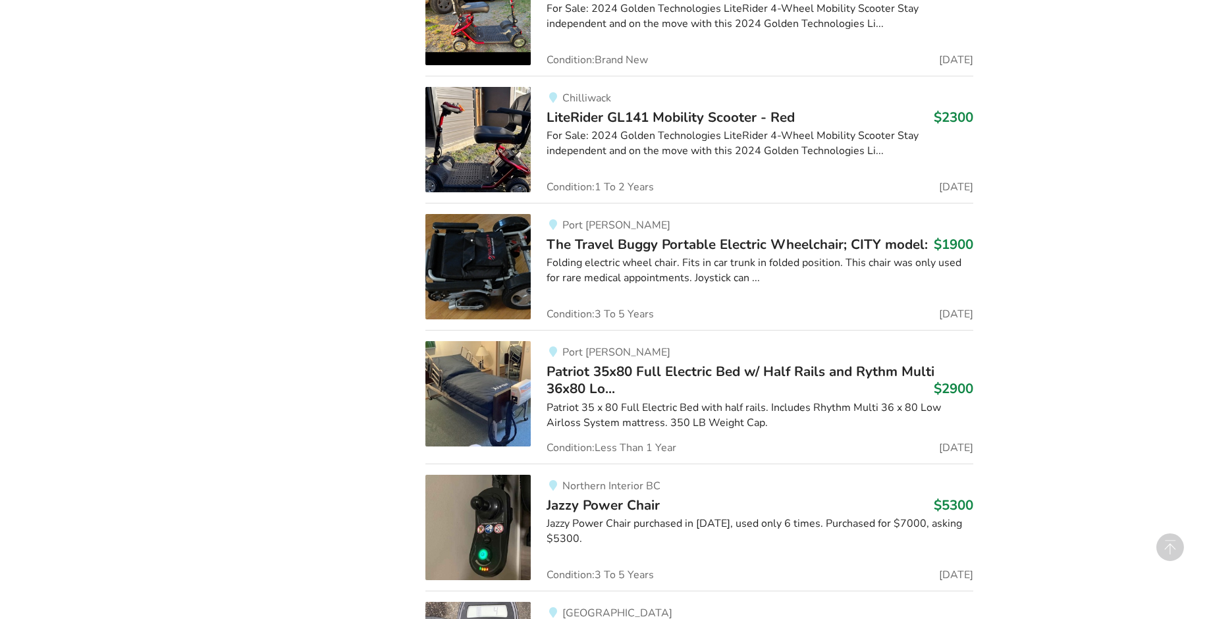
scroll to position [4304, 0]
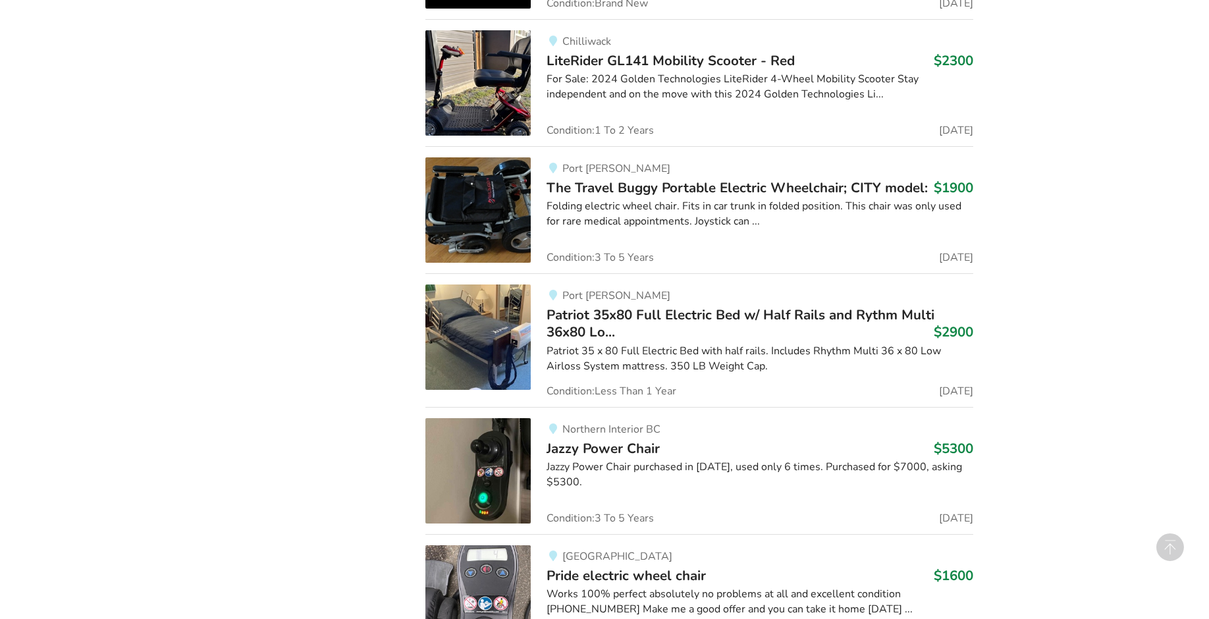
click at [642, 311] on span "Patriot 35x80 Full Electric Bed w/ Half Rails and Rythm Multi 36x80 Lo..." at bounding box center [741, 324] width 388 height 36
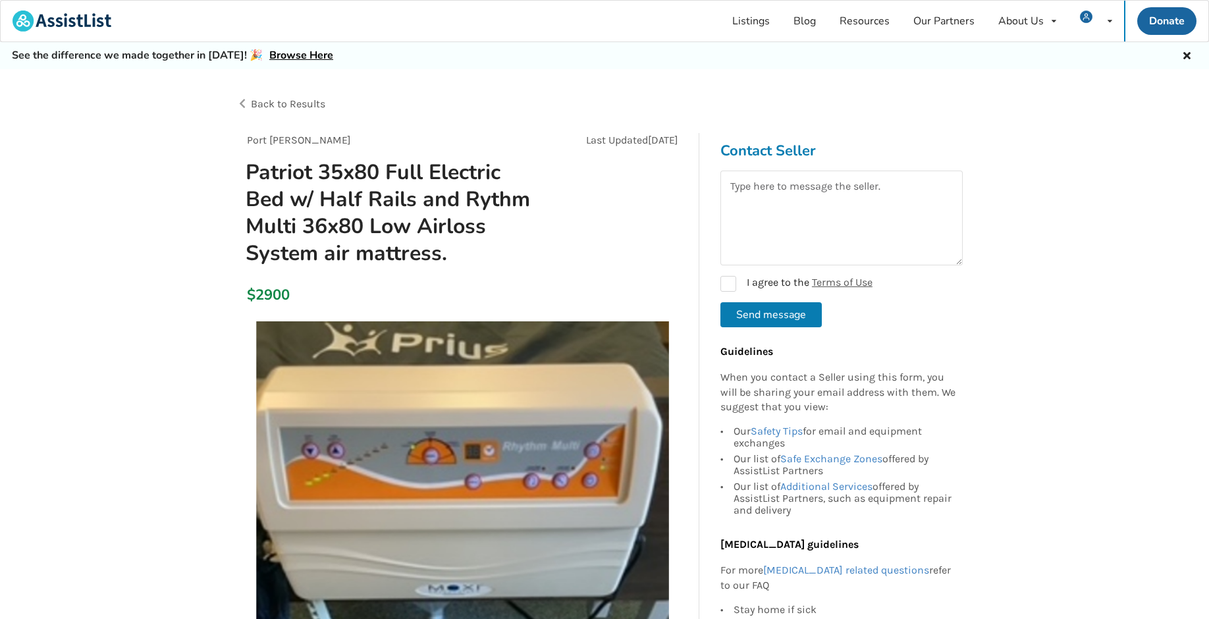
click at [304, 109] on span "Back to Results" at bounding box center [288, 103] width 74 height 13
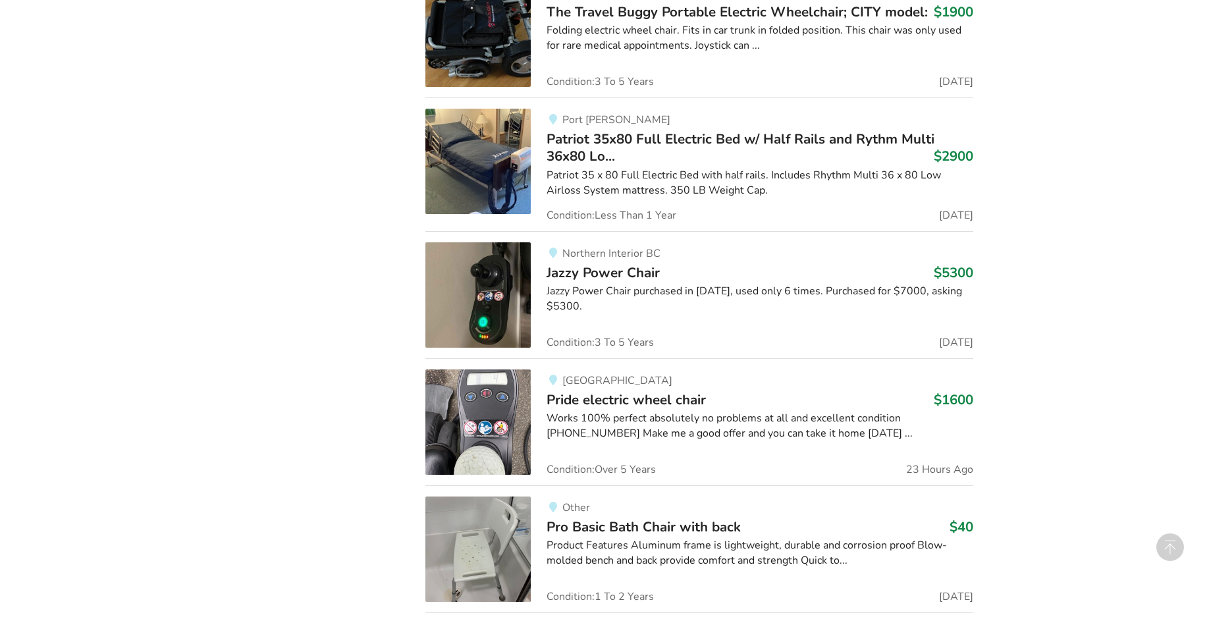
scroll to position [4503, 0]
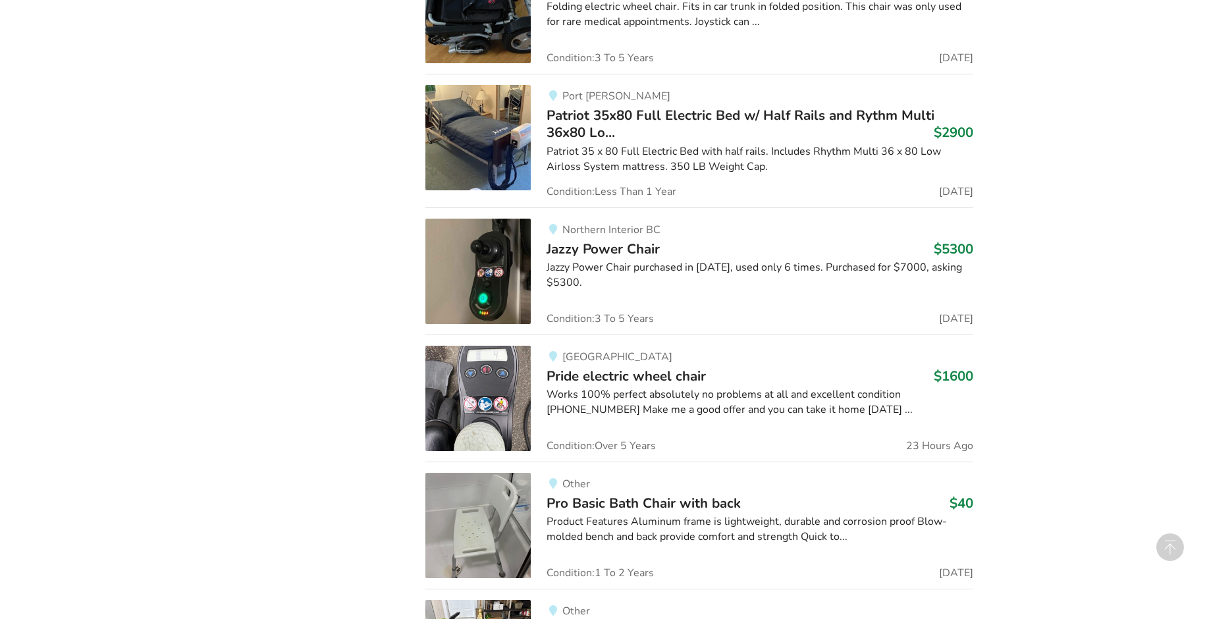
click at [628, 240] on span "Jazzy Power Chair" at bounding box center [603, 249] width 113 height 18
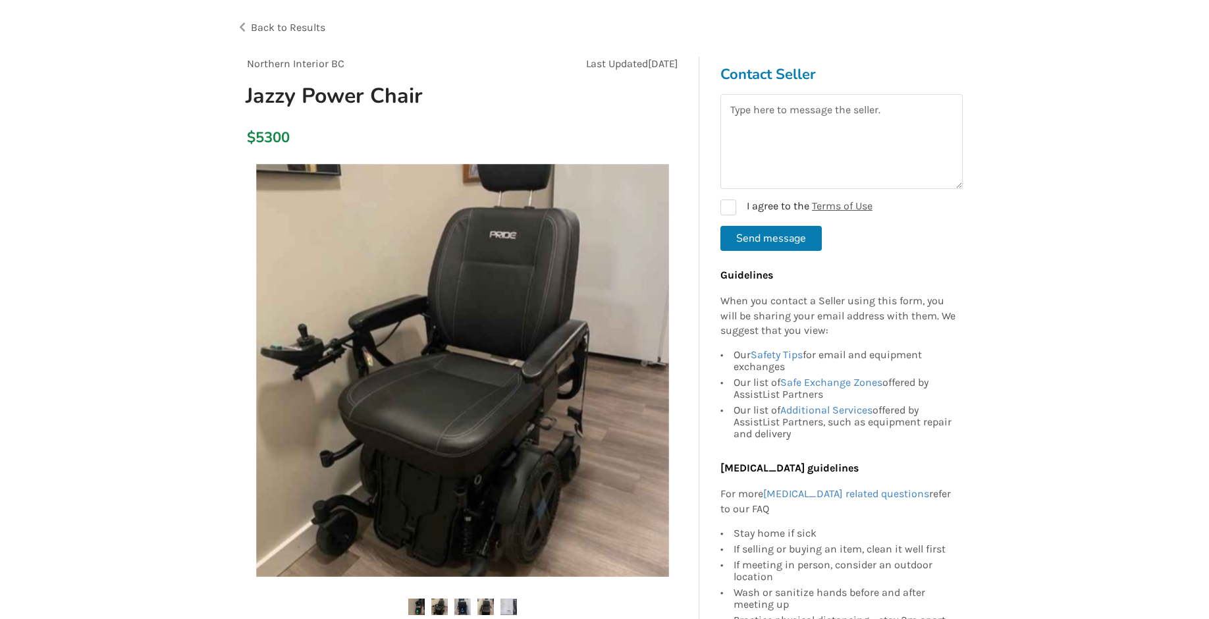
scroll to position [75, 0]
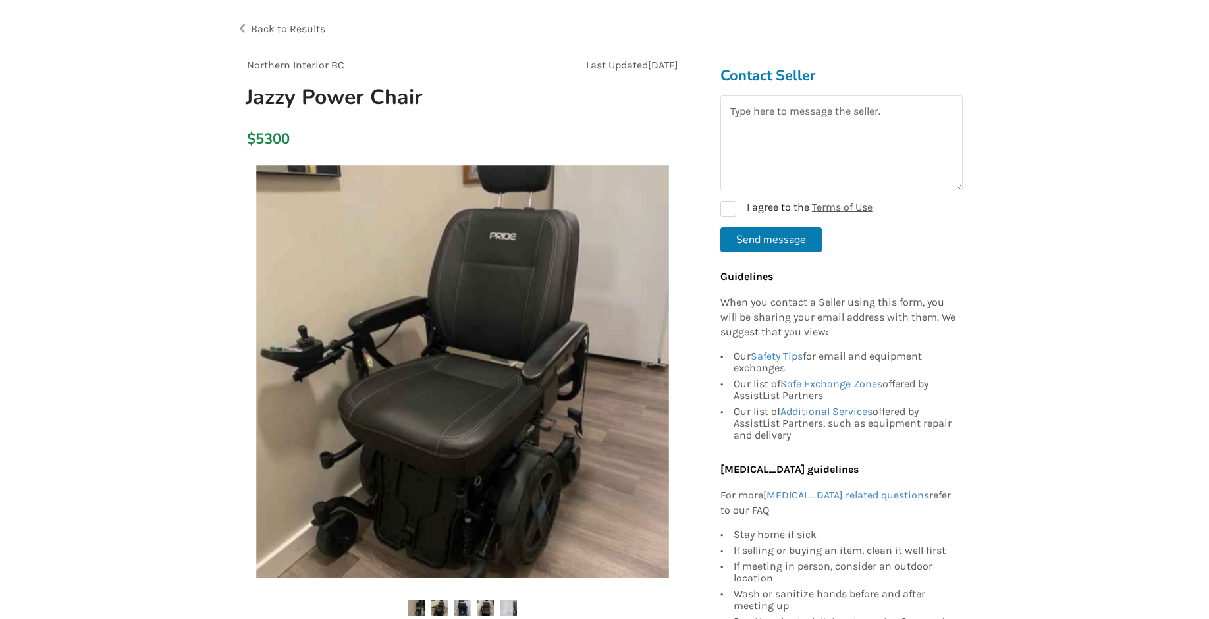
click at [279, 34] on span "Back to Results" at bounding box center [288, 28] width 74 height 13
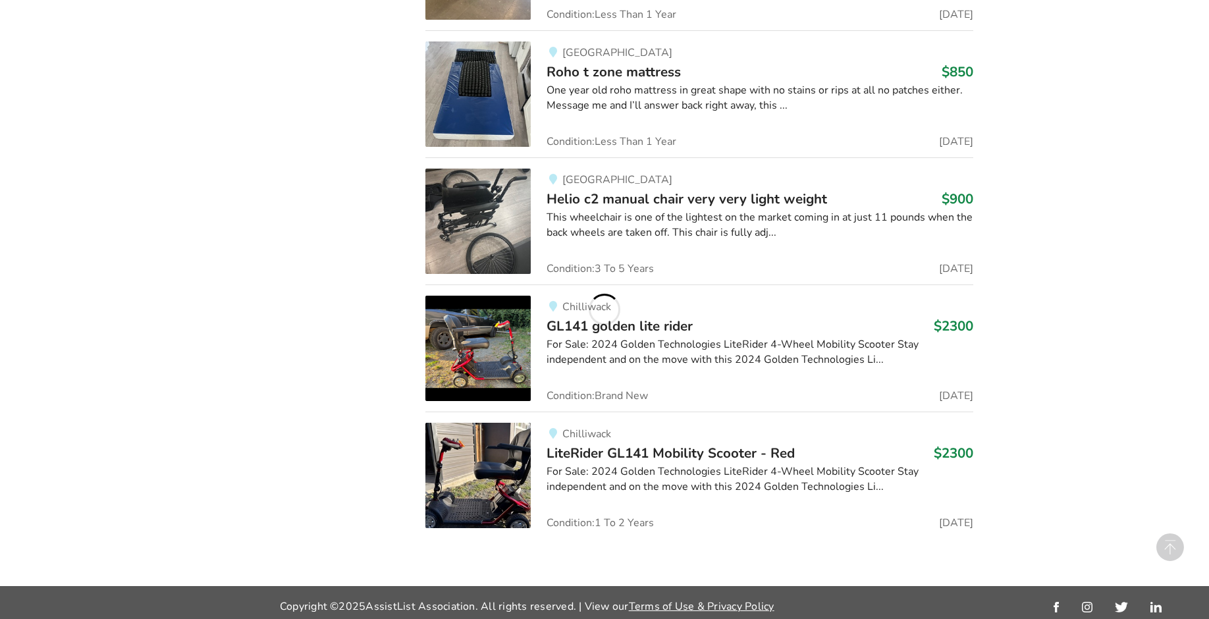
scroll to position [4503, 0]
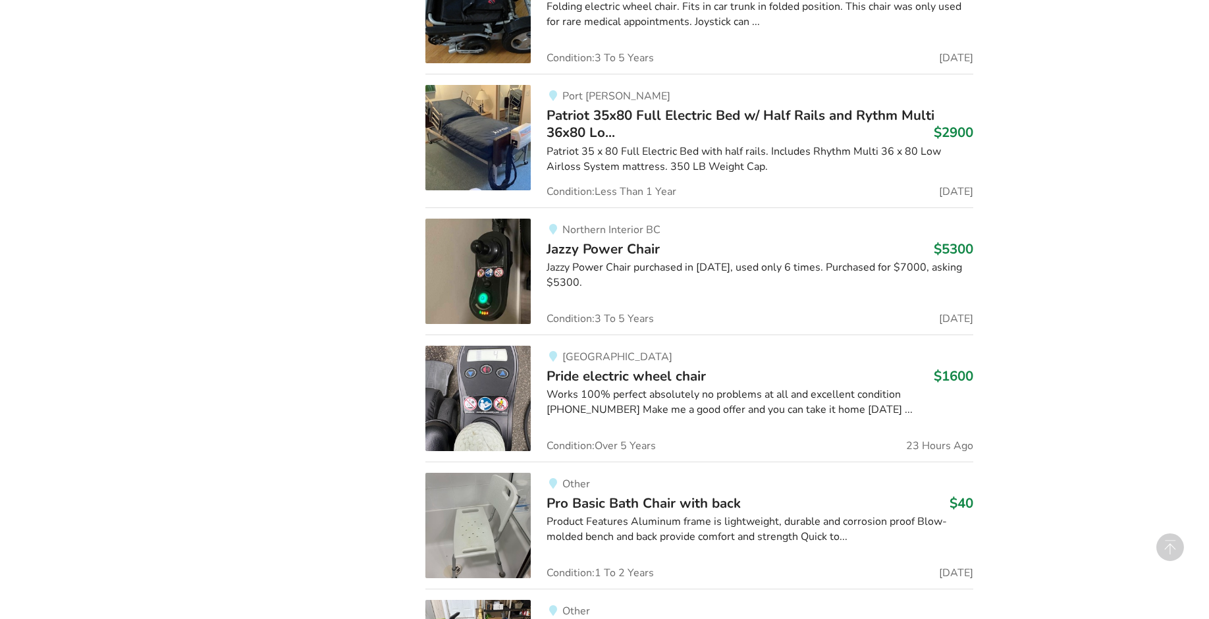
click at [675, 370] on span "Pride electric wheel chair" at bounding box center [626, 376] width 159 height 18
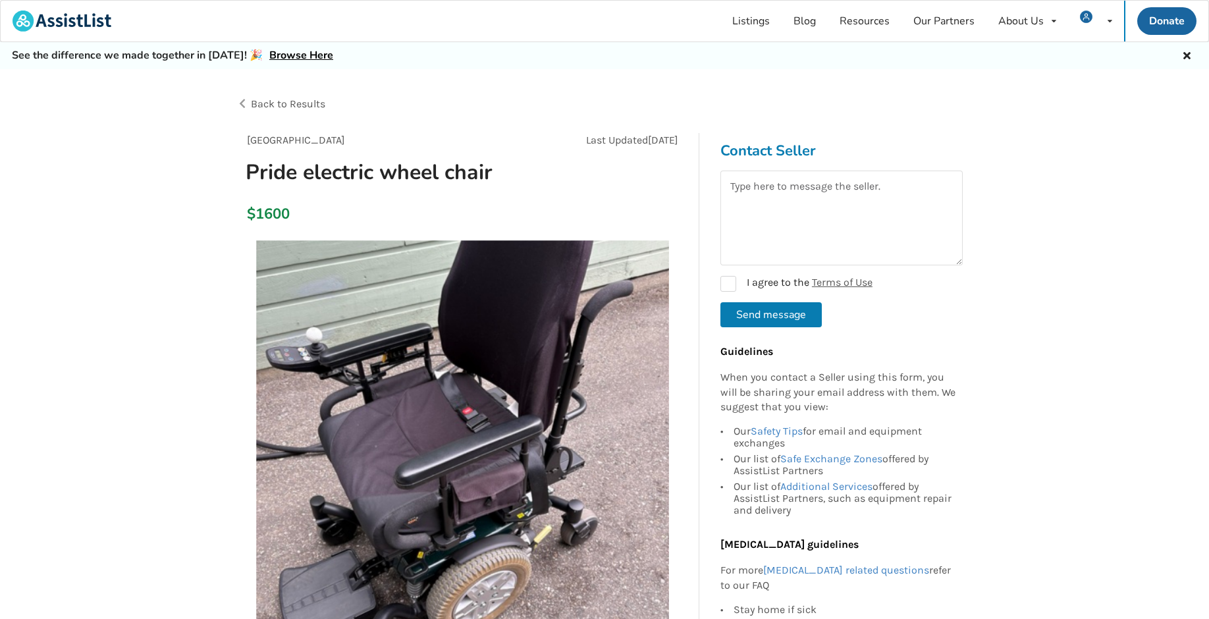
click at [287, 107] on span "Back to Results" at bounding box center [288, 103] width 74 height 13
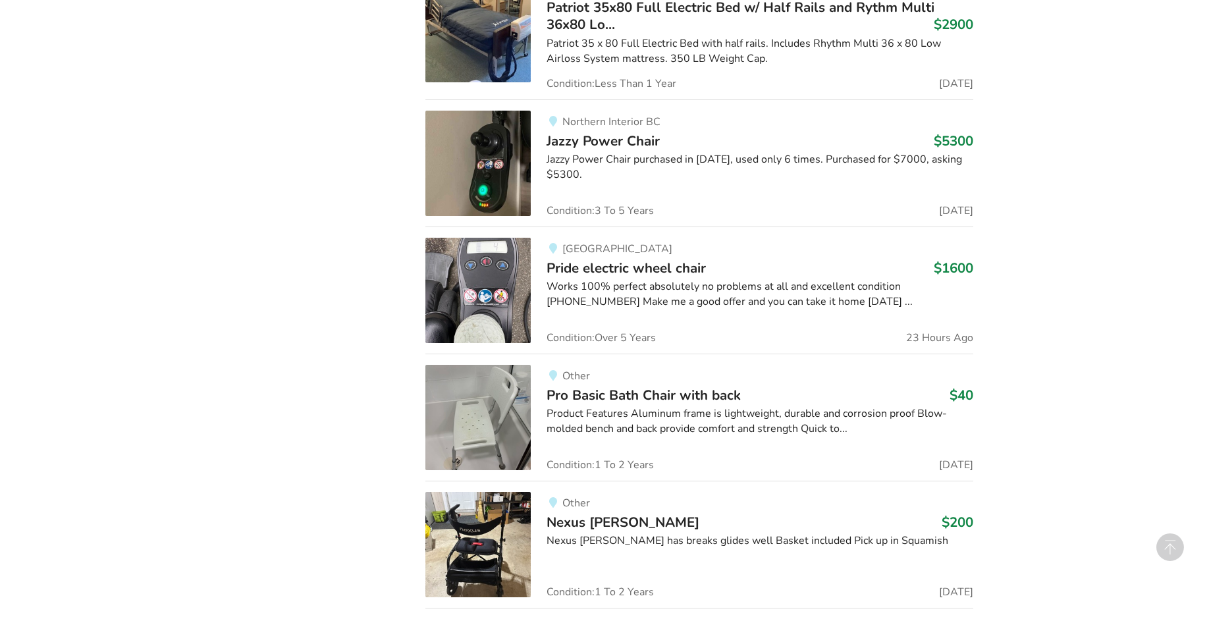
scroll to position [4697, 0]
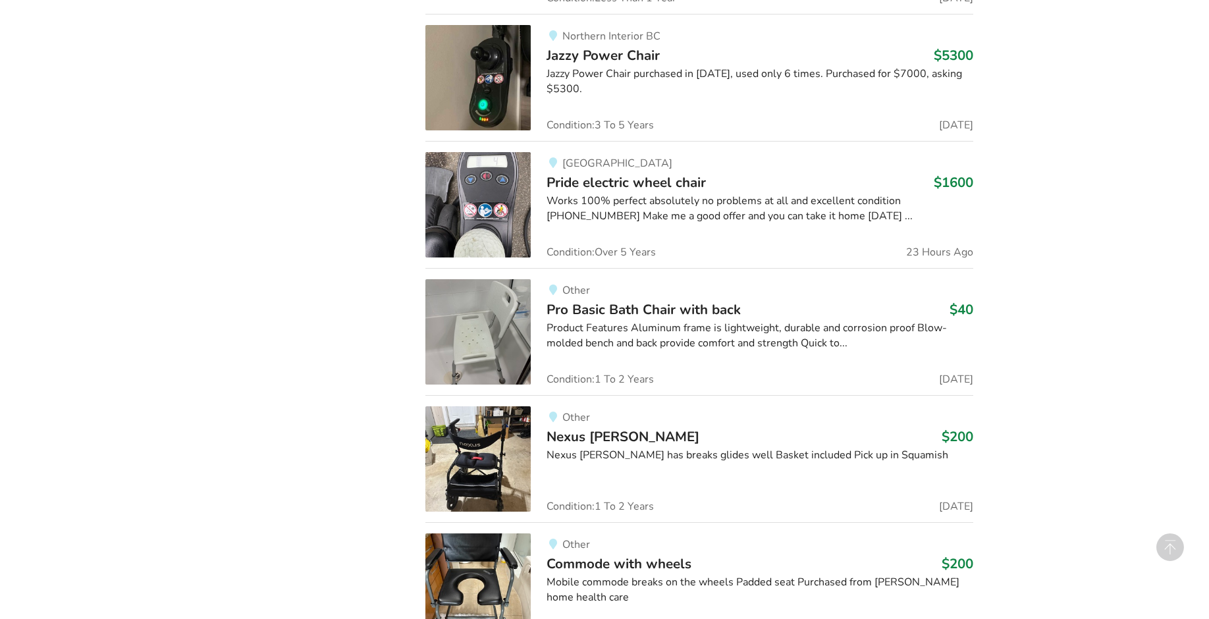
click at [632, 321] on div "Product Features Aluminum frame is lightweight, durable and corrosion proof Blo…" at bounding box center [760, 336] width 426 height 30
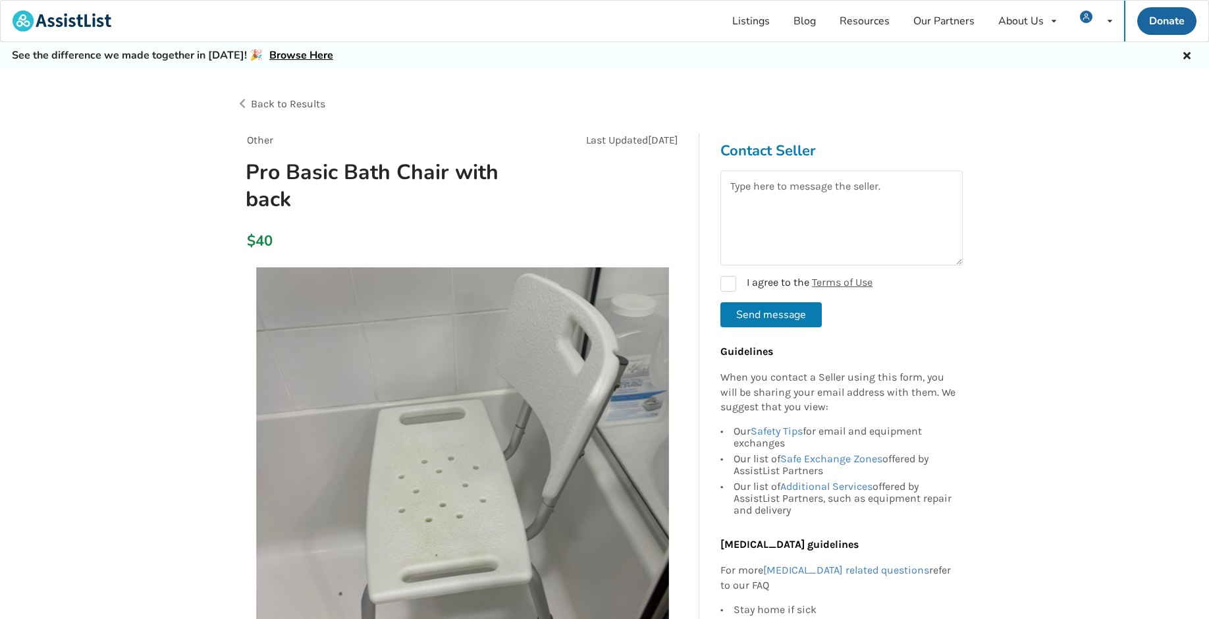
click at [277, 97] on span "Back to Results" at bounding box center [288, 103] width 74 height 13
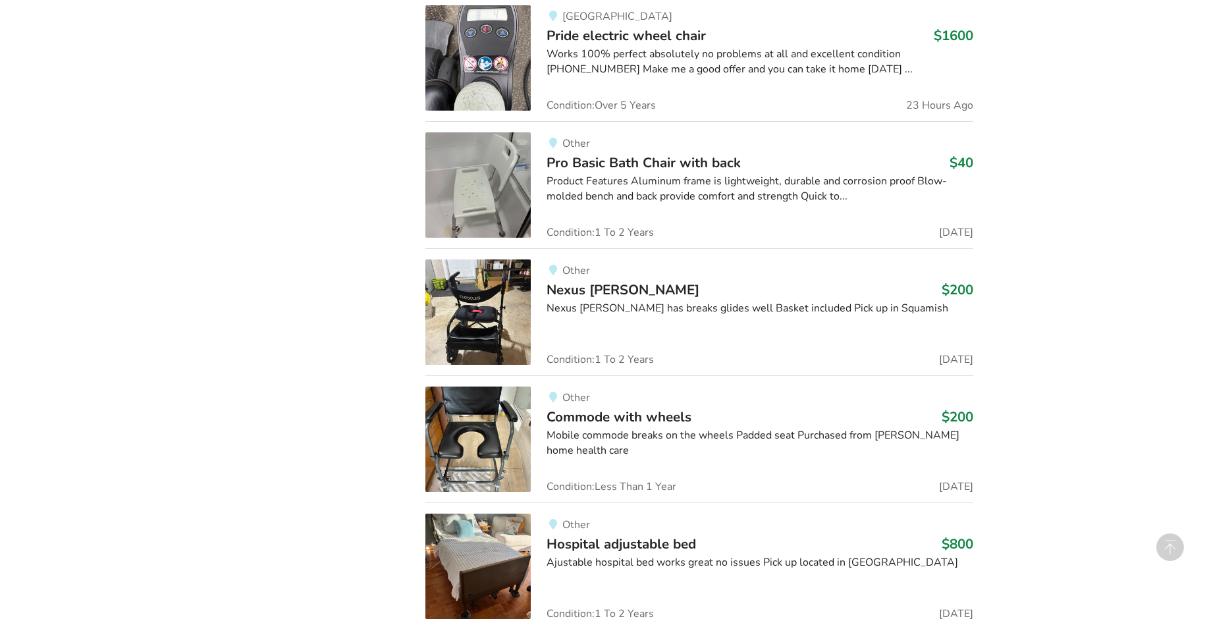
scroll to position [4922, 0]
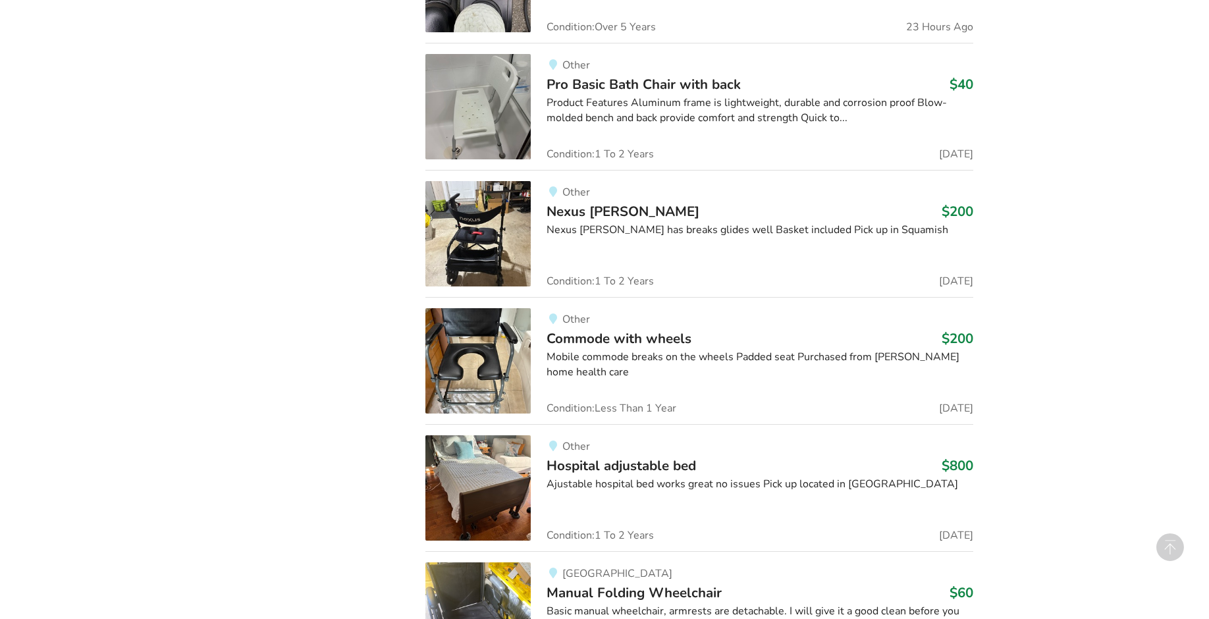
click at [614, 223] on div "Nexus [PERSON_NAME] has breaks glides well Basket included Pick up in Squamish" at bounding box center [760, 230] width 426 height 15
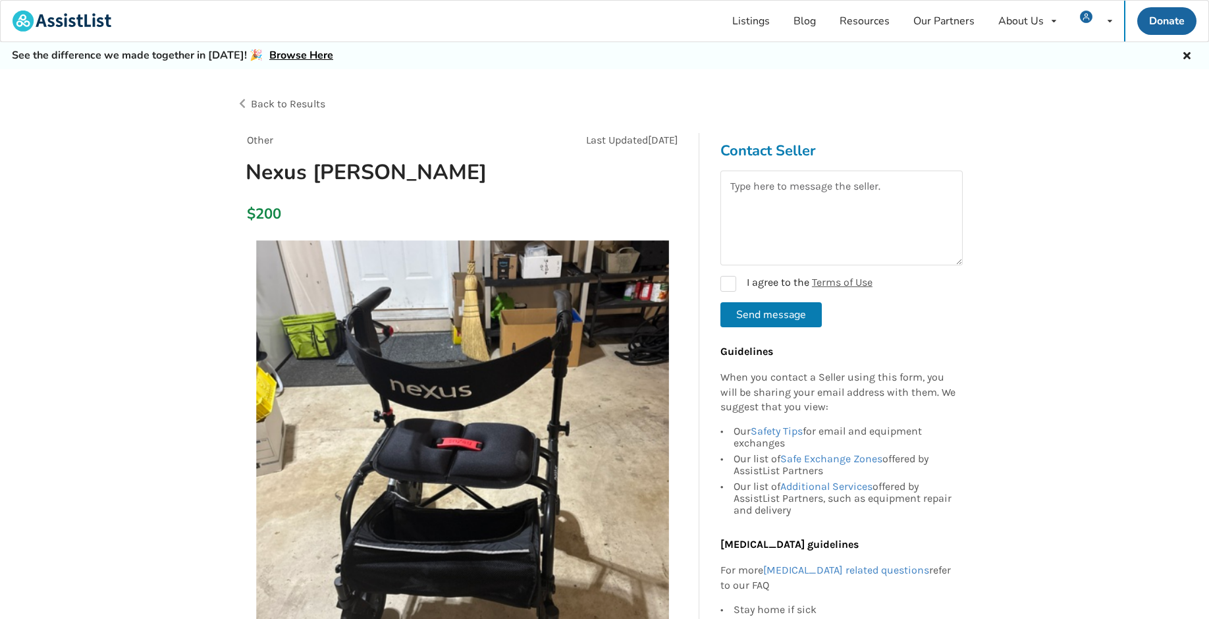
click at [302, 101] on span "Back to Results" at bounding box center [288, 103] width 74 height 13
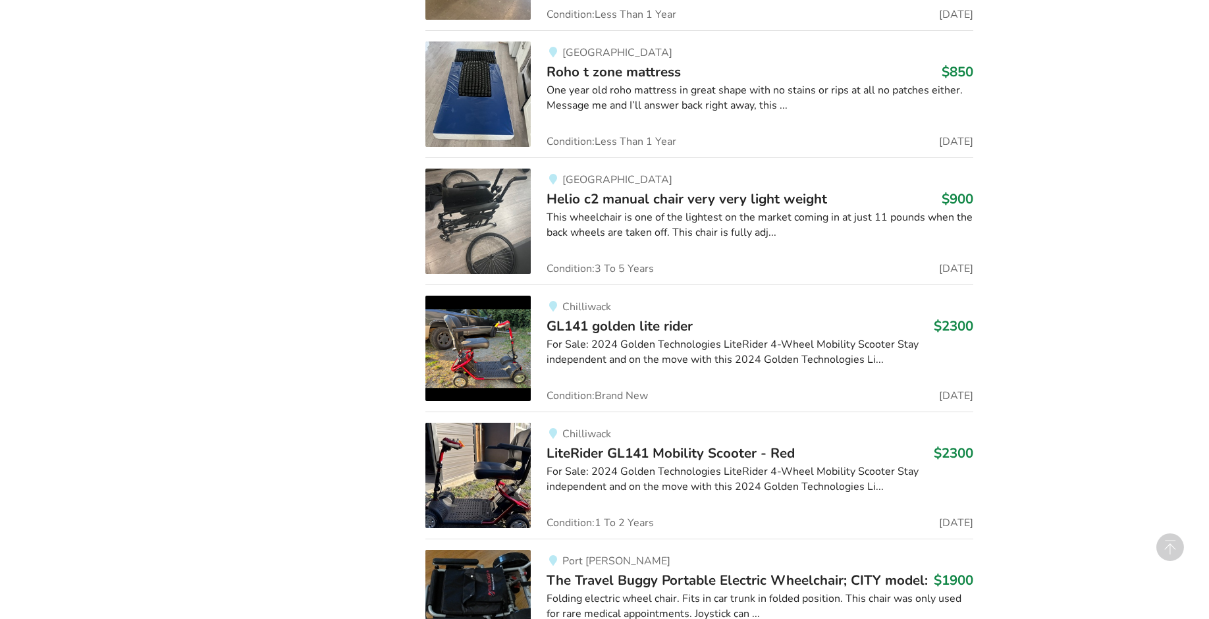
scroll to position [4922, 0]
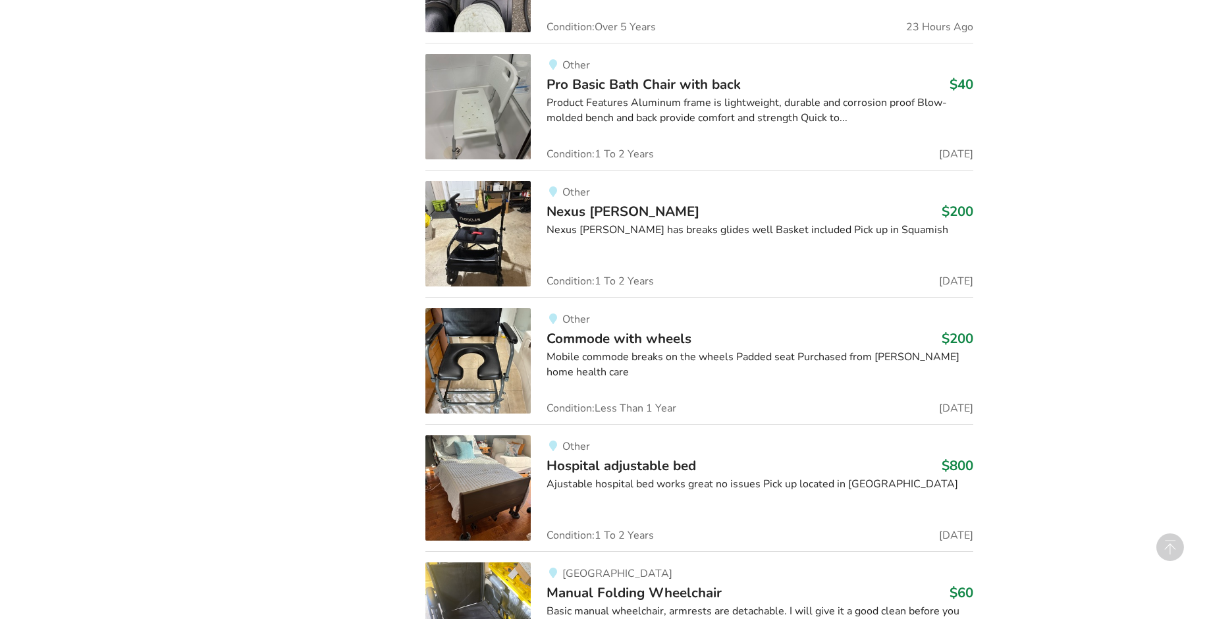
click at [667, 333] on span "Commode with wheels" at bounding box center [619, 338] width 145 height 18
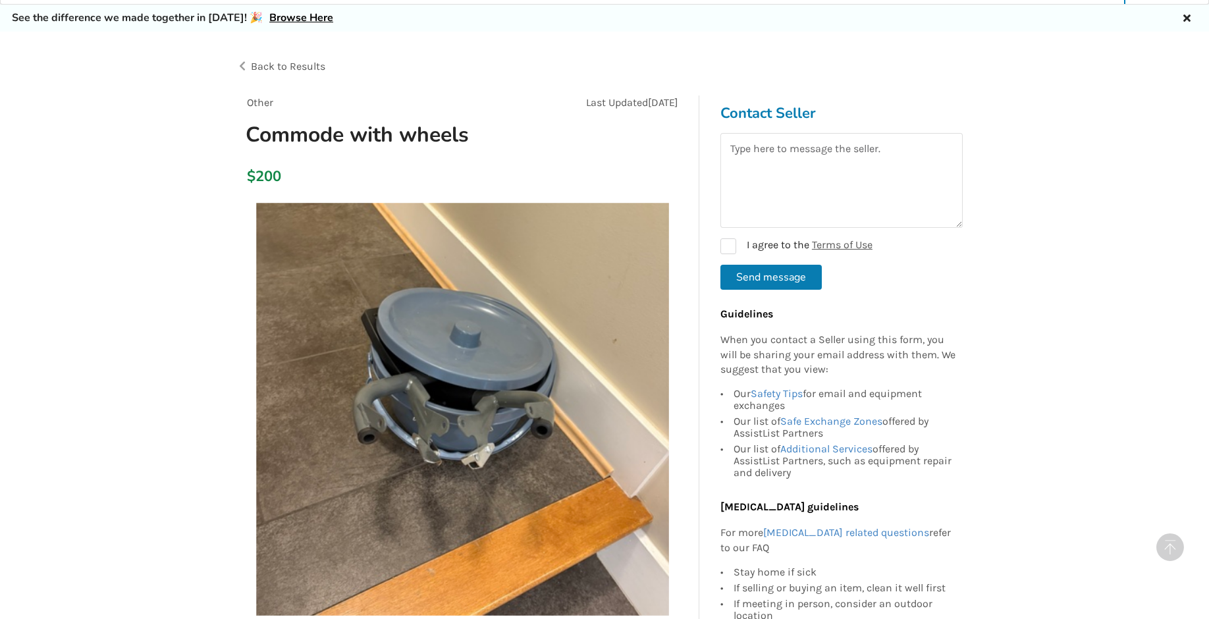
scroll to position [23, 0]
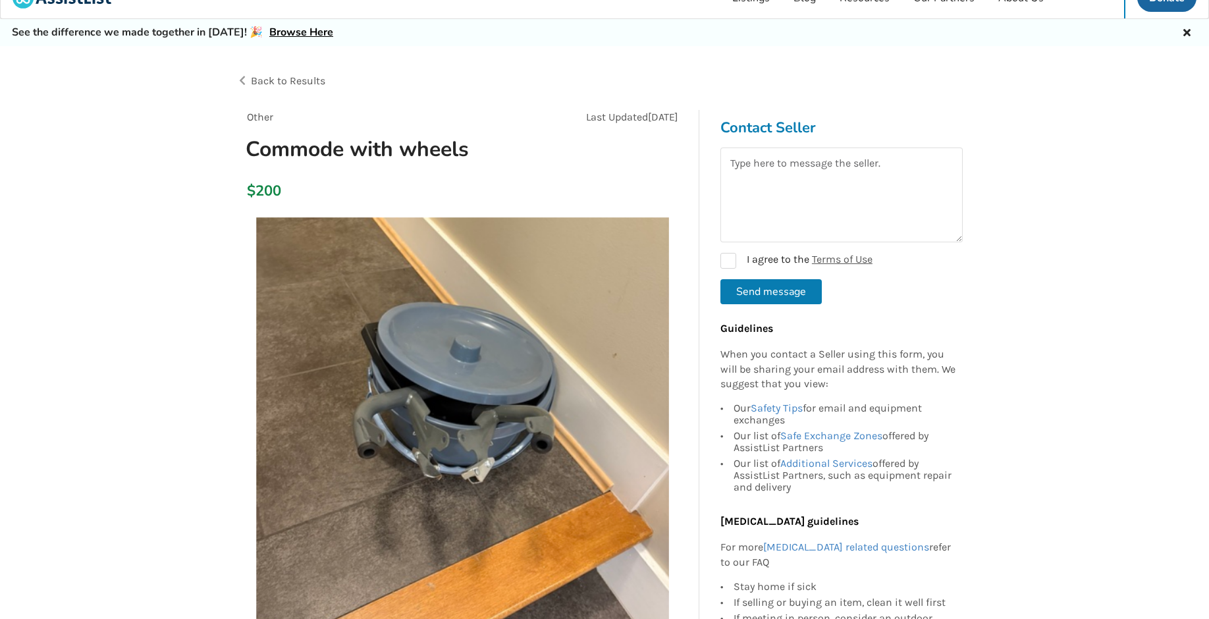
click at [313, 75] on span "Back to Results" at bounding box center [288, 80] width 74 height 13
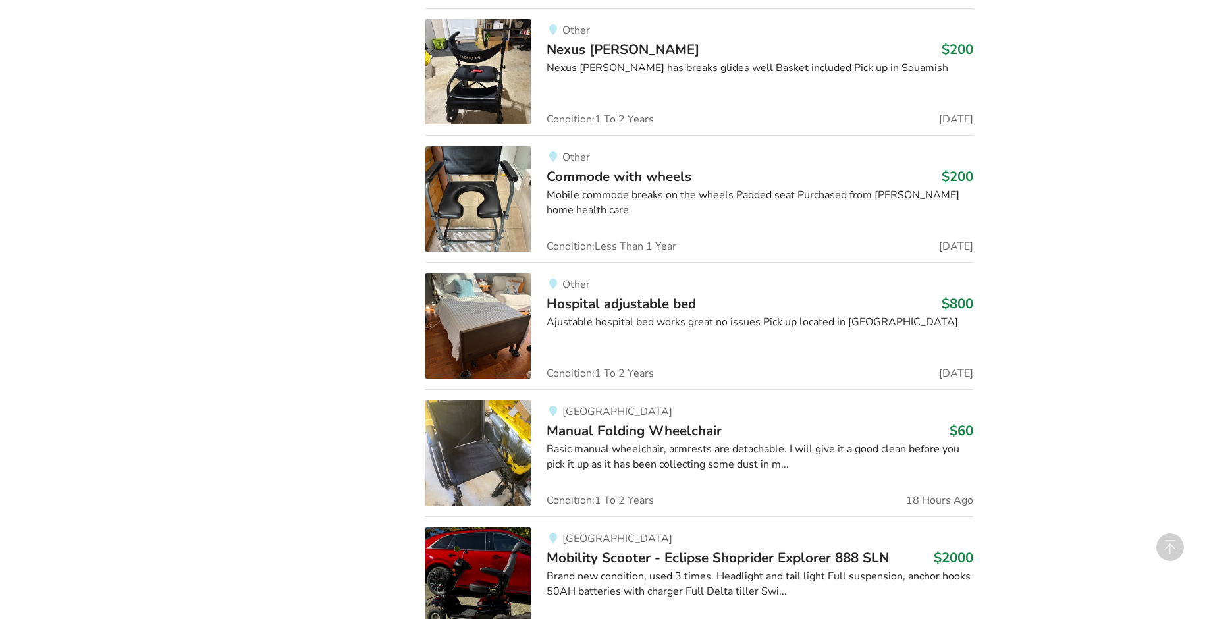
scroll to position [5141, 0]
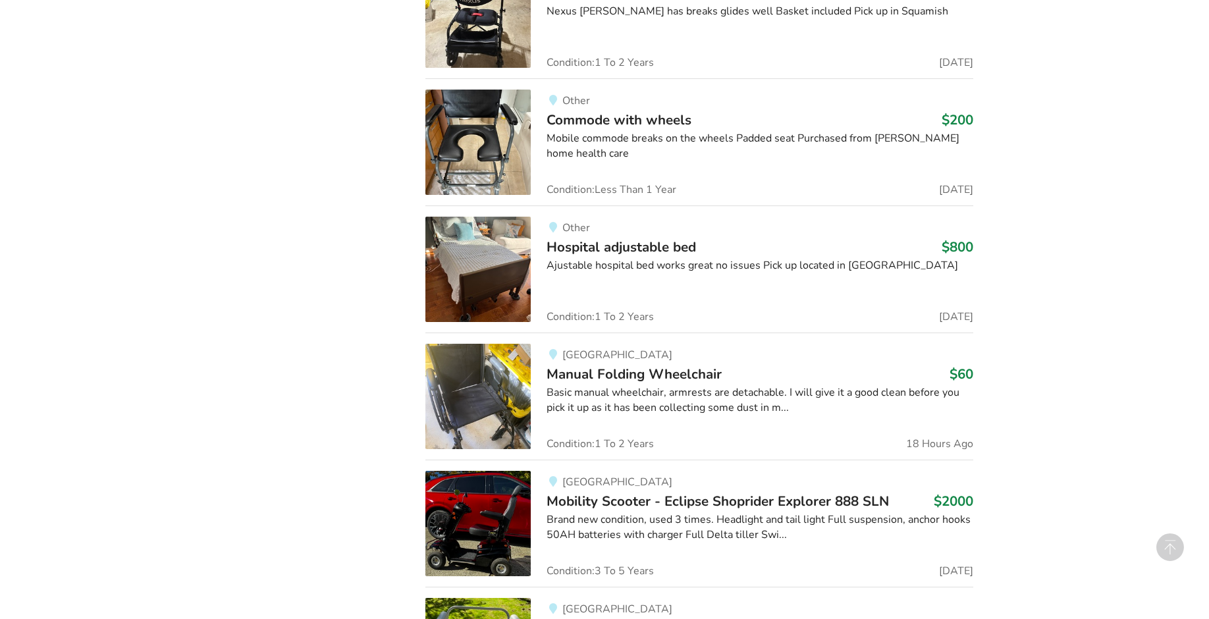
click at [632, 244] on span "Hospital adjustable bed" at bounding box center [621, 247] width 149 height 18
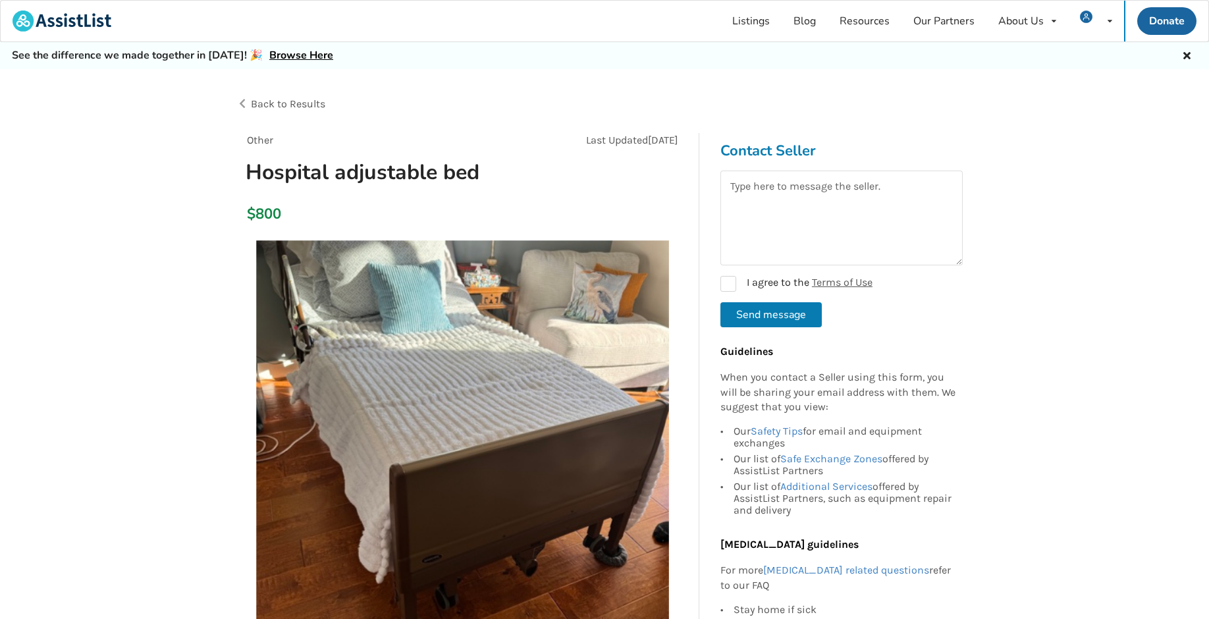
click at [302, 102] on span "Back to Results" at bounding box center [288, 103] width 74 height 13
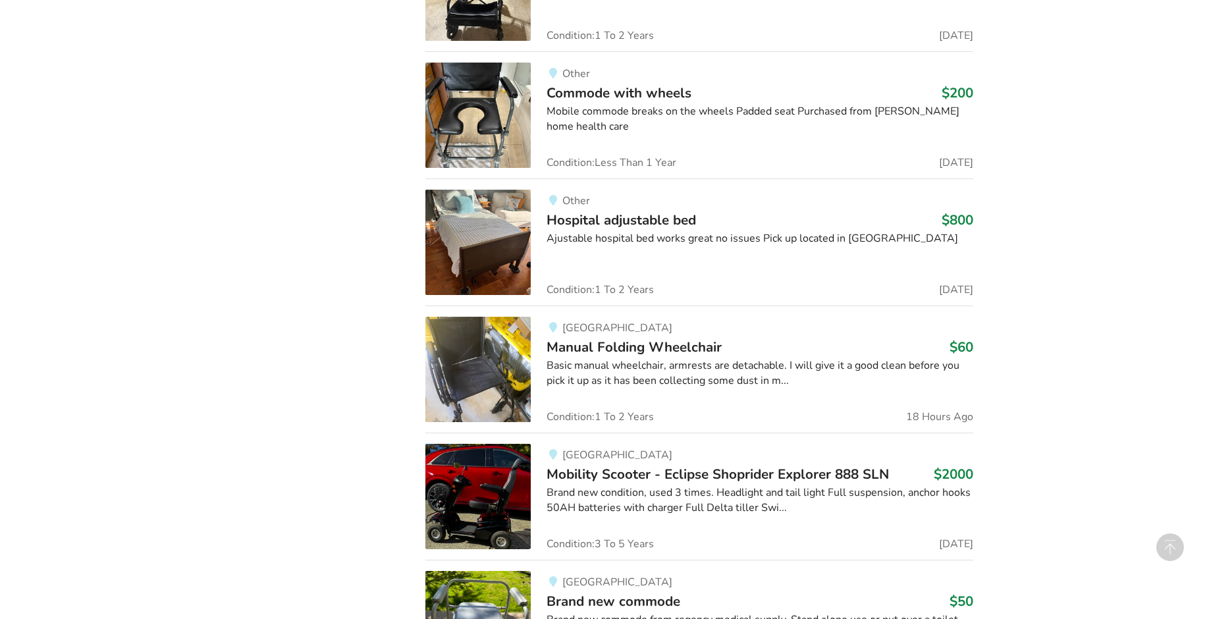
scroll to position [5212, 0]
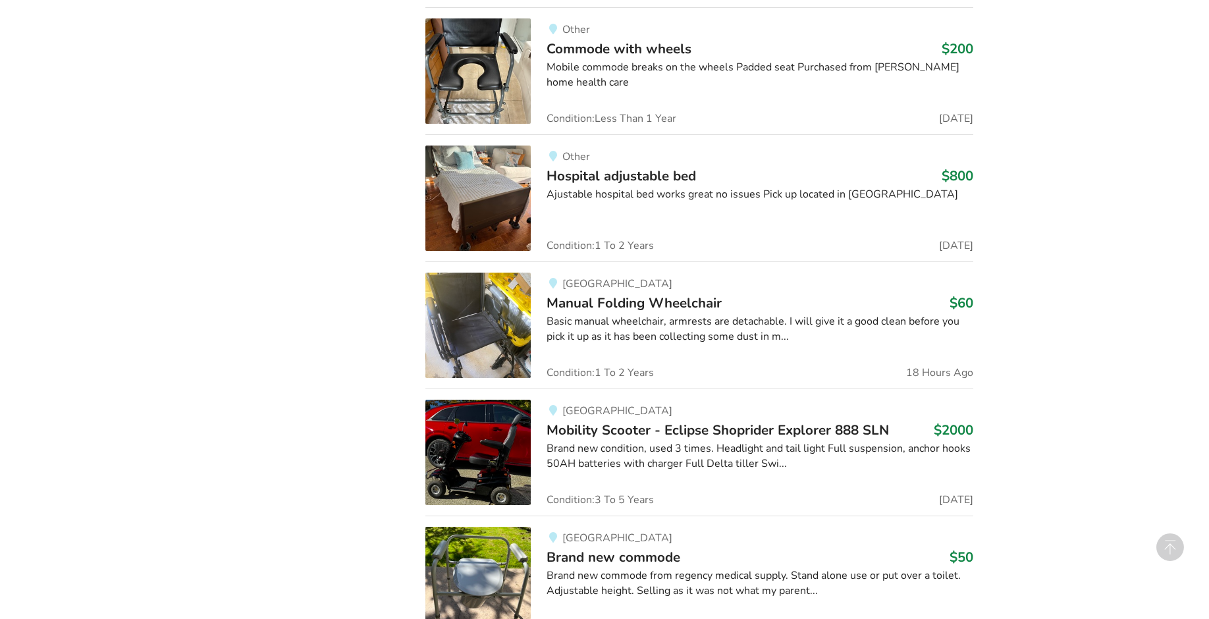
click at [592, 295] on span "Manual Folding Wheelchair" at bounding box center [634, 303] width 175 height 18
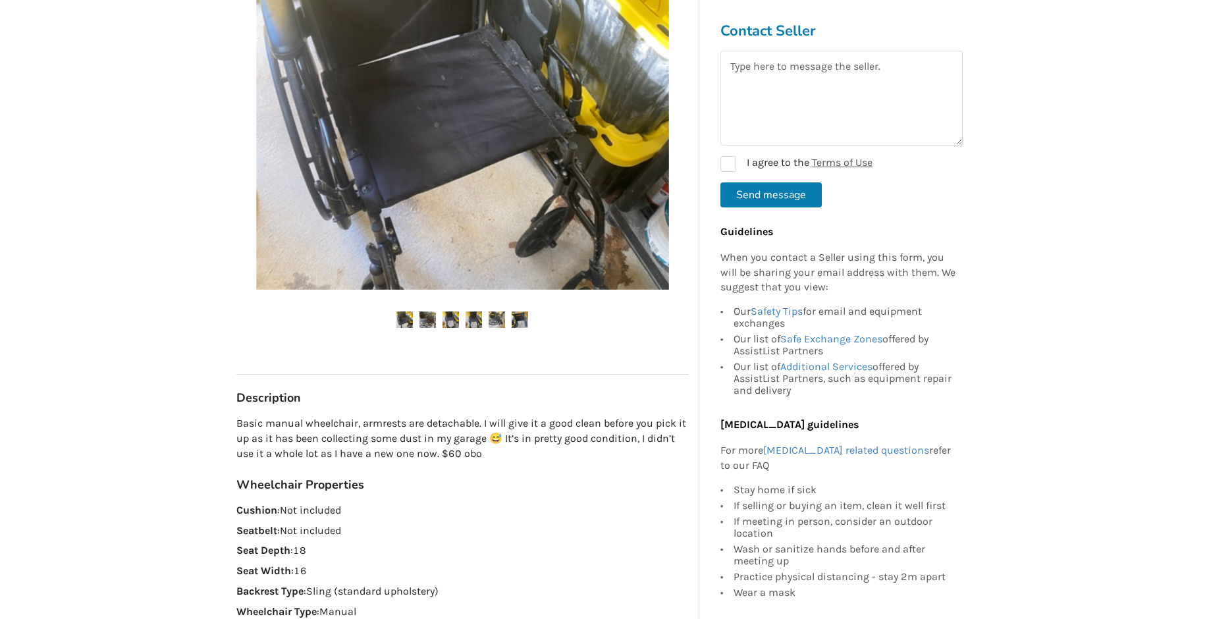
scroll to position [371, 0]
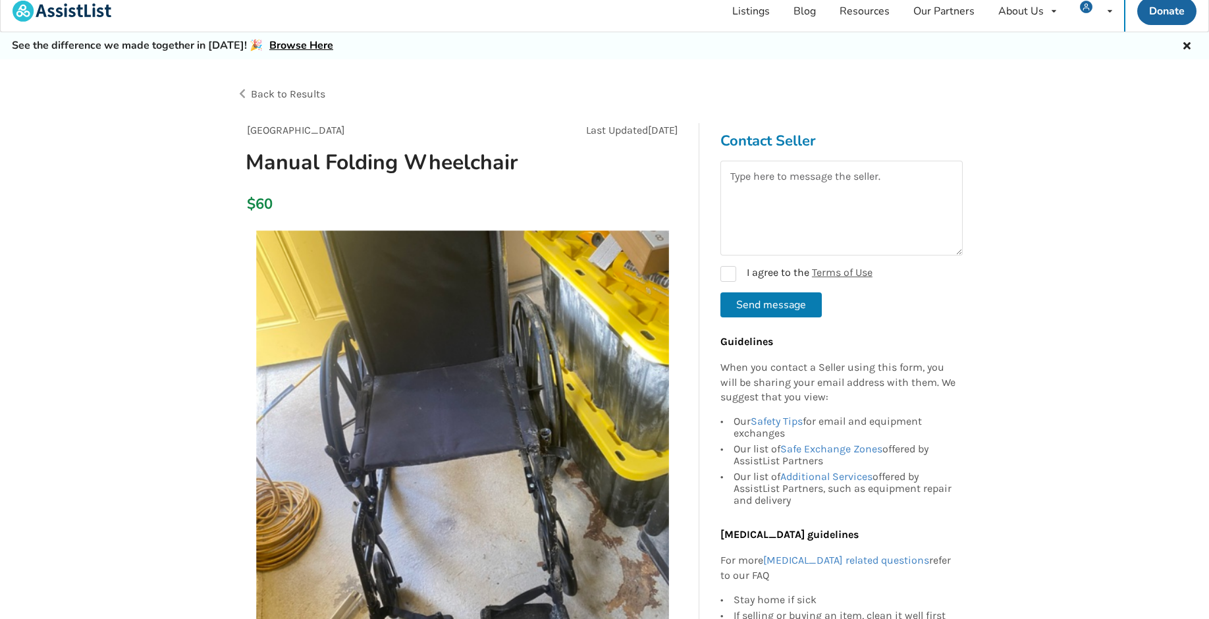
click at [283, 94] on span "Back to Results" at bounding box center [288, 94] width 74 height 13
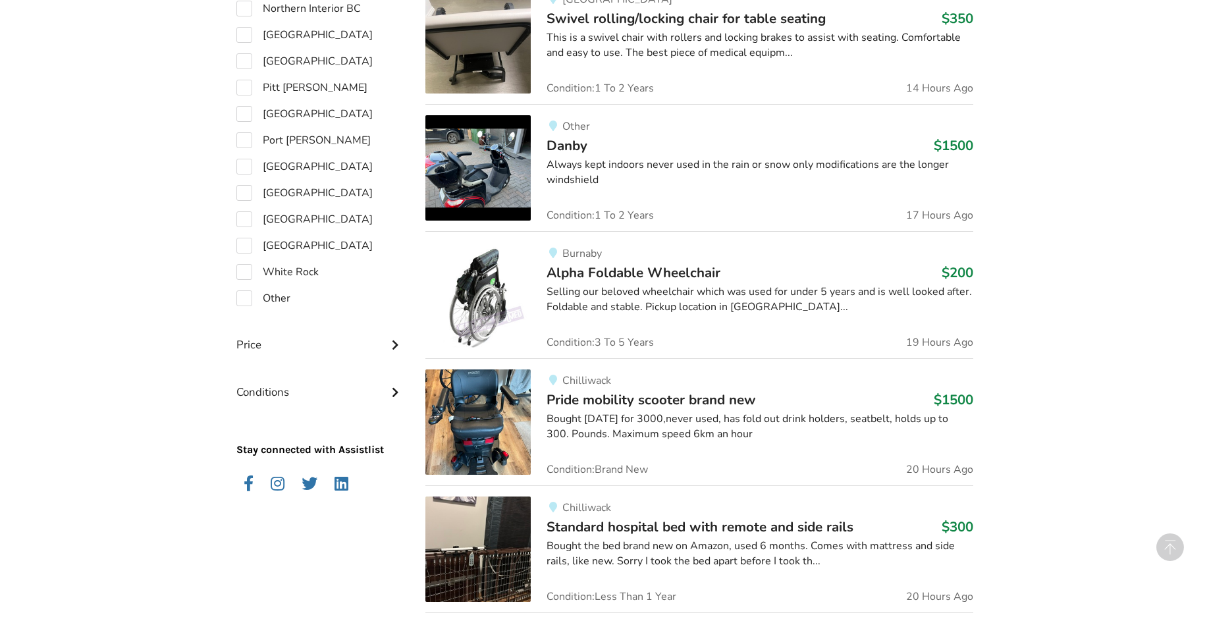
scroll to position [738, 0]
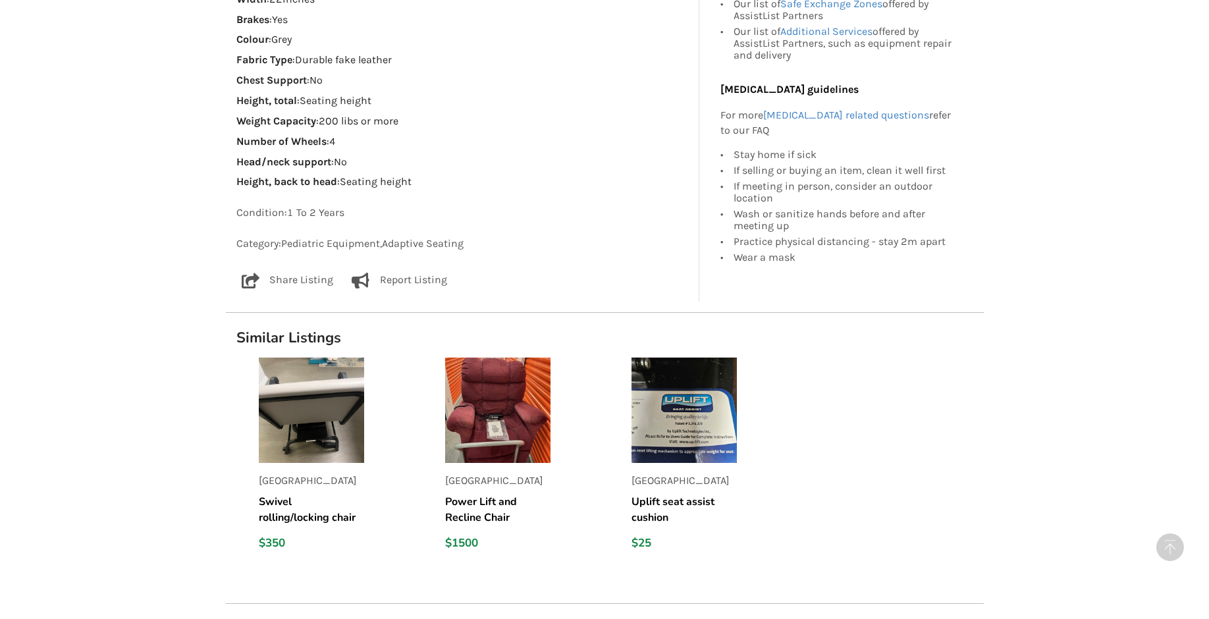
scroll to position [923, 0]
drag, startPoint x: 468, startPoint y: 246, endPoint x: 452, endPoint y: 248, distance: 15.9
click at [452, 248] on p "Category: Pediatric Equipment , Adaptive Seating" at bounding box center [462, 243] width 452 height 15
click at [474, 205] on p "Condition: 1 To 2 Years" at bounding box center [462, 212] width 452 height 15
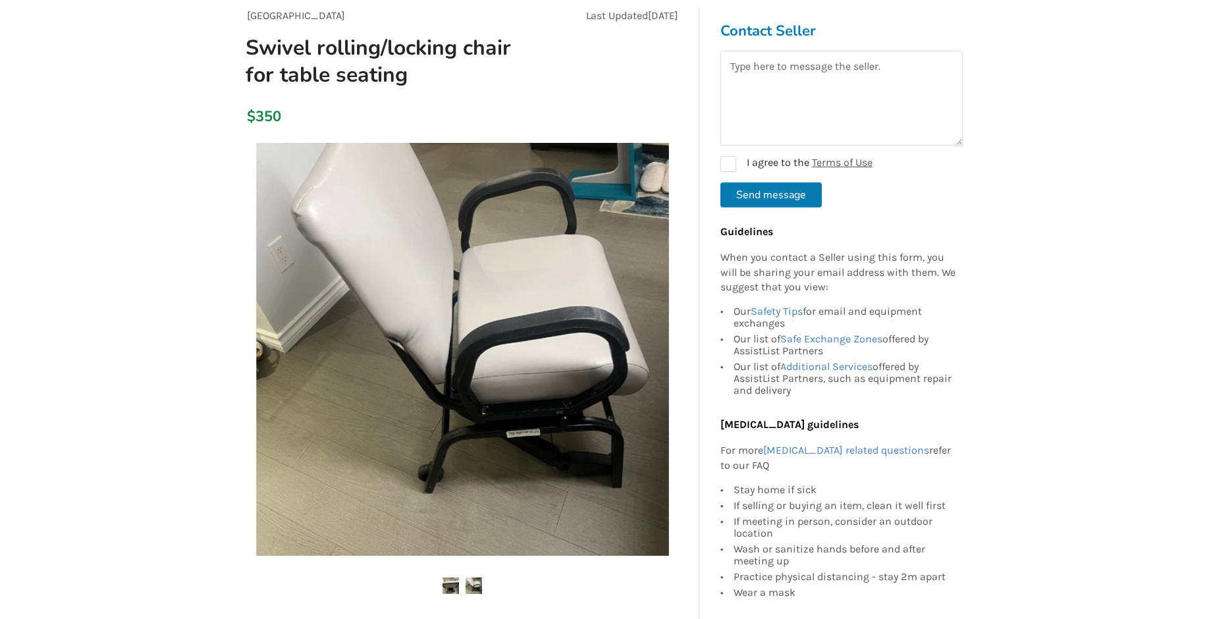
scroll to position [130, 0]
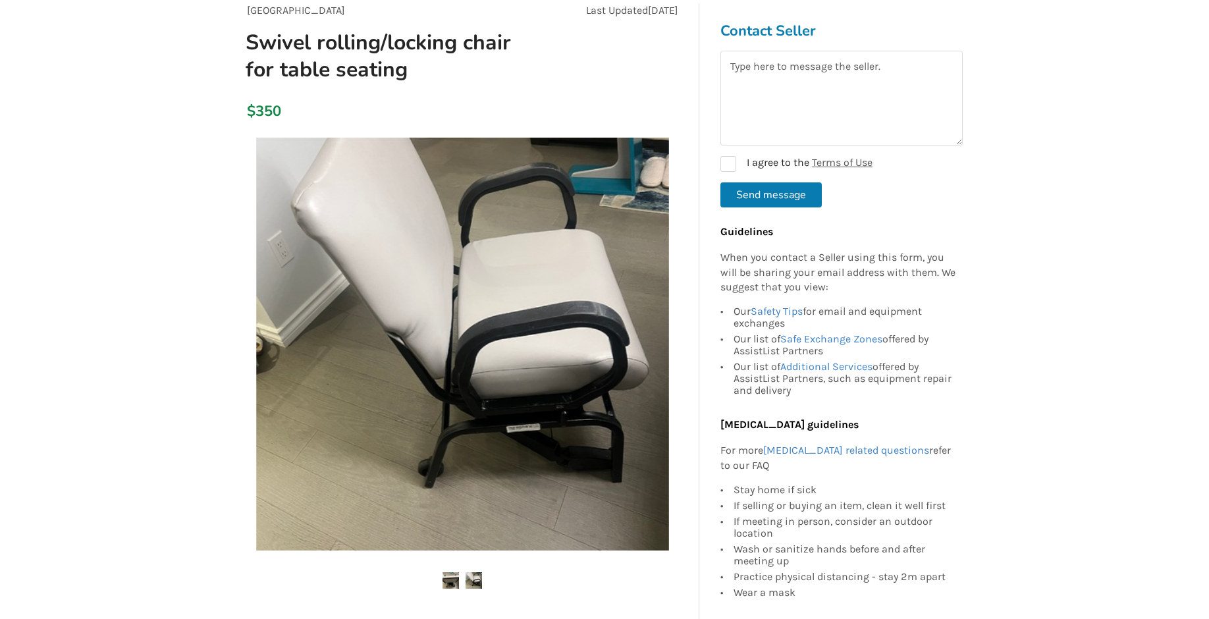
click at [480, 585] on img at bounding box center [474, 580] width 16 height 16
click at [448, 581] on img at bounding box center [451, 580] width 16 height 16
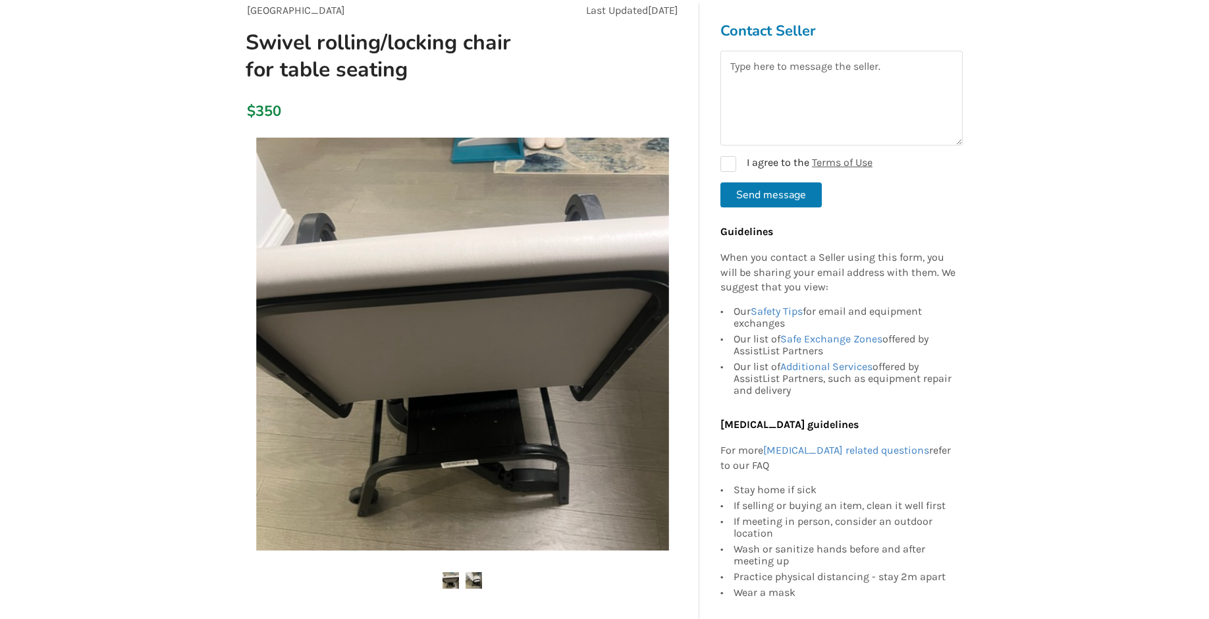
click at [473, 578] on img at bounding box center [474, 580] width 16 height 16
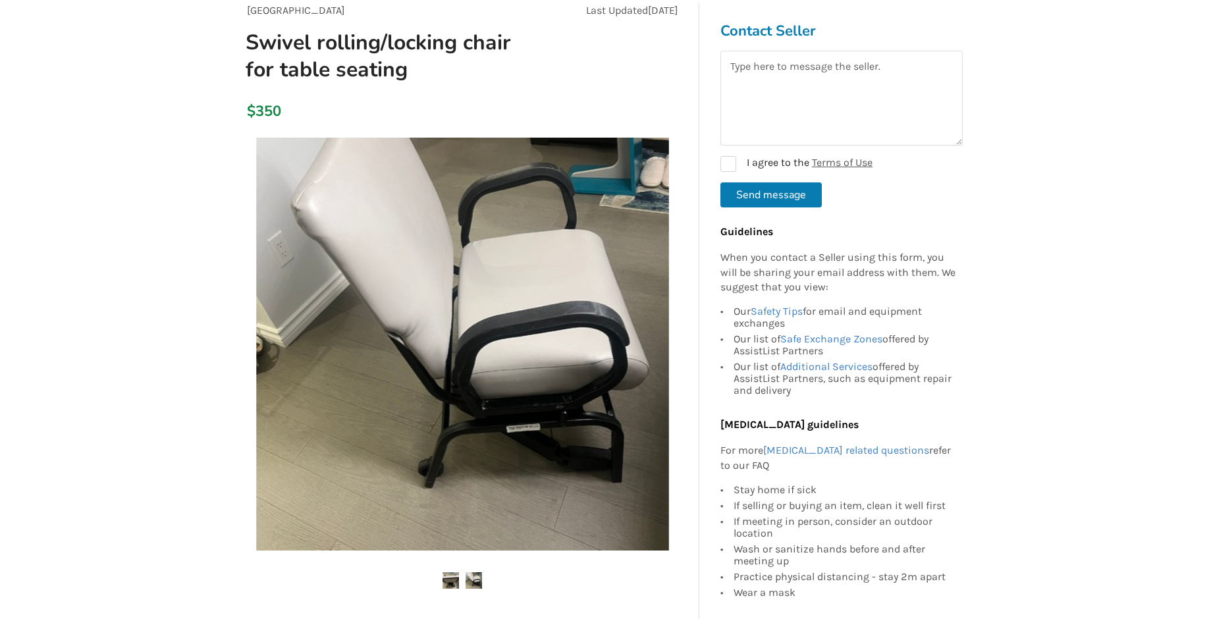
click at [450, 580] on img at bounding box center [451, 580] width 16 height 16
click at [475, 573] on img at bounding box center [474, 580] width 16 height 16
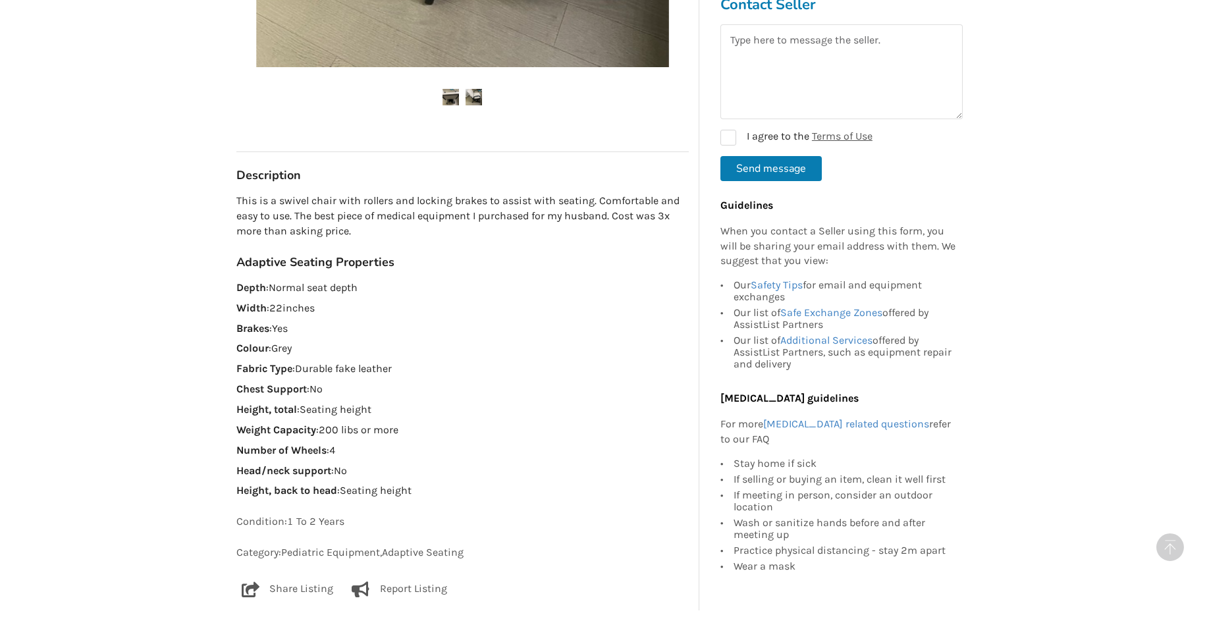
scroll to position [628, 0]
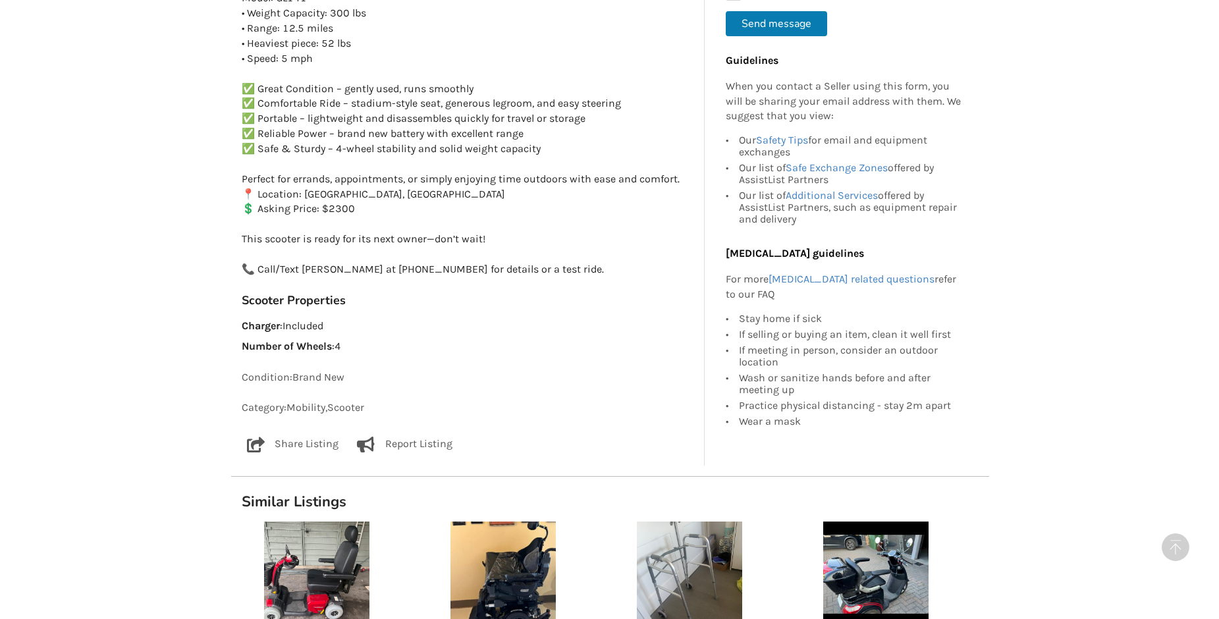
scroll to position [850, 0]
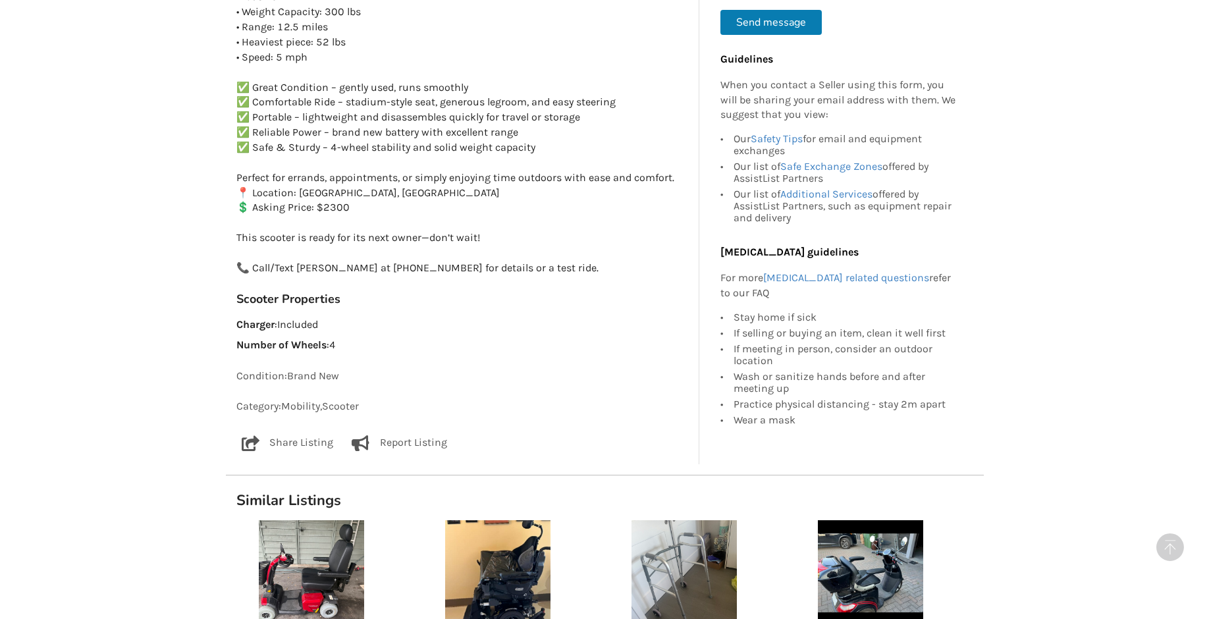
click at [433, 444] on p "Report Listing" at bounding box center [413, 443] width 67 height 16
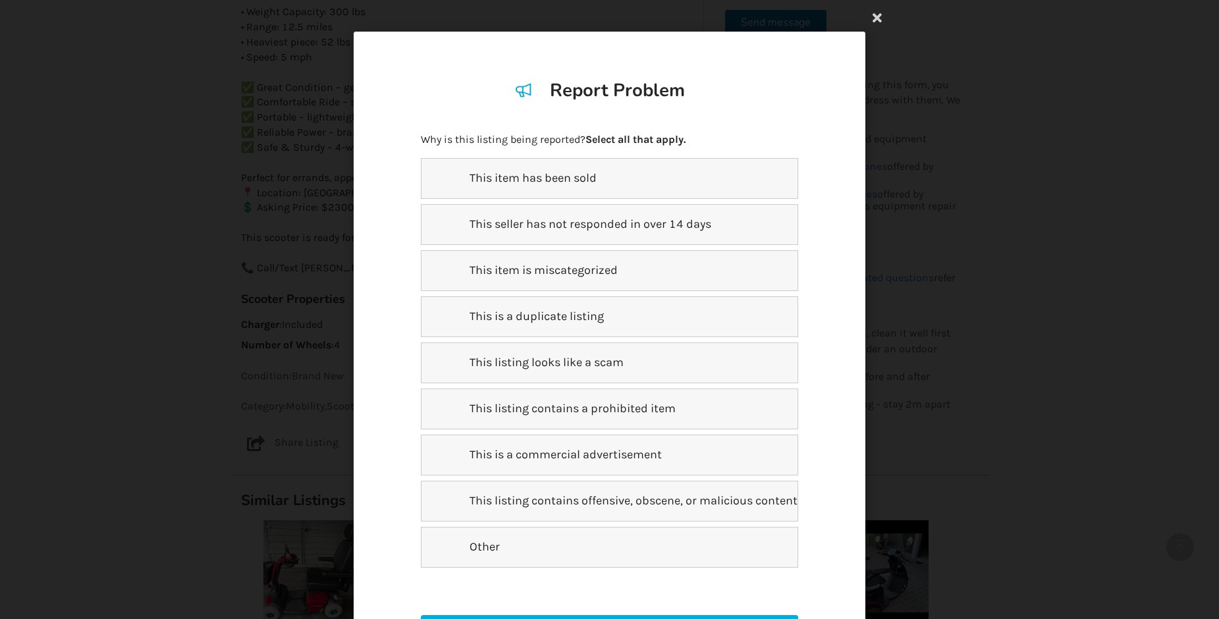
click at [577, 324] on p "This is a duplicate listing" at bounding box center [529, 316] width 150 height 17
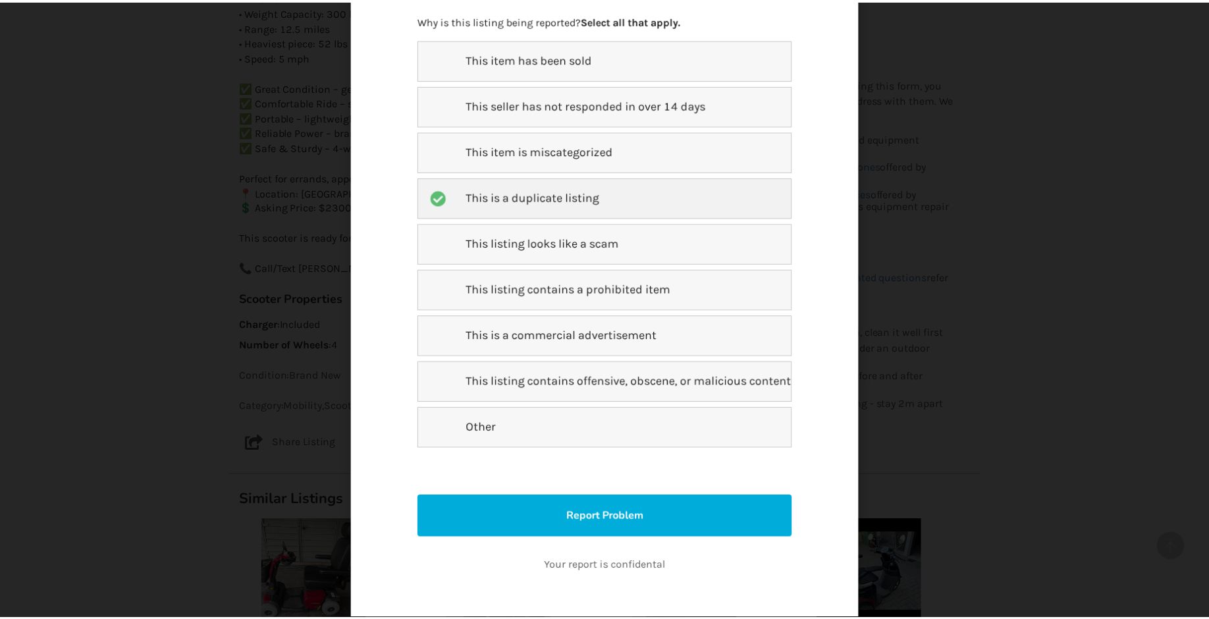
scroll to position [162, 0]
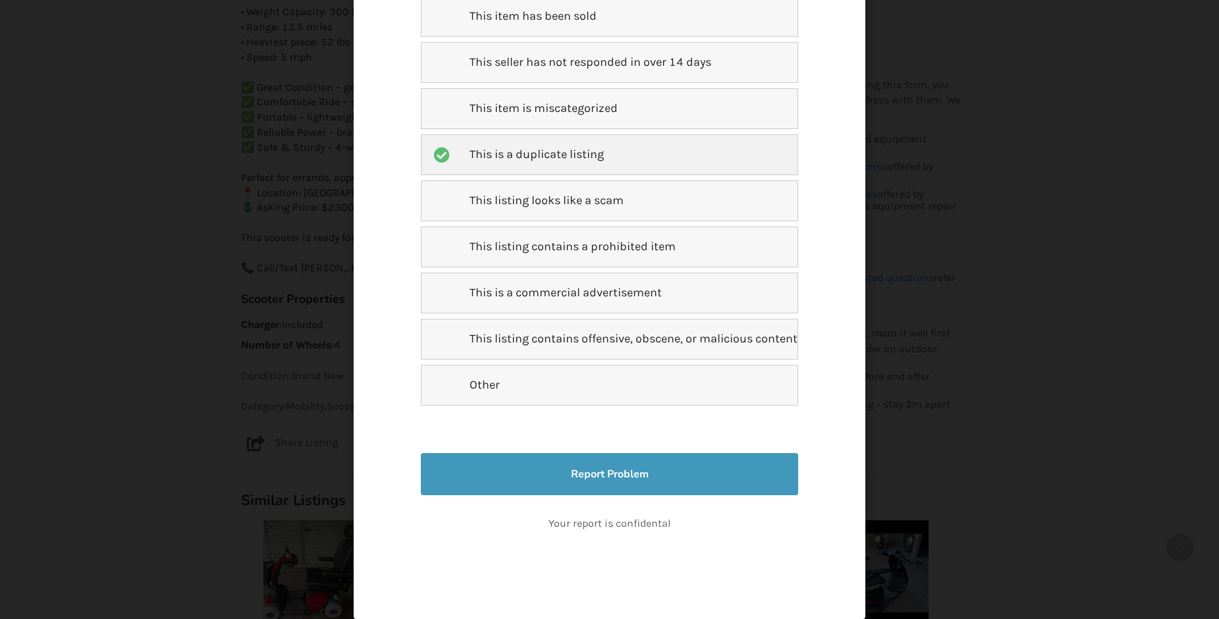
click at [556, 466] on button "Report Problem" at bounding box center [609, 474] width 377 height 42
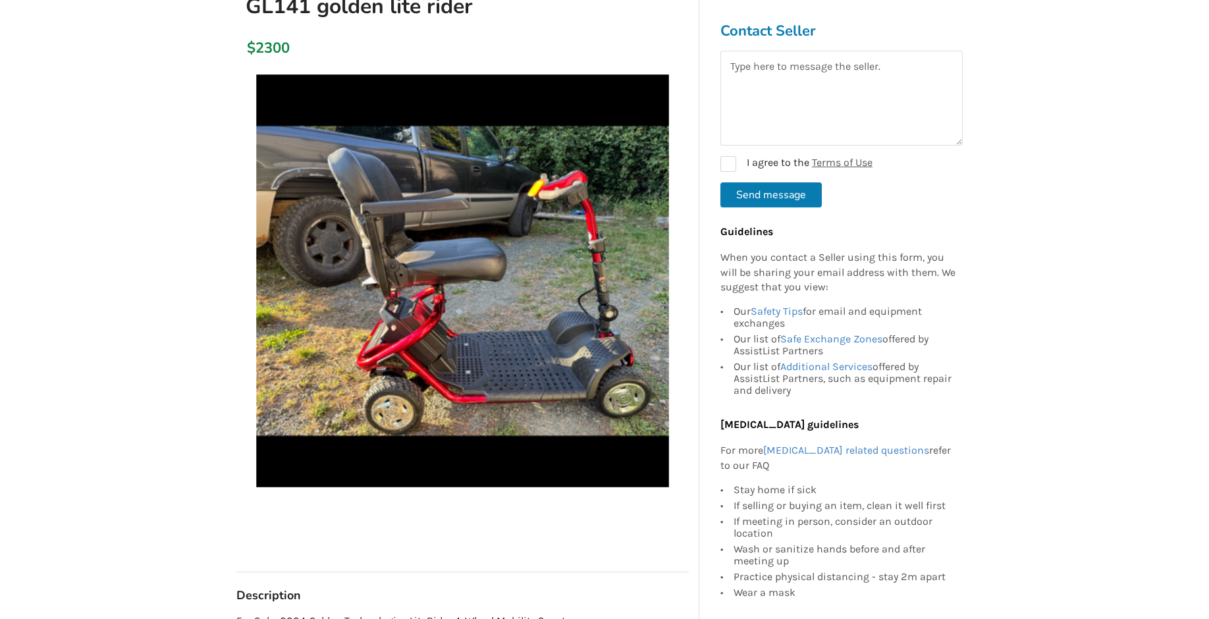
scroll to position [164, 0]
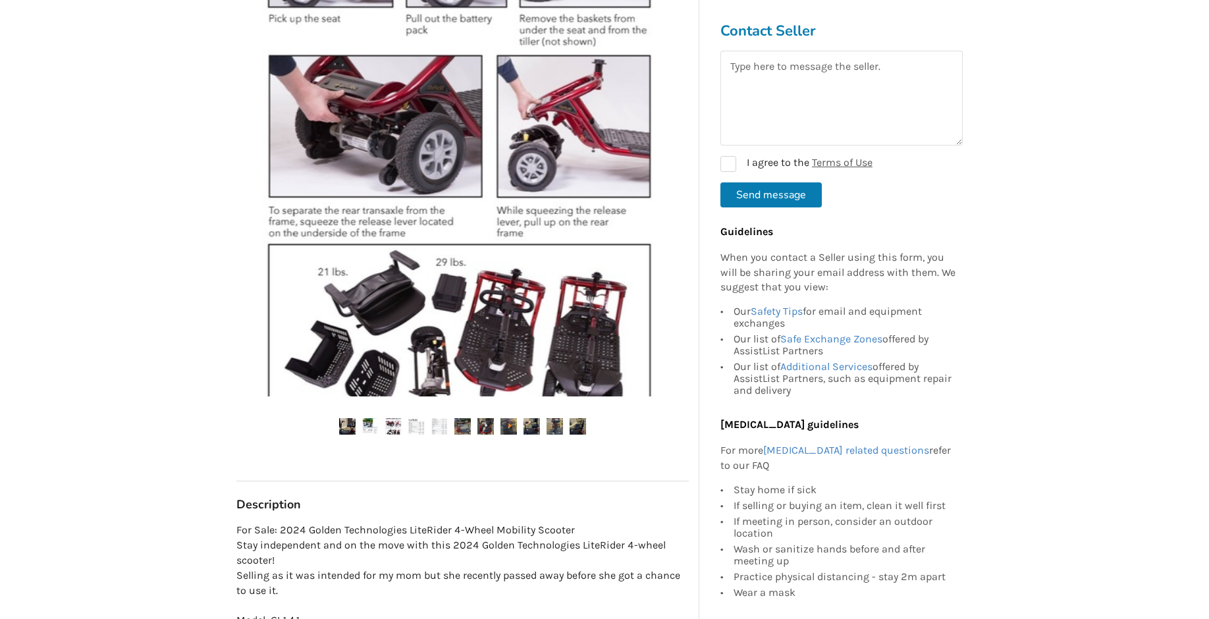
scroll to position [310, 0]
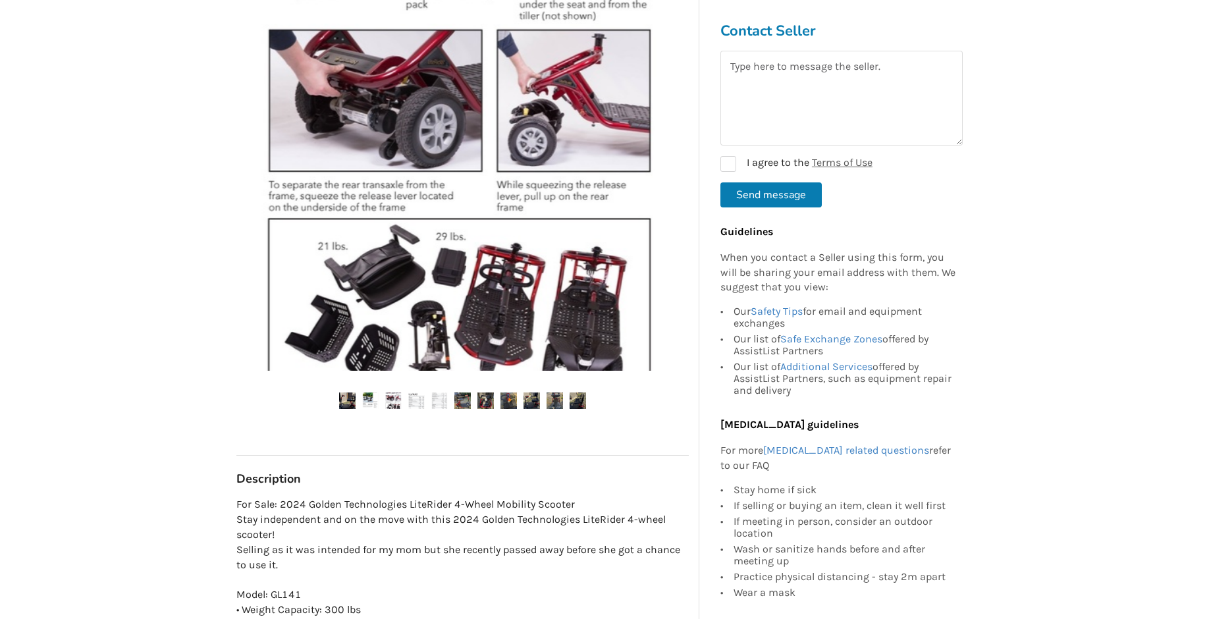
click at [340, 400] on img at bounding box center [347, 401] width 16 height 16
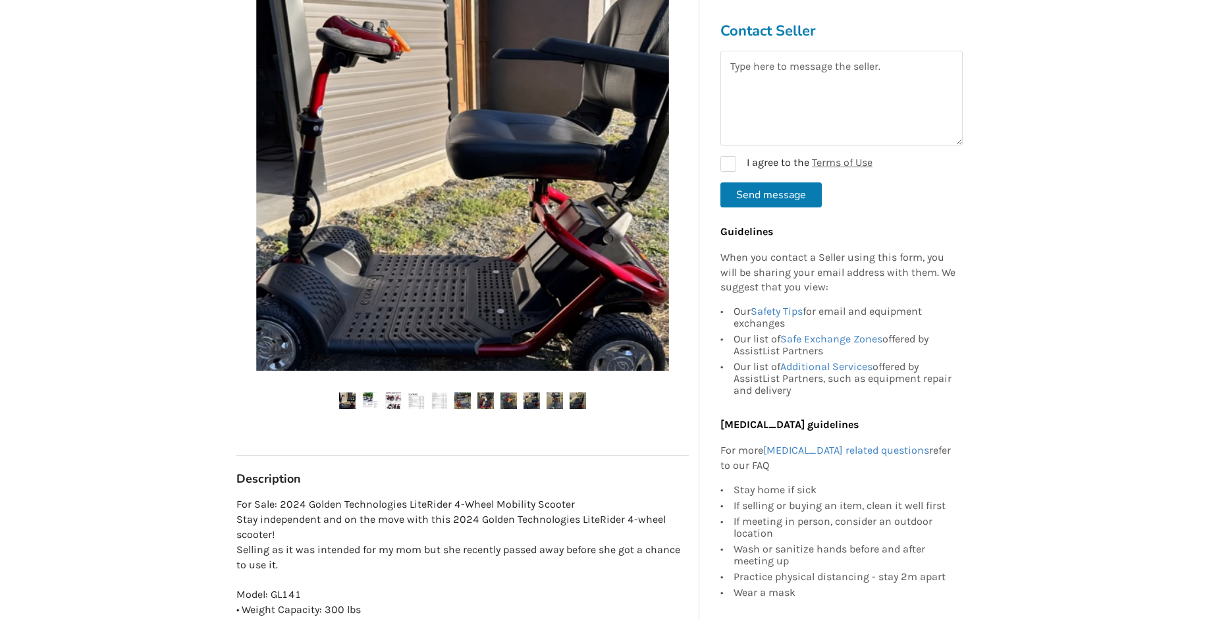
click at [465, 400] on img at bounding box center [462, 401] width 16 height 16
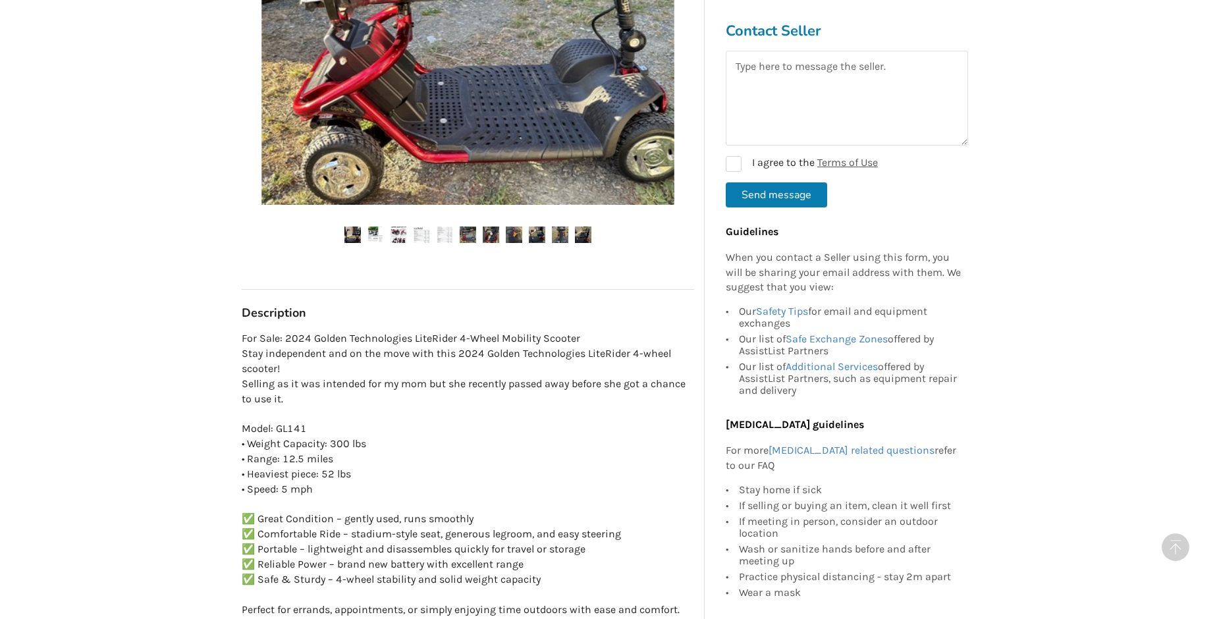
scroll to position [838, 0]
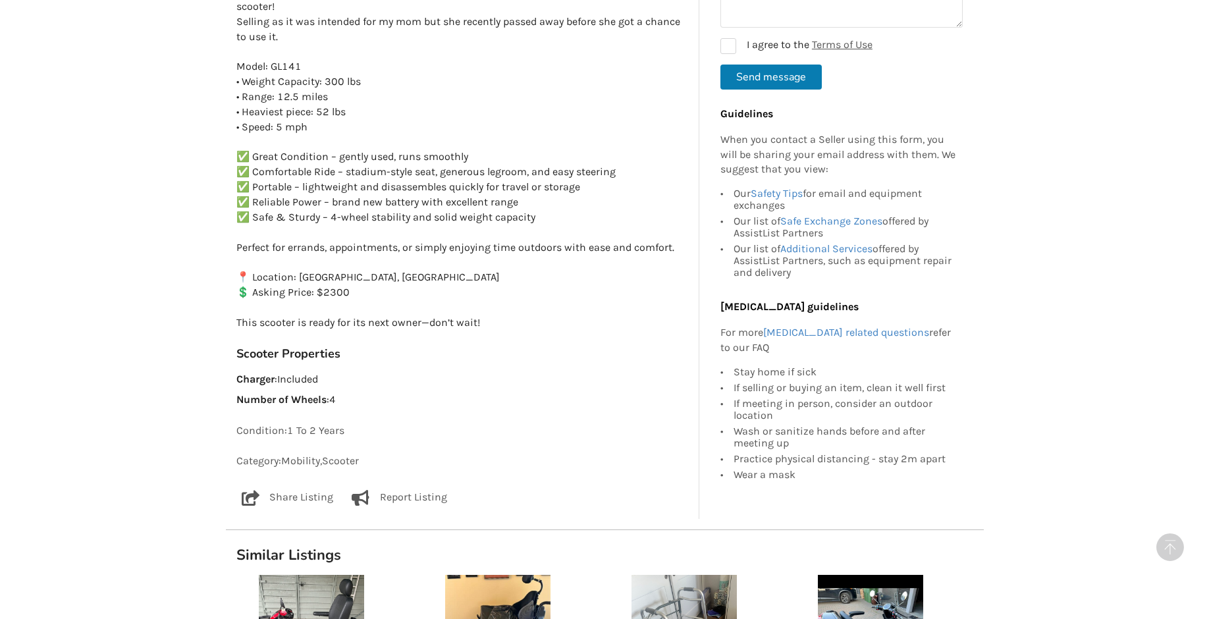
click at [433, 506] on div "Report Listing" at bounding box center [396, 499] width 102 height 18
click at [420, 498] on p "Report Listing" at bounding box center [413, 498] width 67 height 16
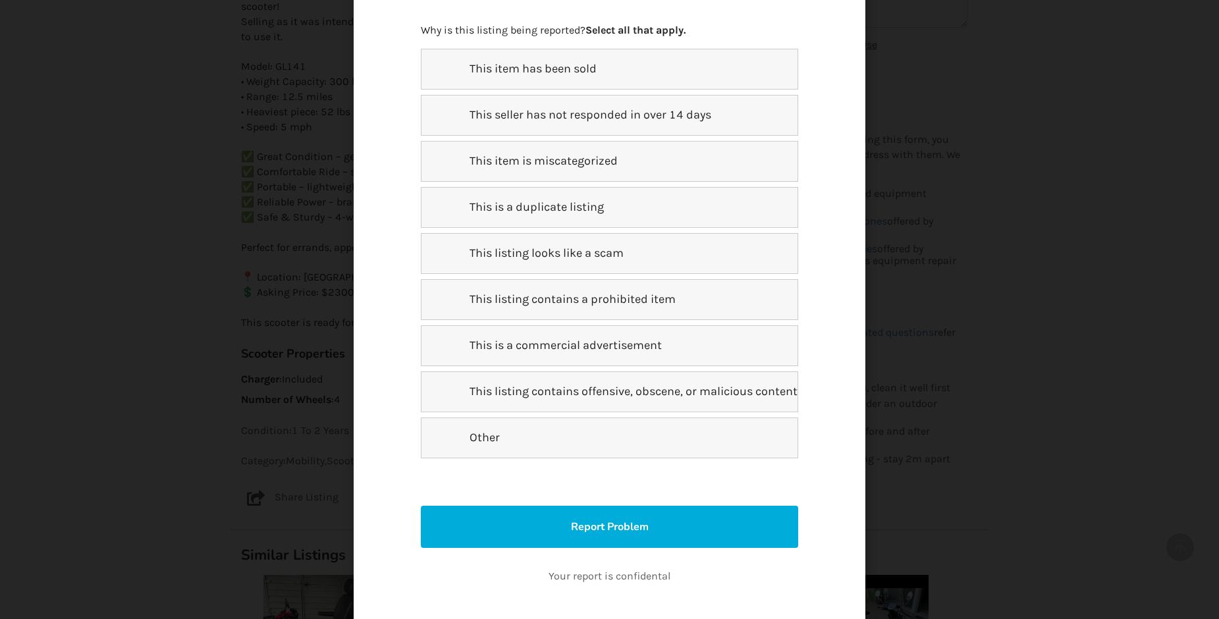
scroll to position [118, 0]
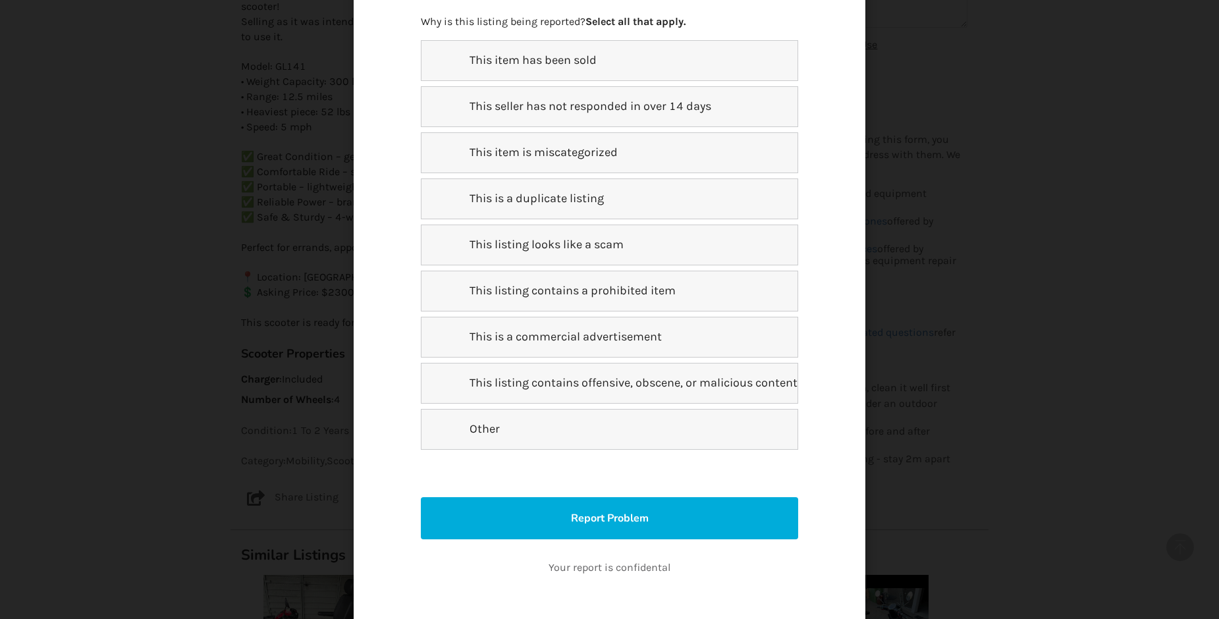
click at [605, 213] on div "This is a duplicate listing" at bounding box center [609, 198] width 377 height 41
click at [516, 430] on div "Other" at bounding box center [609, 429] width 377 height 41
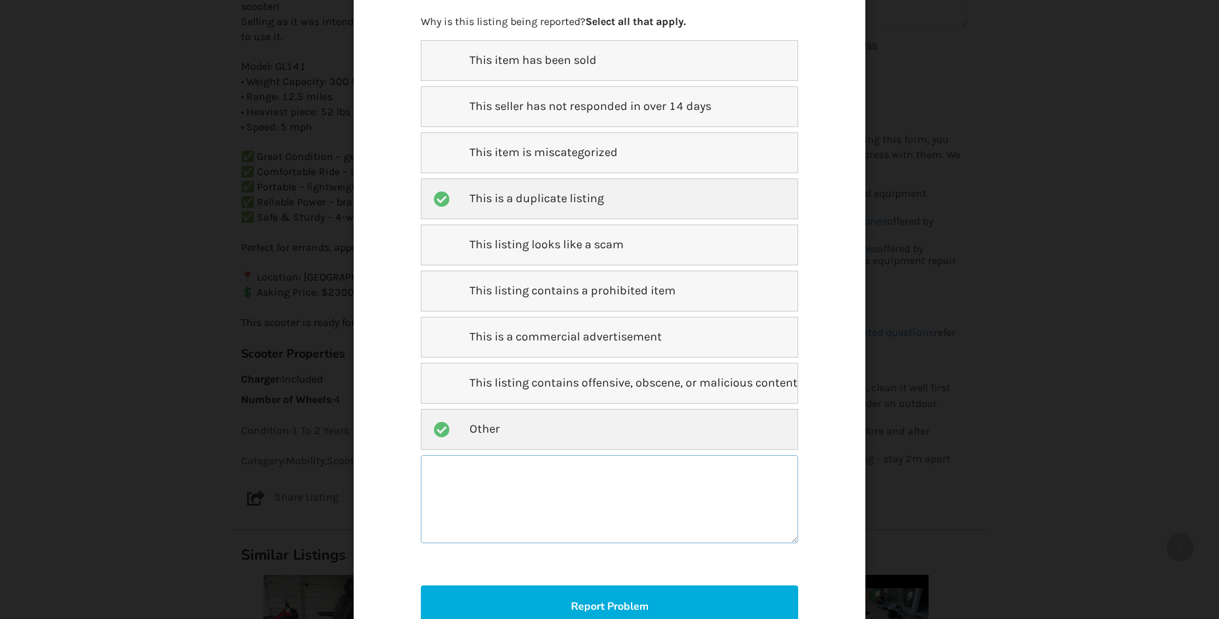
click at [519, 477] on textarea at bounding box center [609, 499] width 377 height 88
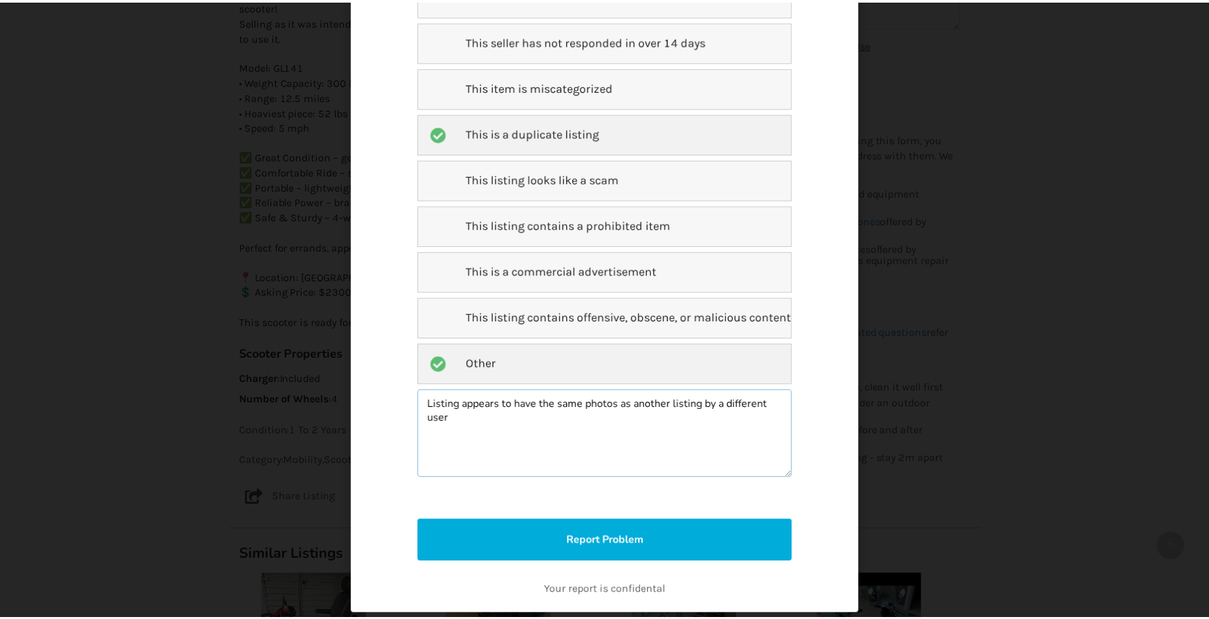
scroll to position [200, 0]
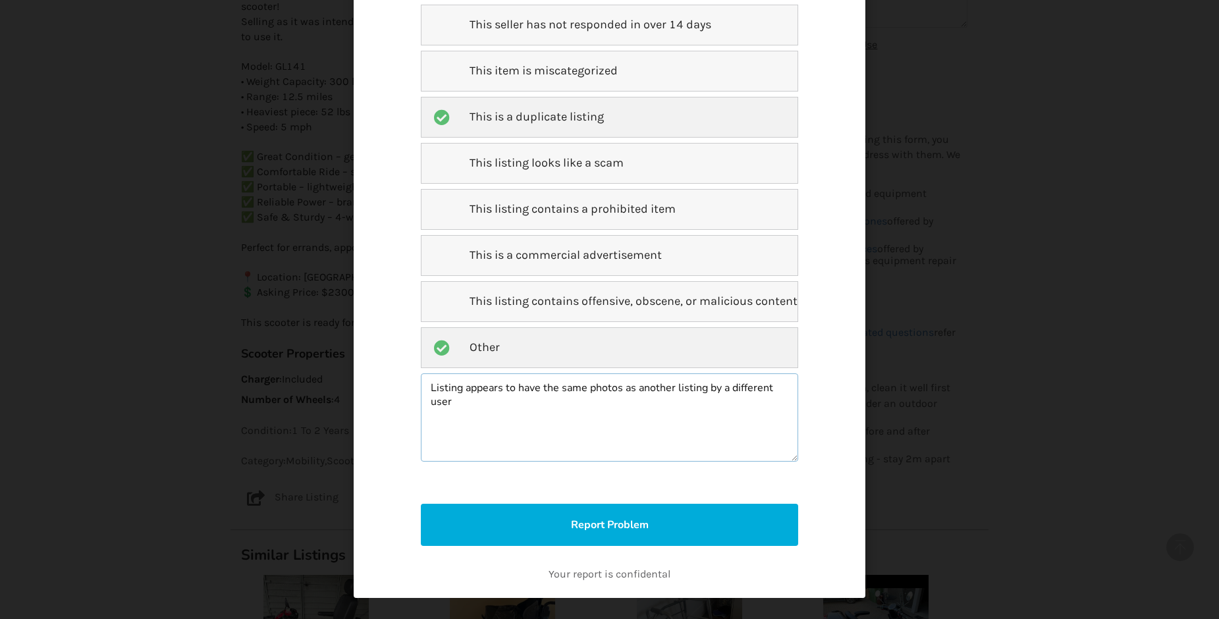
drag, startPoint x: 706, startPoint y: 388, endPoint x: 724, endPoint y: 407, distance: 26.1
click at [724, 407] on textarea "Listing appears to have the same photos as another listing by a different user" at bounding box center [609, 417] width 377 height 88
click at [537, 392] on textarea "Listing appears to have the same photos as another listing" at bounding box center [609, 417] width 377 height 88
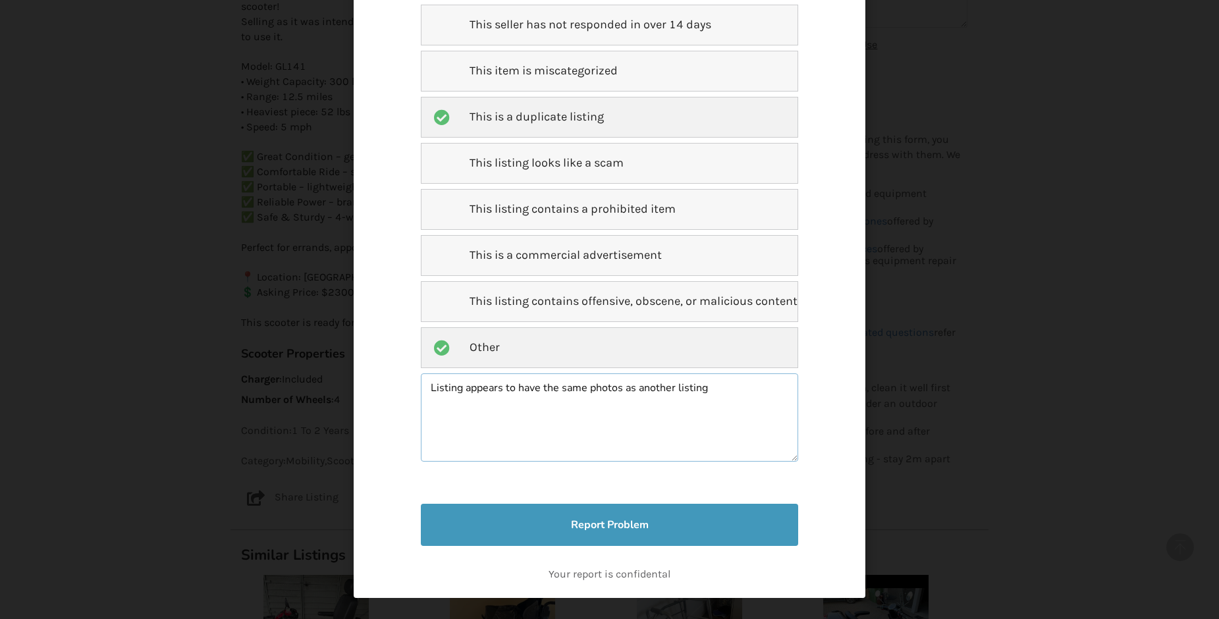
type textarea "Listing appears to have the same photos as another listing"
click at [652, 533] on button "Report Problem" at bounding box center [609, 525] width 377 height 42
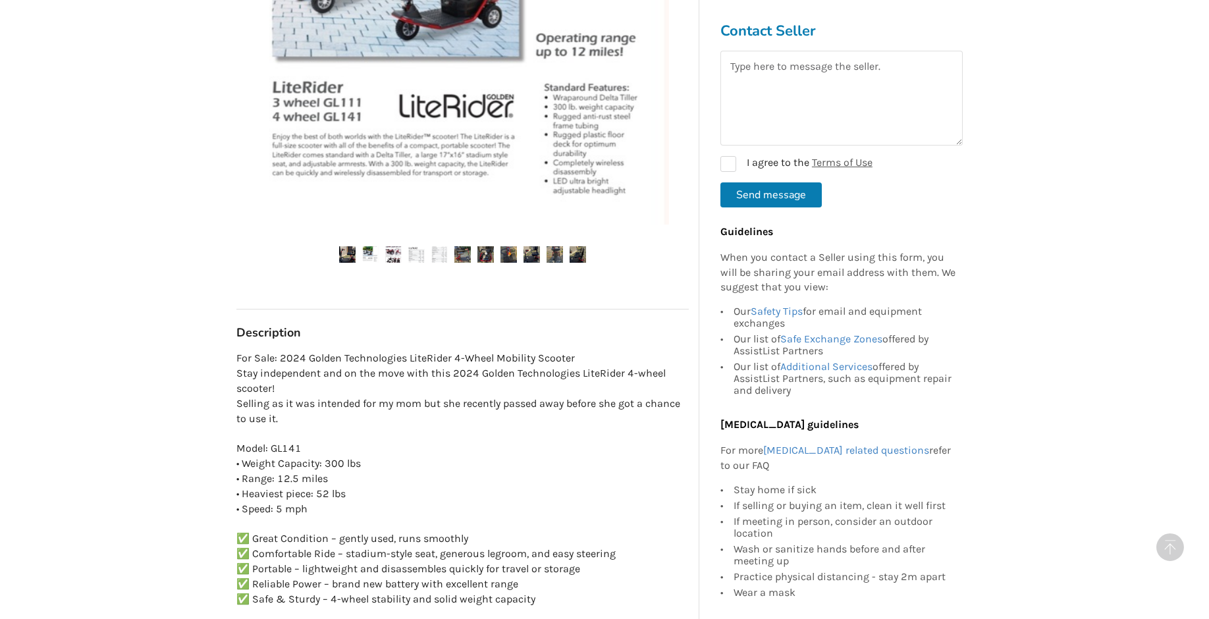
scroll to position [486, 0]
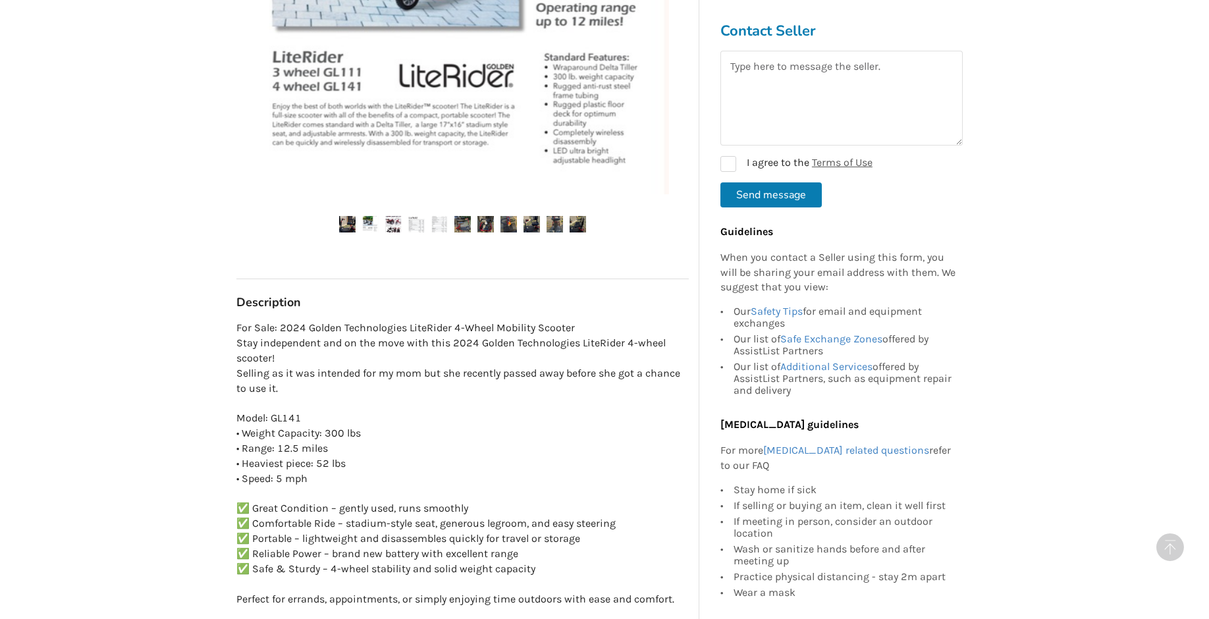
click at [483, 227] on img at bounding box center [485, 224] width 16 height 16
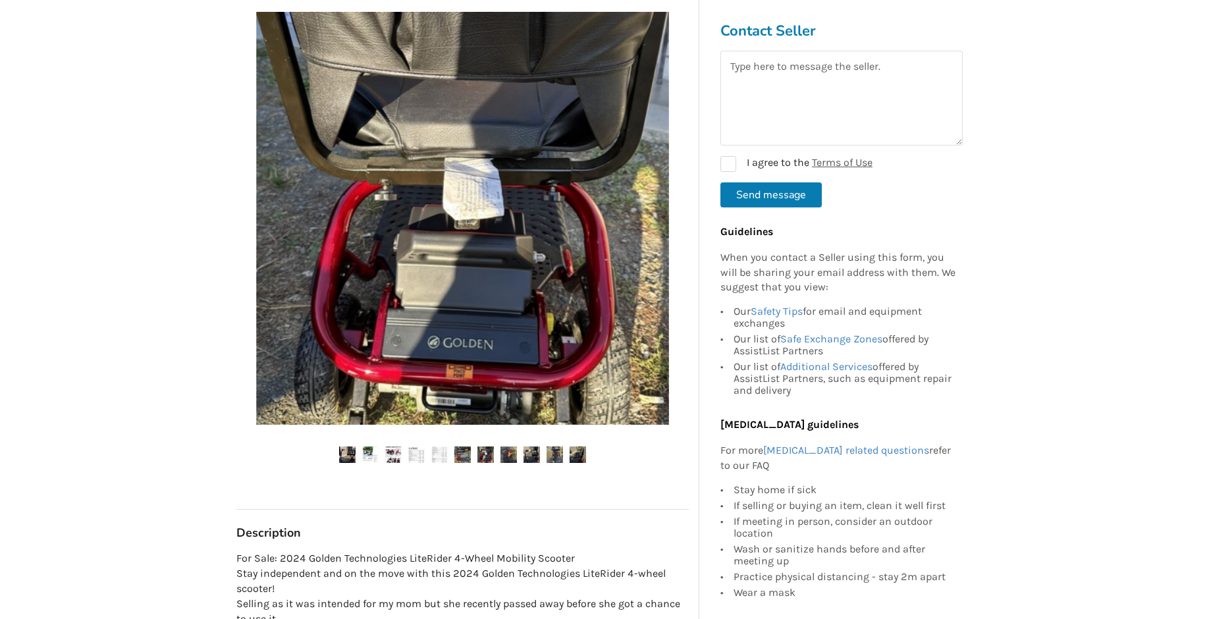
scroll to position [252, 0]
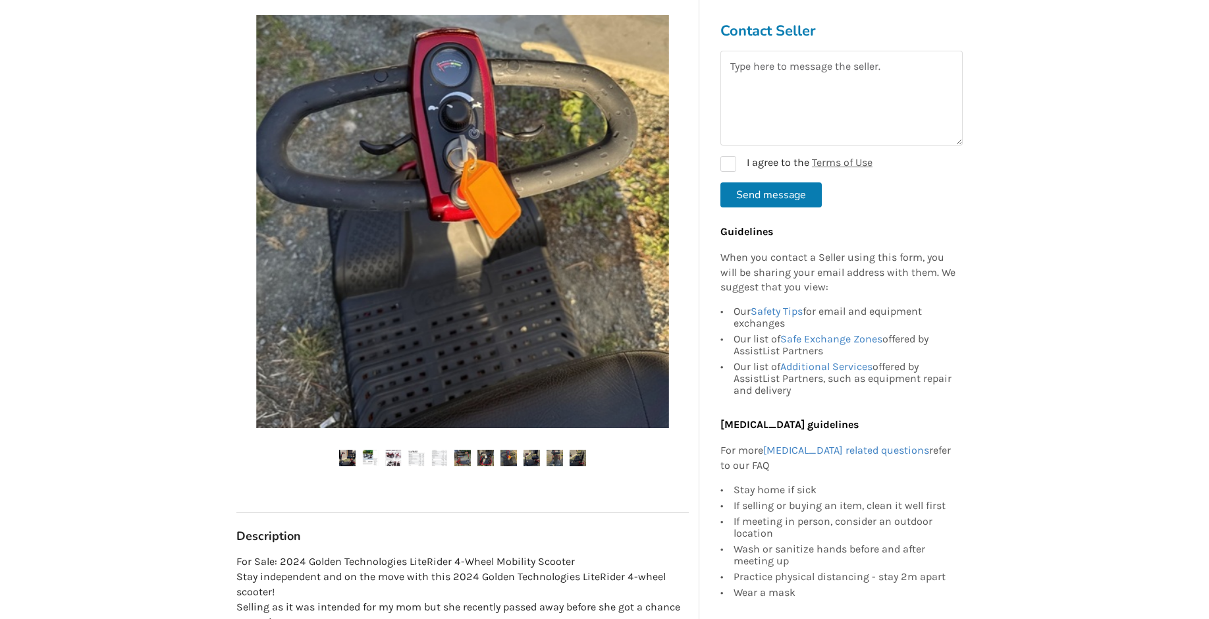
click at [490, 453] on img at bounding box center [485, 458] width 16 height 16
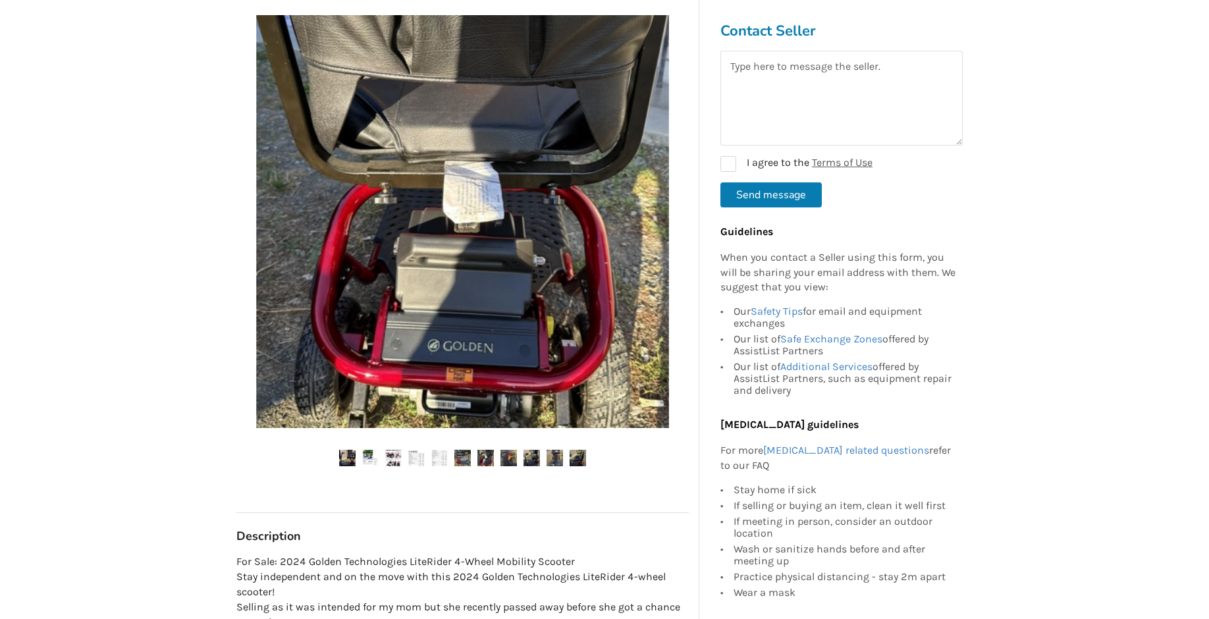
click at [512, 457] on img at bounding box center [509, 458] width 16 height 16
click at [516, 454] on img at bounding box center [509, 458] width 16 height 16
click at [554, 458] on img at bounding box center [555, 458] width 16 height 16
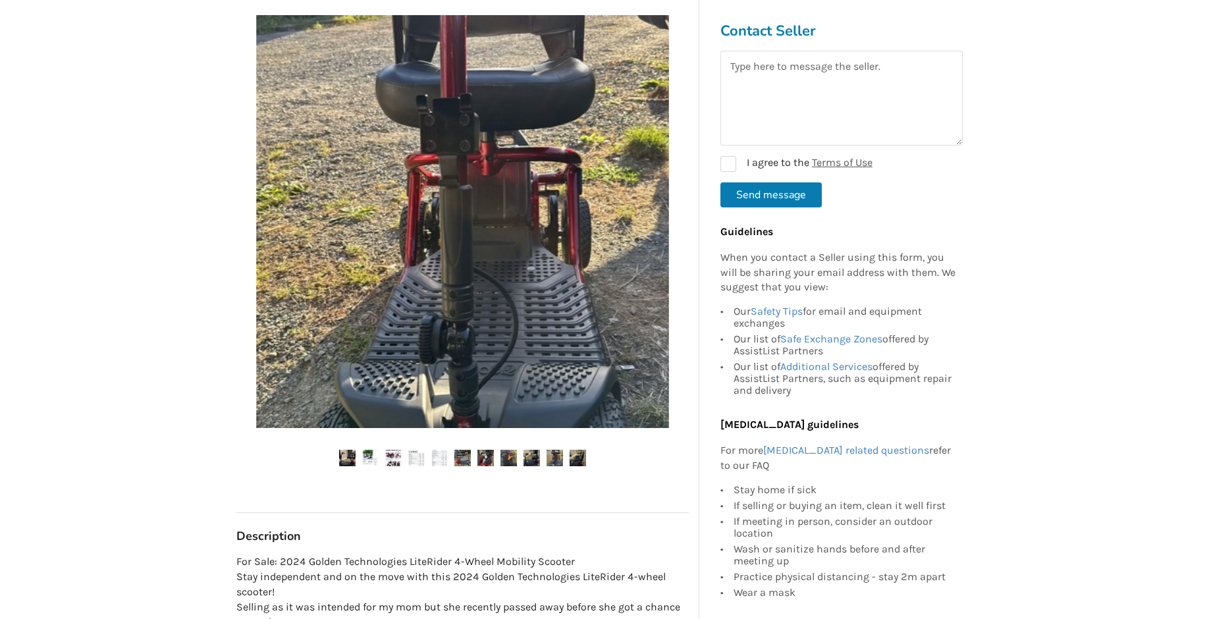
click at [583, 457] on img at bounding box center [578, 458] width 16 height 16
click at [348, 458] on img at bounding box center [347, 458] width 16 height 16
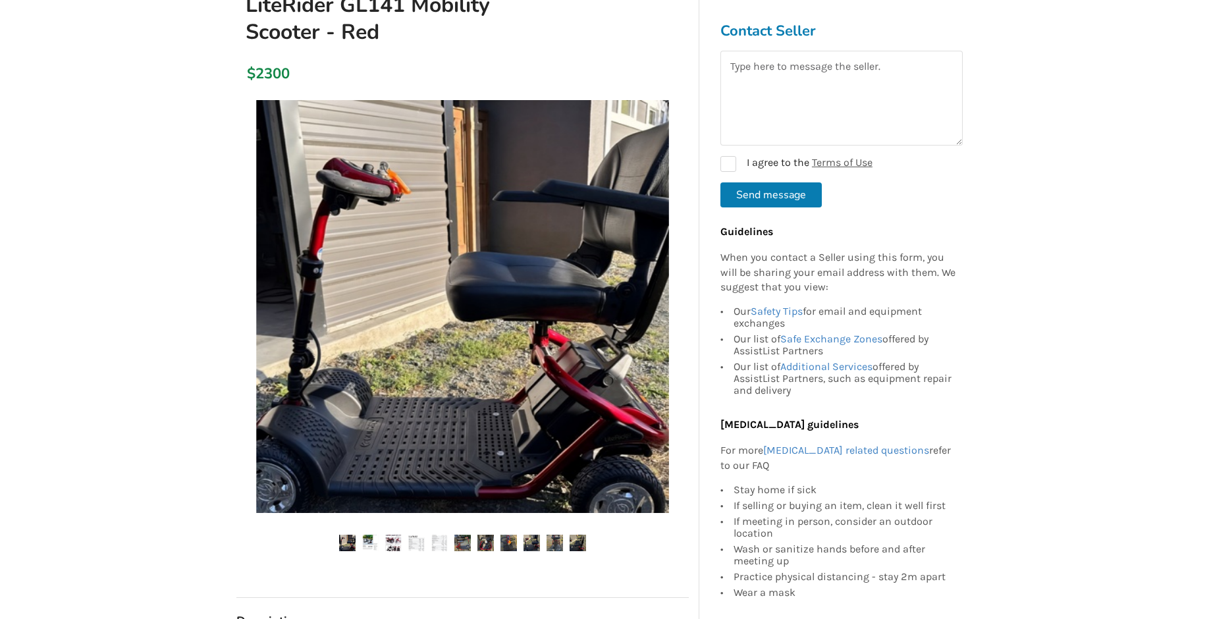
scroll to position [148, 0]
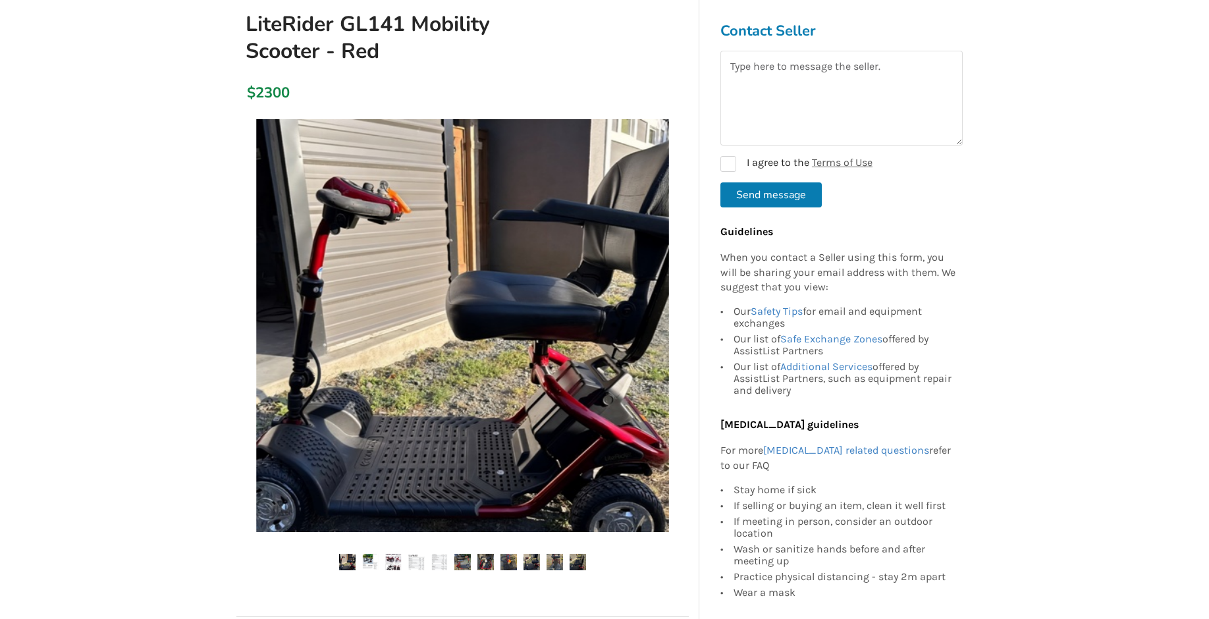
click at [458, 558] on img at bounding box center [462, 562] width 16 height 16
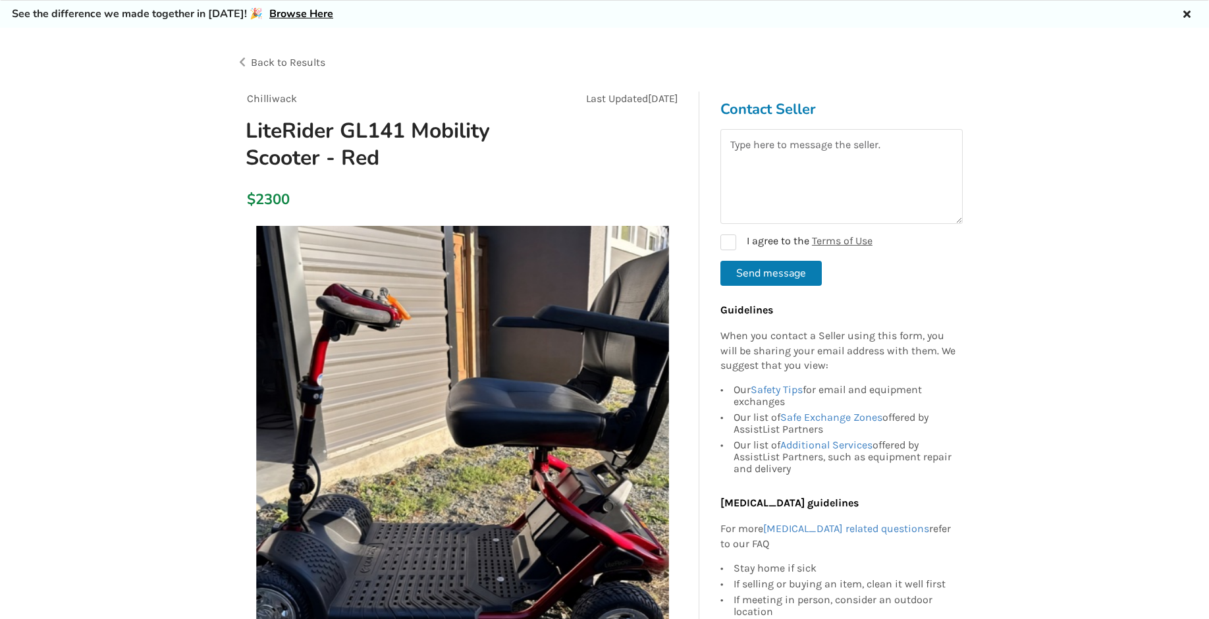
scroll to position [36, 0]
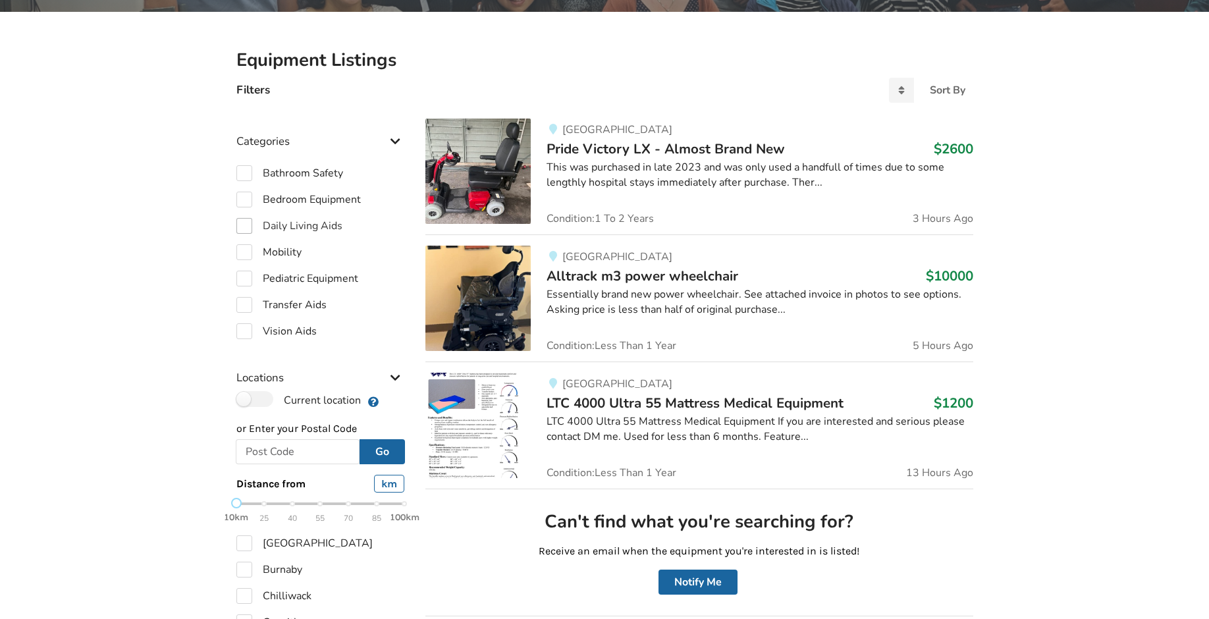
scroll to position [261, 0]
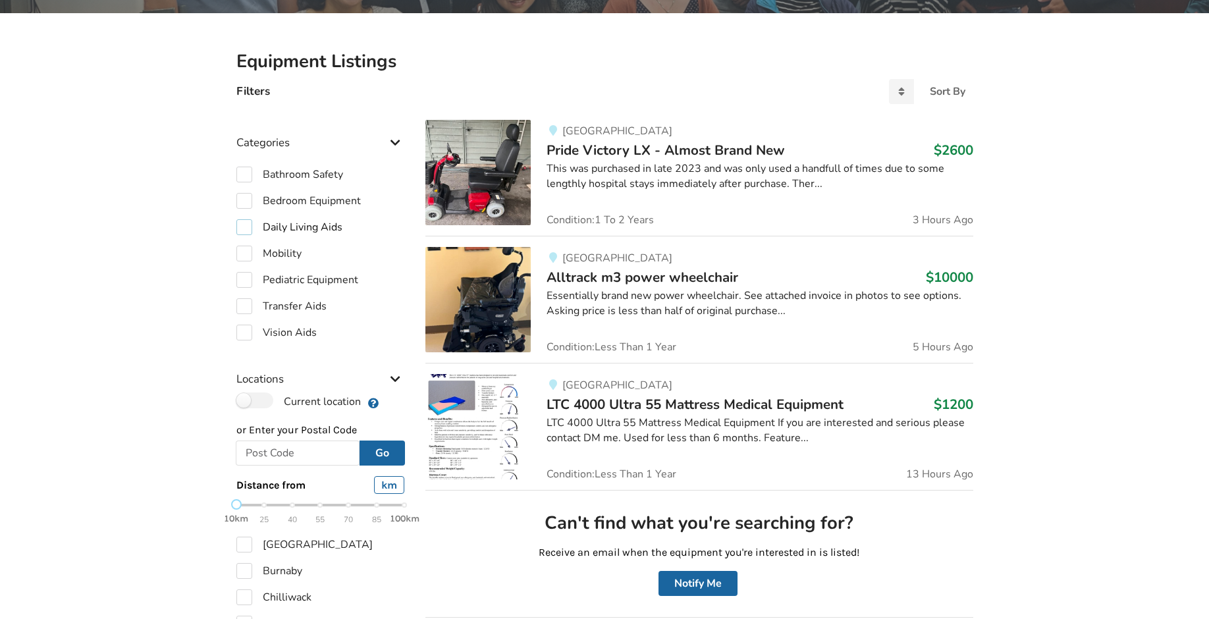
click at [285, 227] on label "Daily Living Aids" at bounding box center [289, 227] width 106 height 16
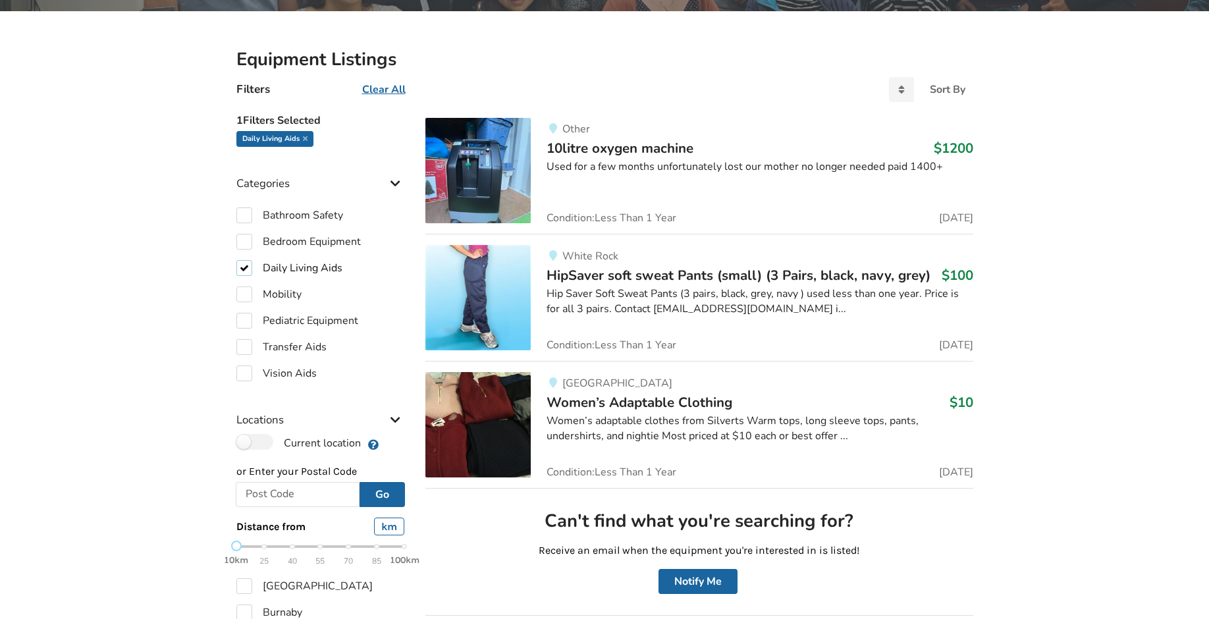
scroll to position [246, 0]
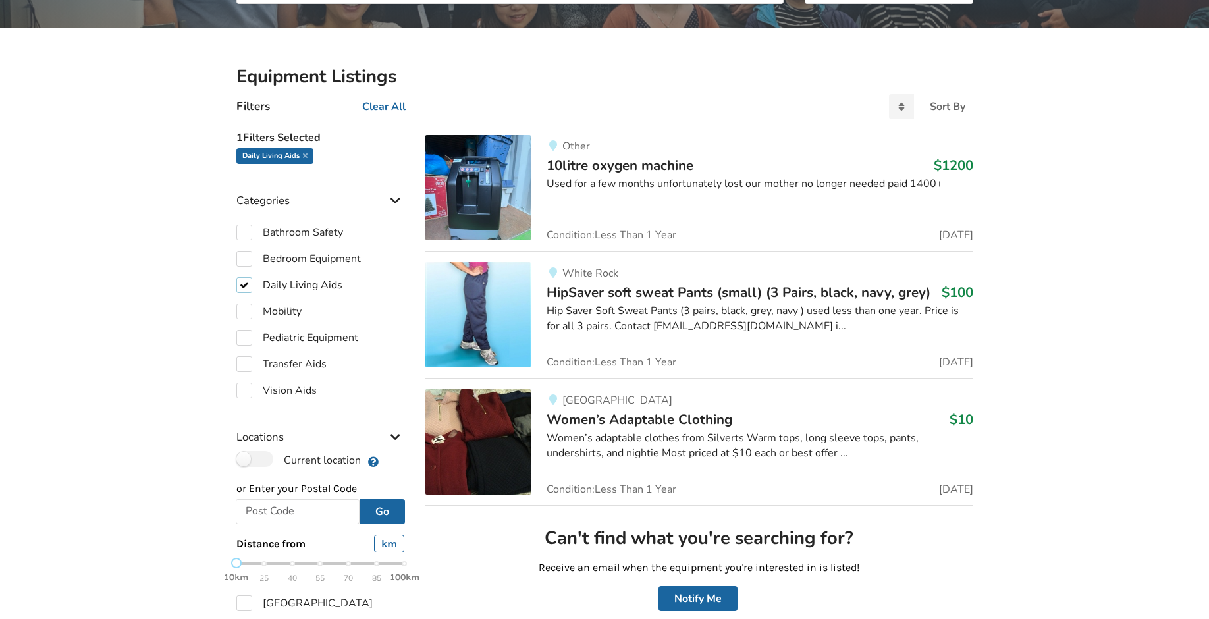
click at [302, 277] on label "Daily Living Aids" at bounding box center [289, 285] width 106 height 16
checkbox input "false"
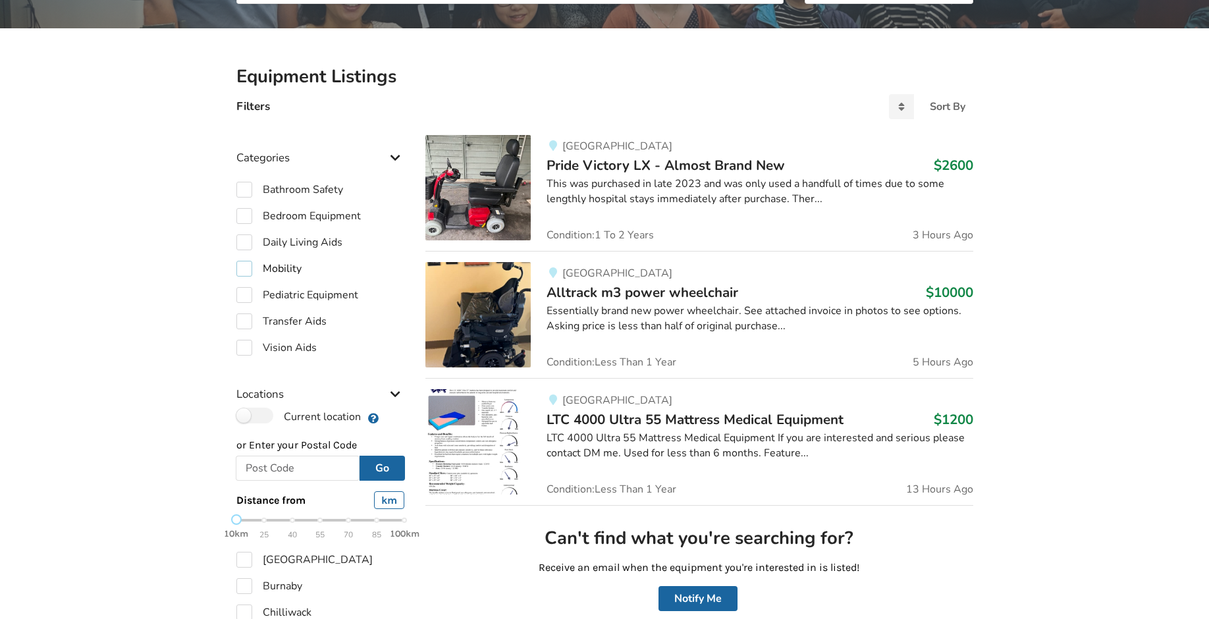
click at [271, 269] on label "Mobility" at bounding box center [268, 269] width 65 height 16
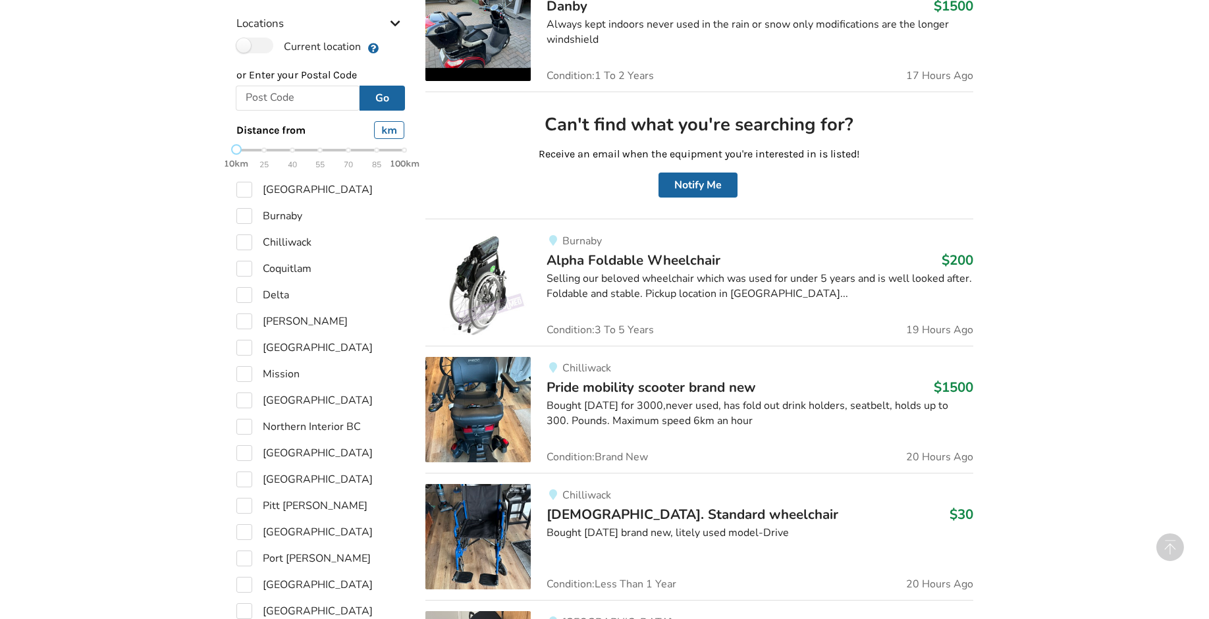
scroll to position [188, 0]
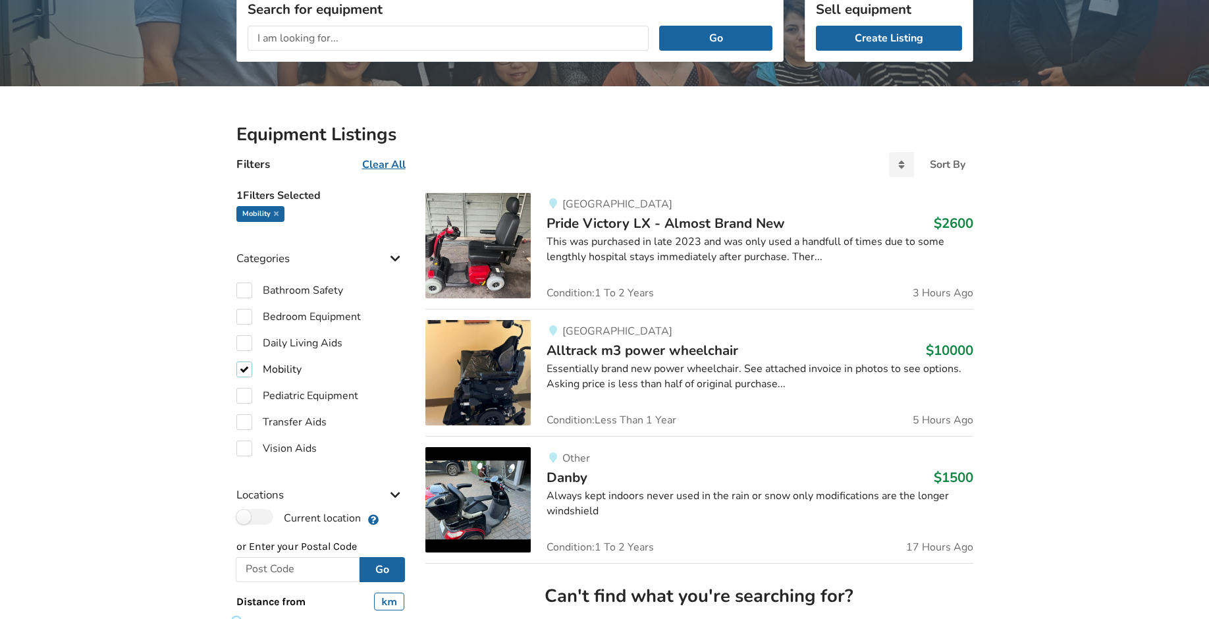
click at [280, 365] on label "Mobility" at bounding box center [268, 370] width 65 height 16
checkbox input "false"
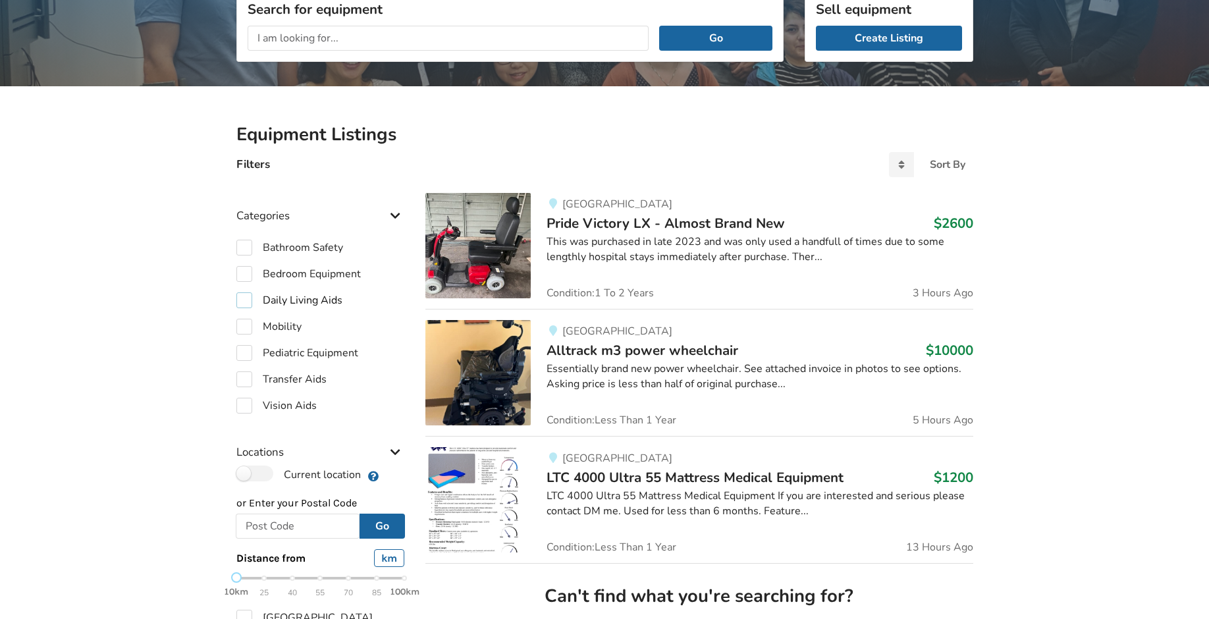
click at [269, 306] on label "Daily Living Aids" at bounding box center [289, 300] width 106 height 16
checkbox input "true"
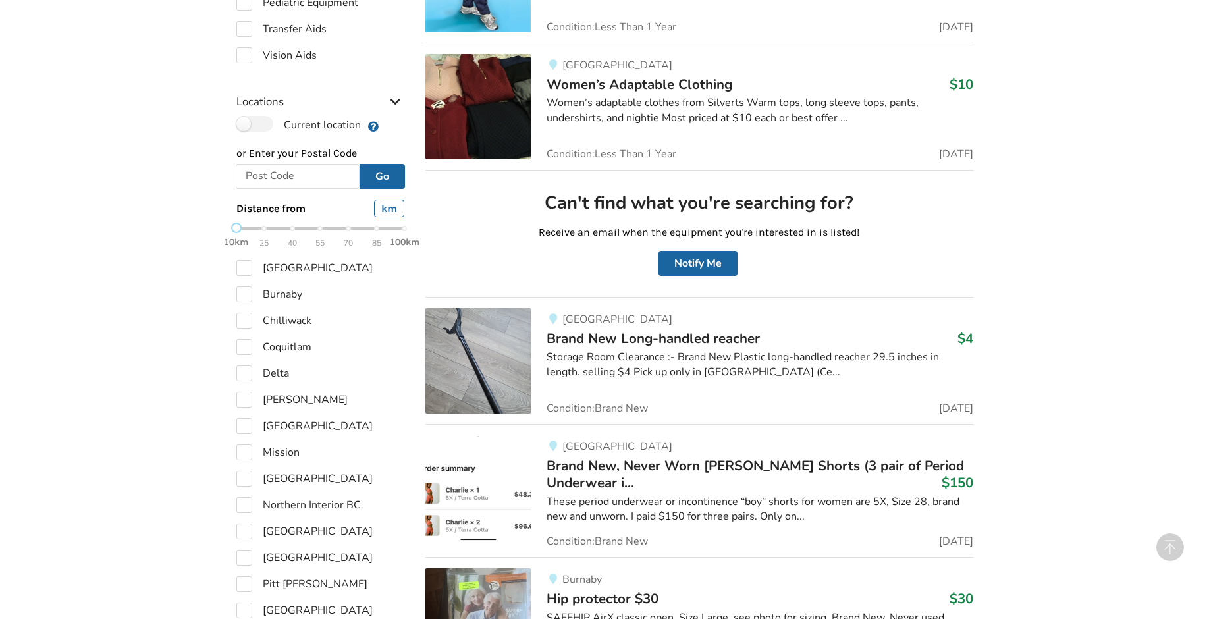
scroll to position [717, 0]
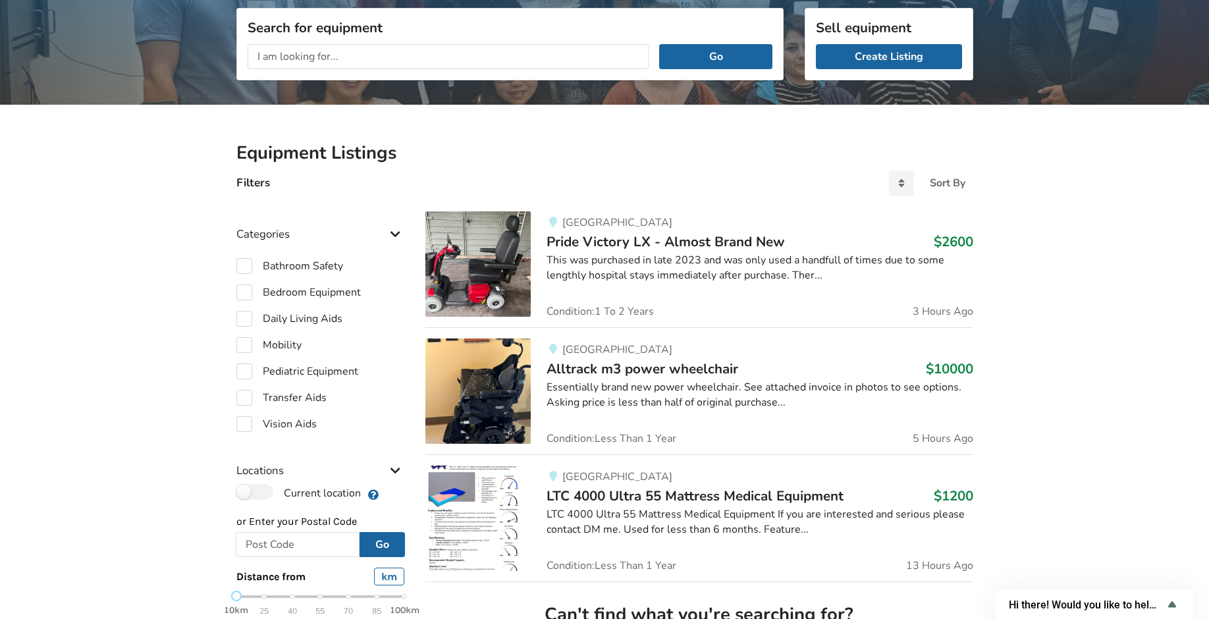
scroll to position [211, 0]
